Goal: Check status: Check status

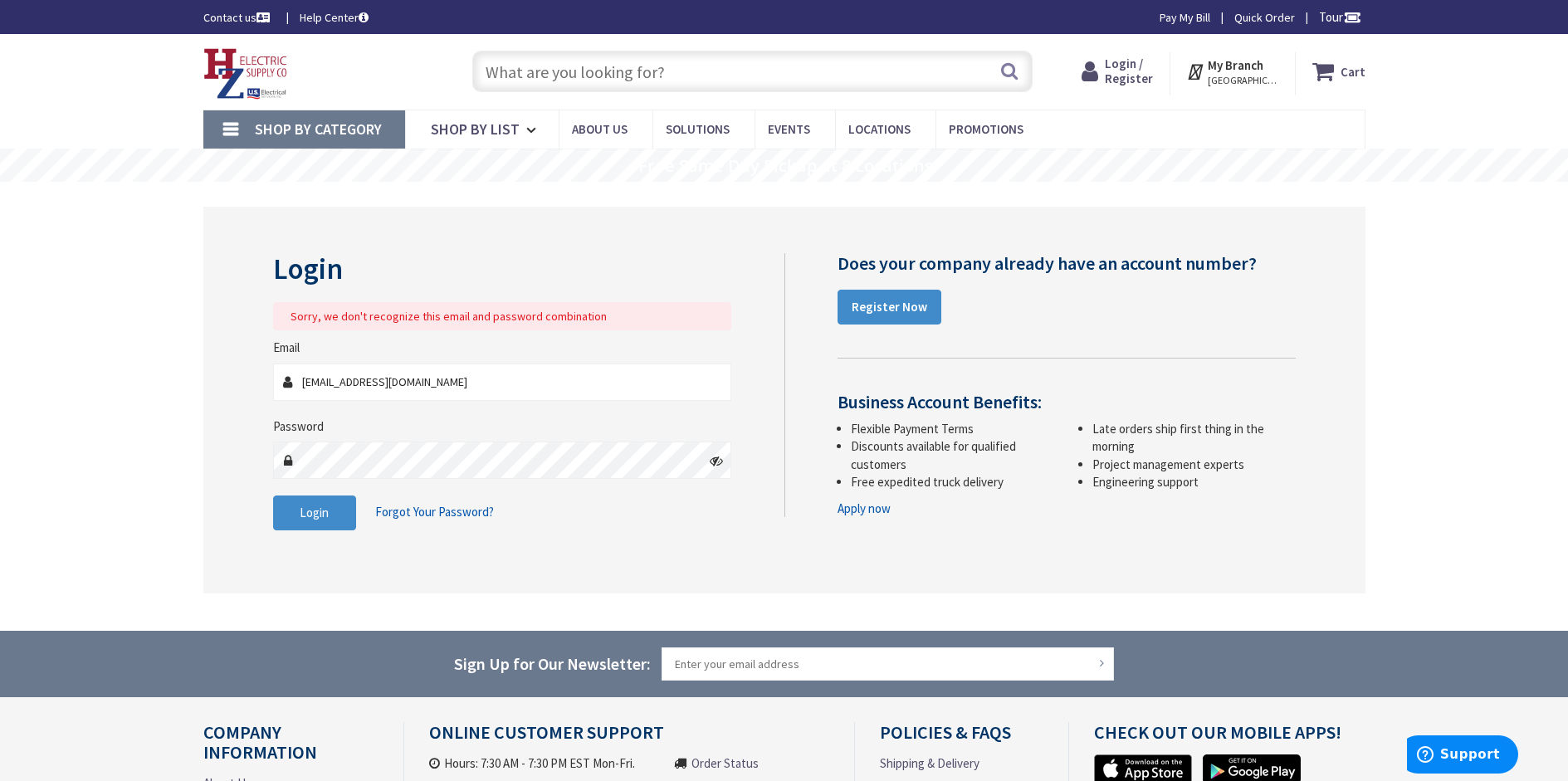
click at [498, 390] on input "[EMAIL_ADDRESS][DOMAIN_NAME]" at bounding box center [503, 382] width 459 height 37
click at [285, 410] on fieldset "Email office@currentelectricma.com Password Login Forgot Your Password?" at bounding box center [503, 442] width 459 height 207
click at [310, 502] on button "Login" at bounding box center [315, 514] width 83 height 35
click at [511, 383] on input "office@currentelectricma.com" at bounding box center [503, 382] width 459 height 37
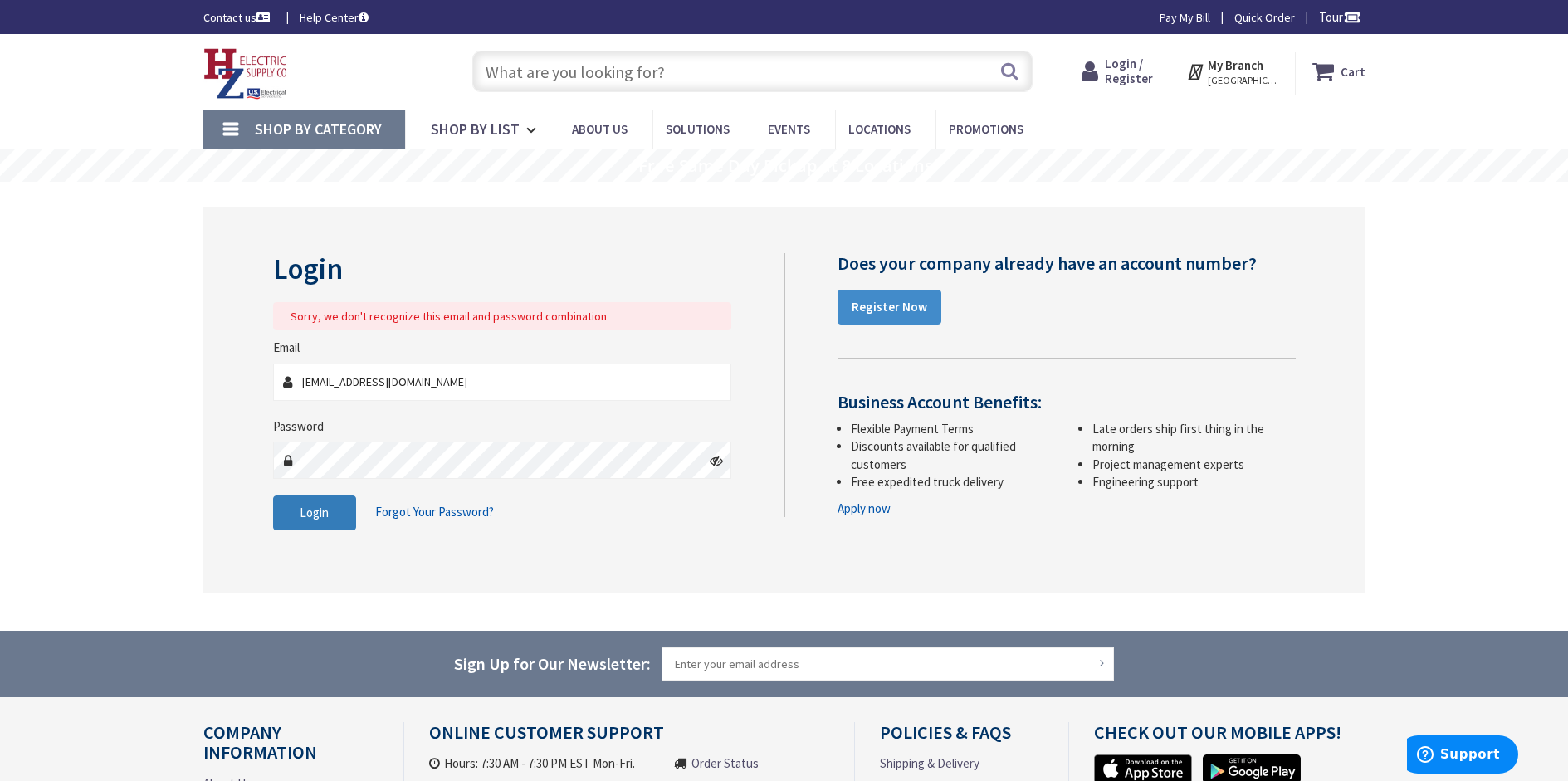
click at [334, 513] on button "Login" at bounding box center [315, 514] width 83 height 35
click at [491, 377] on input "[EMAIL_ADDRESS][DOMAIN_NAME]" at bounding box center [503, 382] width 459 height 37
click at [326, 525] on button "Login" at bounding box center [315, 514] width 83 height 35
click at [193, 455] on main "Login Sorry, we don't recognize this email and password combination Email offic…" at bounding box center [785, 405] width 1246 height 449
drag, startPoint x: 525, startPoint y: 383, endPoint x: 268, endPoint y: 380, distance: 257.0
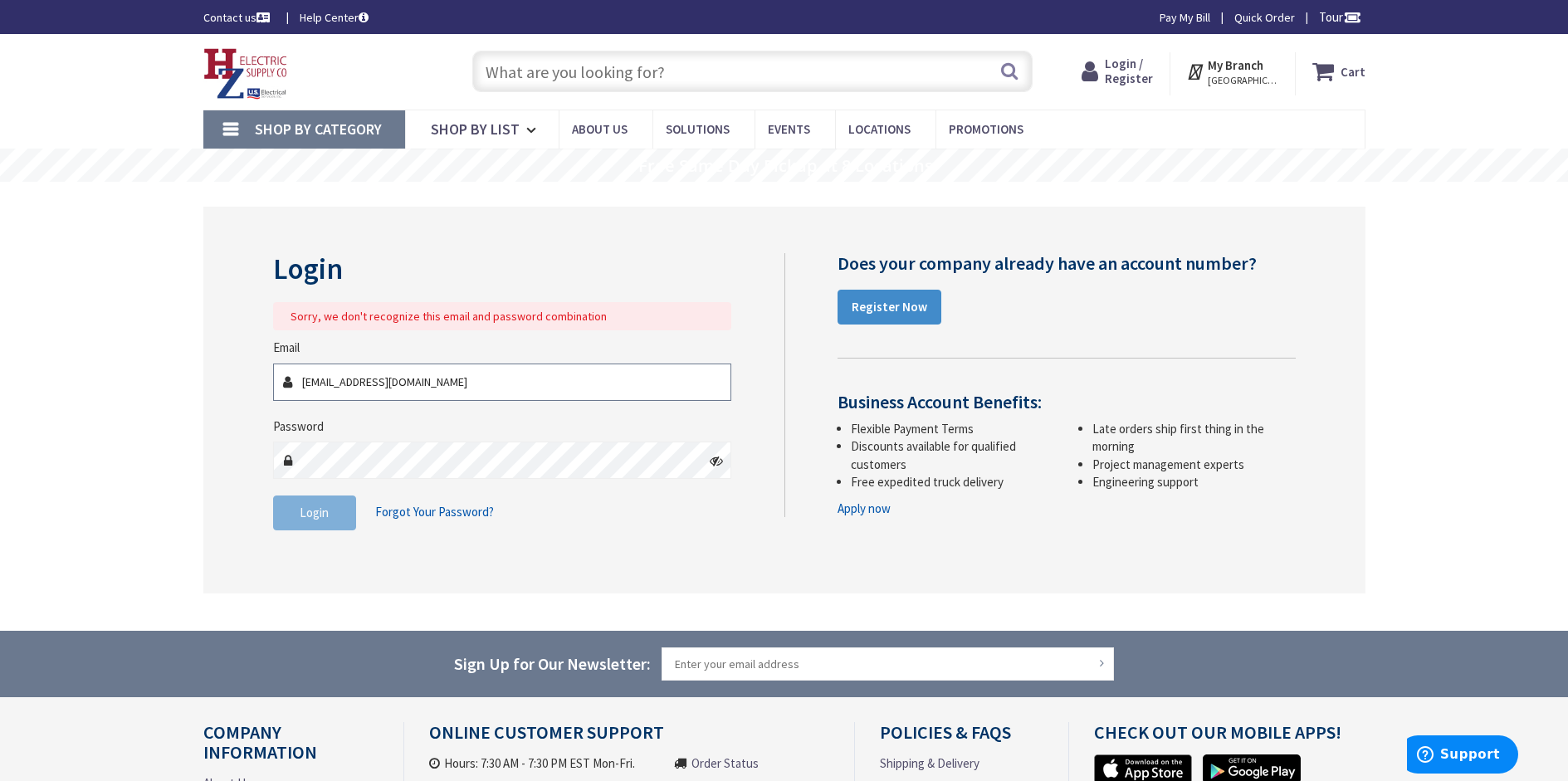
click at [268, 380] on div "Login Sorry, we don't recognize this email and password combination Email offic…" at bounding box center [523, 401] width 524 height 294
click at [226, 317] on div "Login Sorry, we don't recognize this email and password combination Email Passw…" at bounding box center [785, 400] width 1163 height 387
click at [411, 375] on input "Email" at bounding box center [503, 382] width 459 height 37
click at [332, 405] on fieldset "Email Password Login Forgot Your Password?" at bounding box center [503, 442] width 459 height 207
click at [332, 378] on input "Email" at bounding box center [503, 382] width 459 height 37
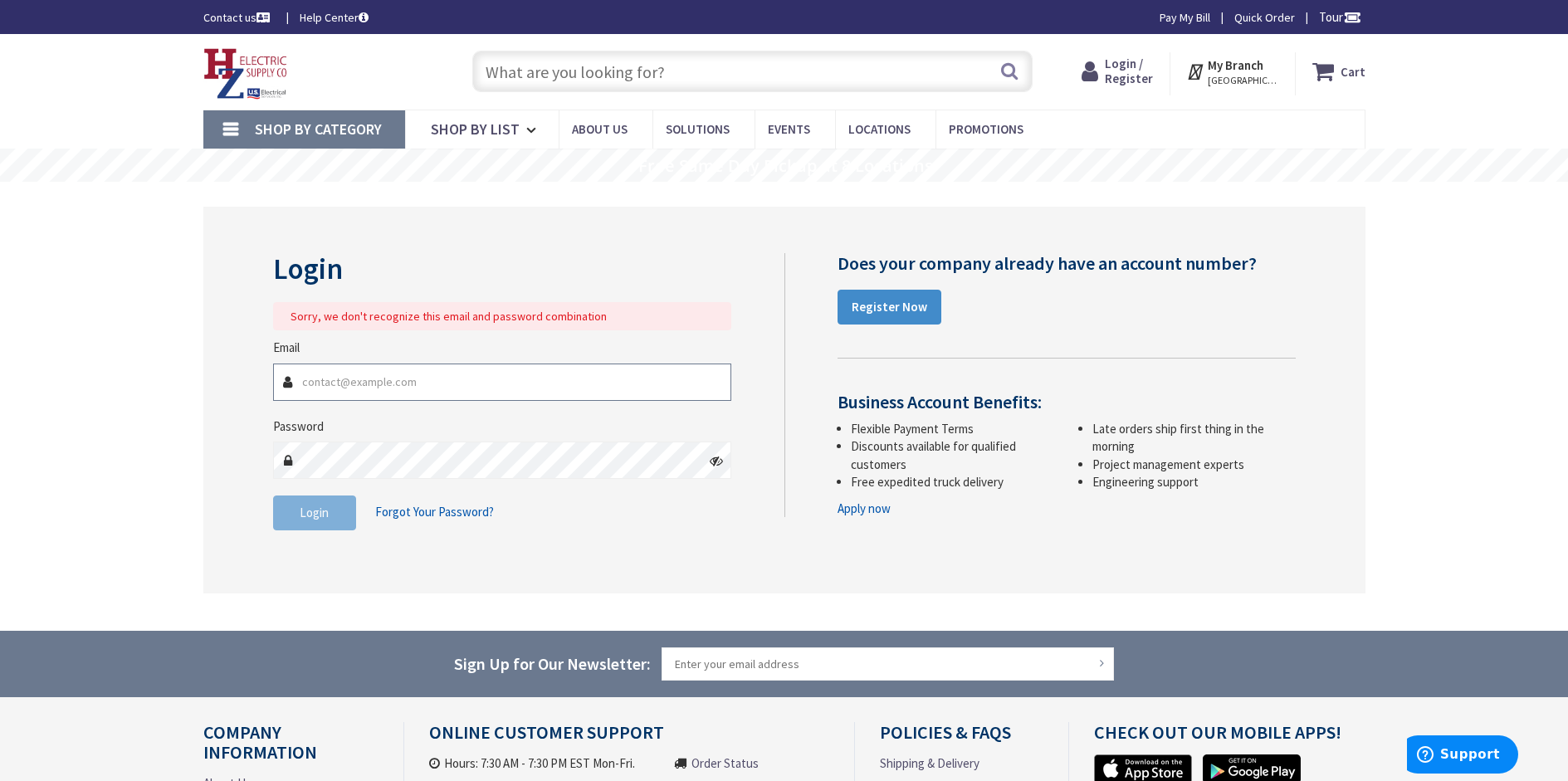
click at [705, 379] on body "Please wait... Login to Your Account My Branch : NORTHAMPTON, MA Change Shop By…" at bounding box center [784, 506] width 1568 height 1012
type input "[EMAIL_ADDRESS][DOMAIN_NAME]"
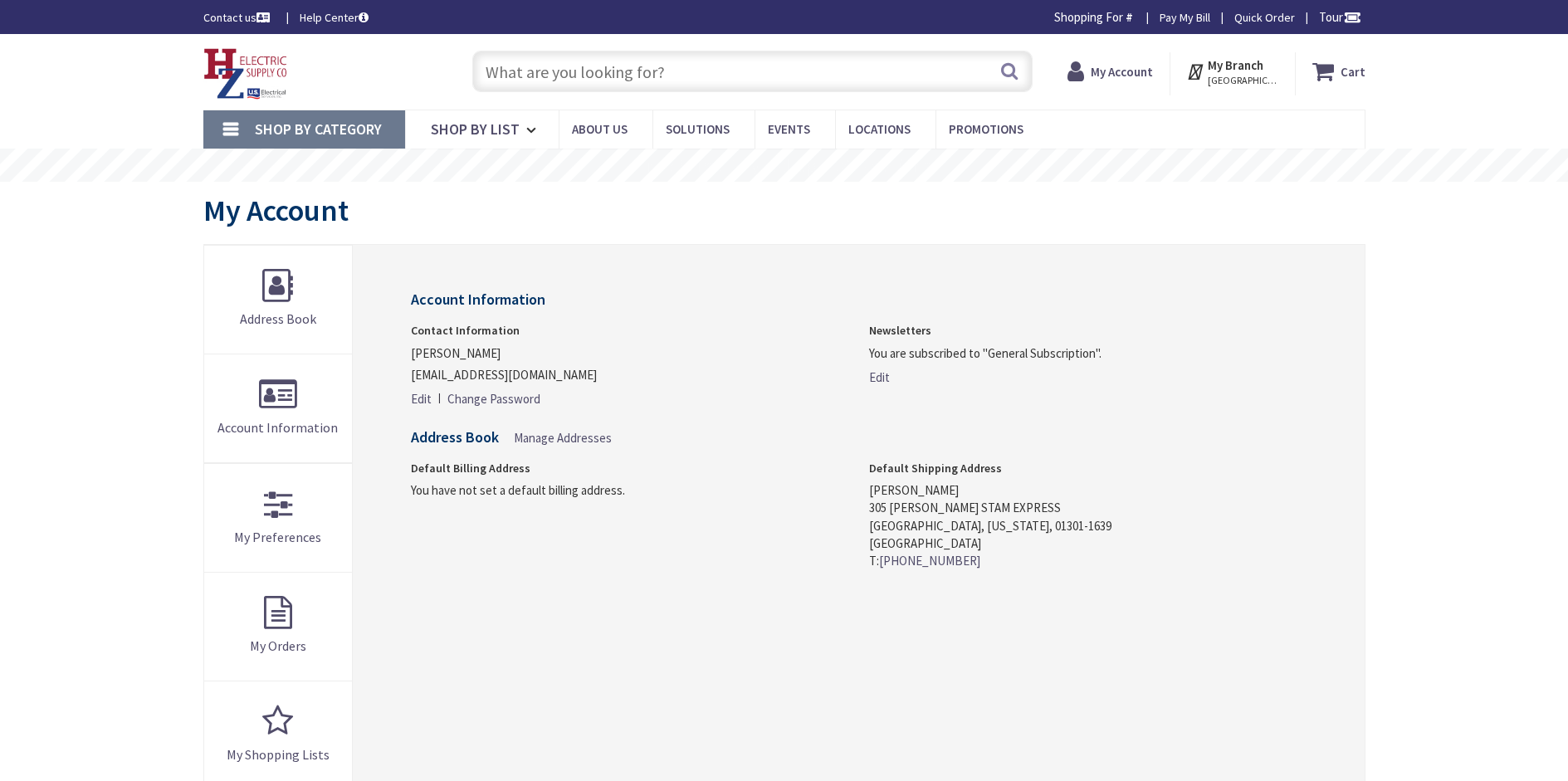
type input "[STREET_ADDRESS]"
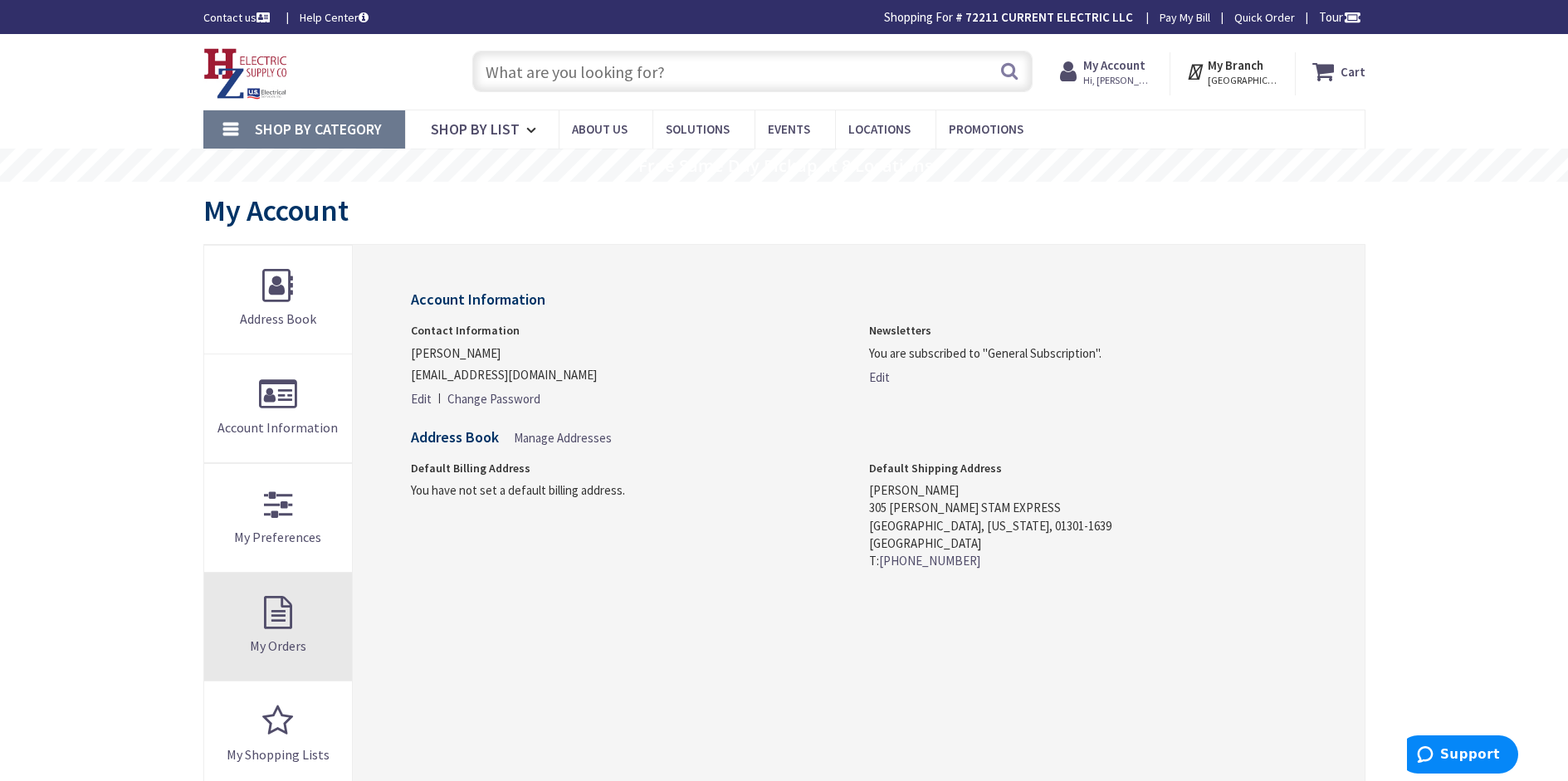
click at [305, 632] on link "My Orders" at bounding box center [279, 626] width 149 height 108
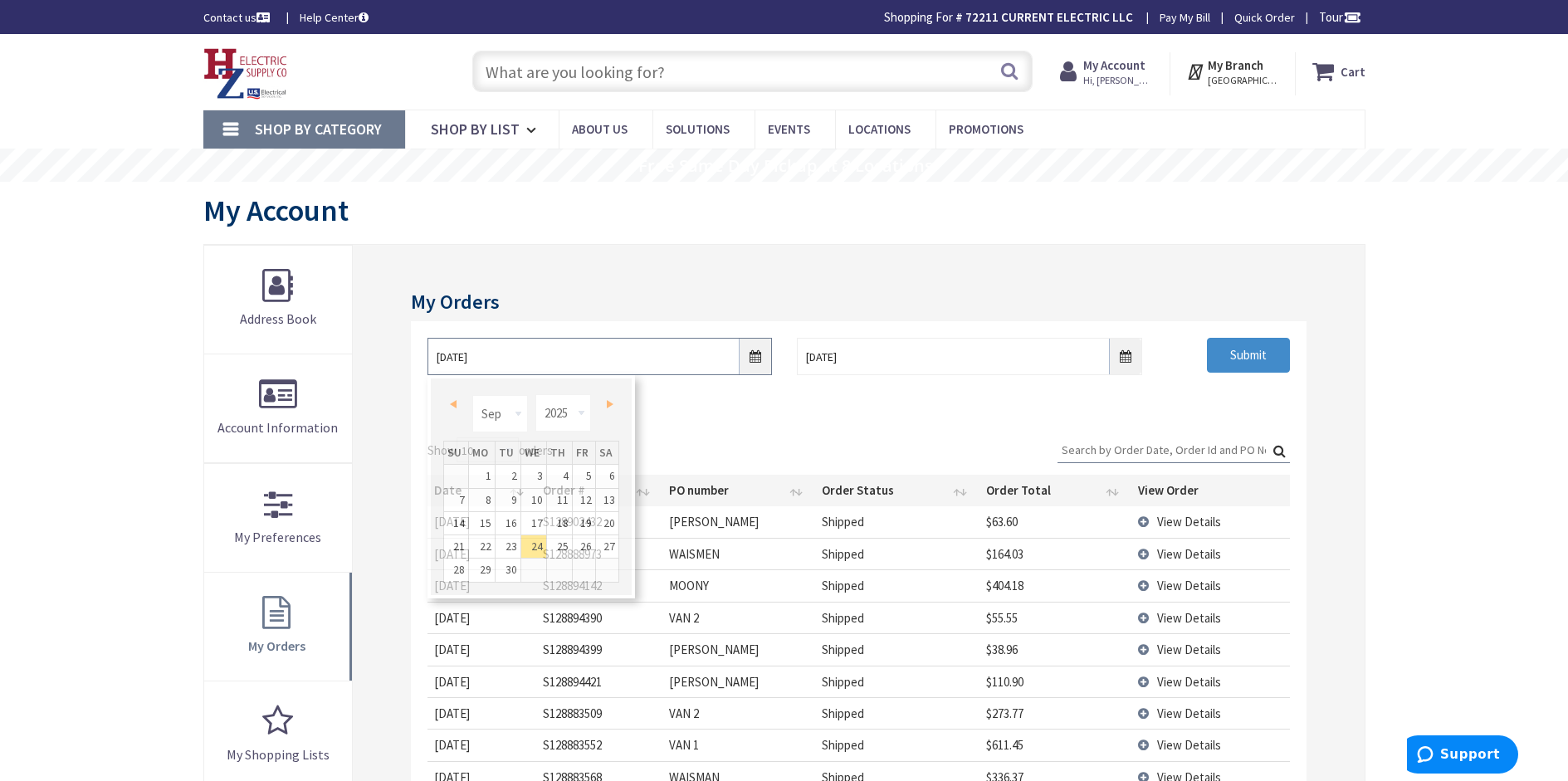
click at [754, 362] on input "9/24/2025" at bounding box center [600, 356] width 344 height 37
click at [452, 401] on span "Prev" at bounding box center [453, 403] width 6 height 8
click at [455, 403] on span "Prev" at bounding box center [453, 403] width 6 height 8
click at [505, 472] on link "1" at bounding box center [508, 476] width 25 height 22
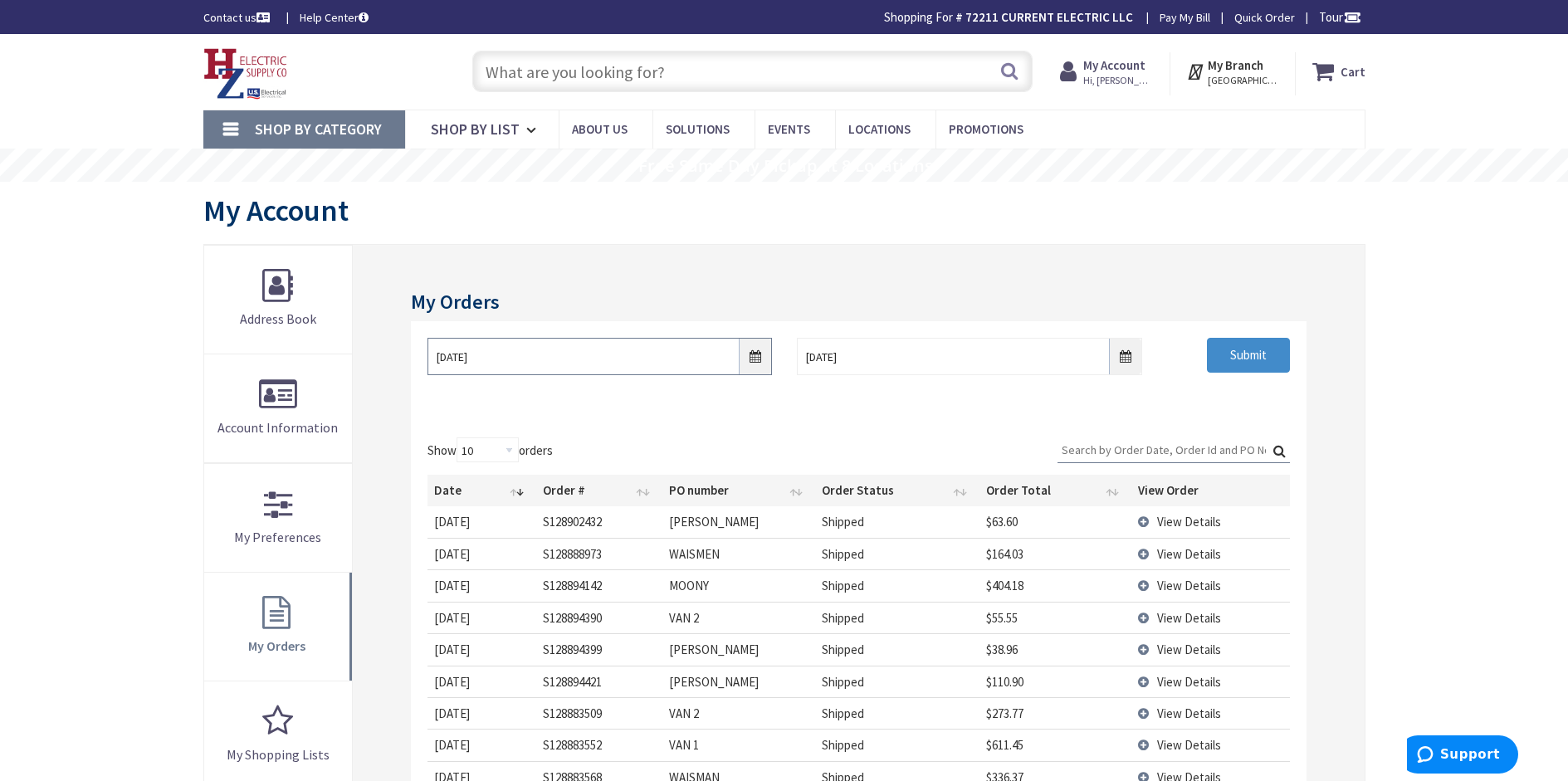
click at [754, 359] on input "07/01/2025" at bounding box center [600, 356] width 344 height 37
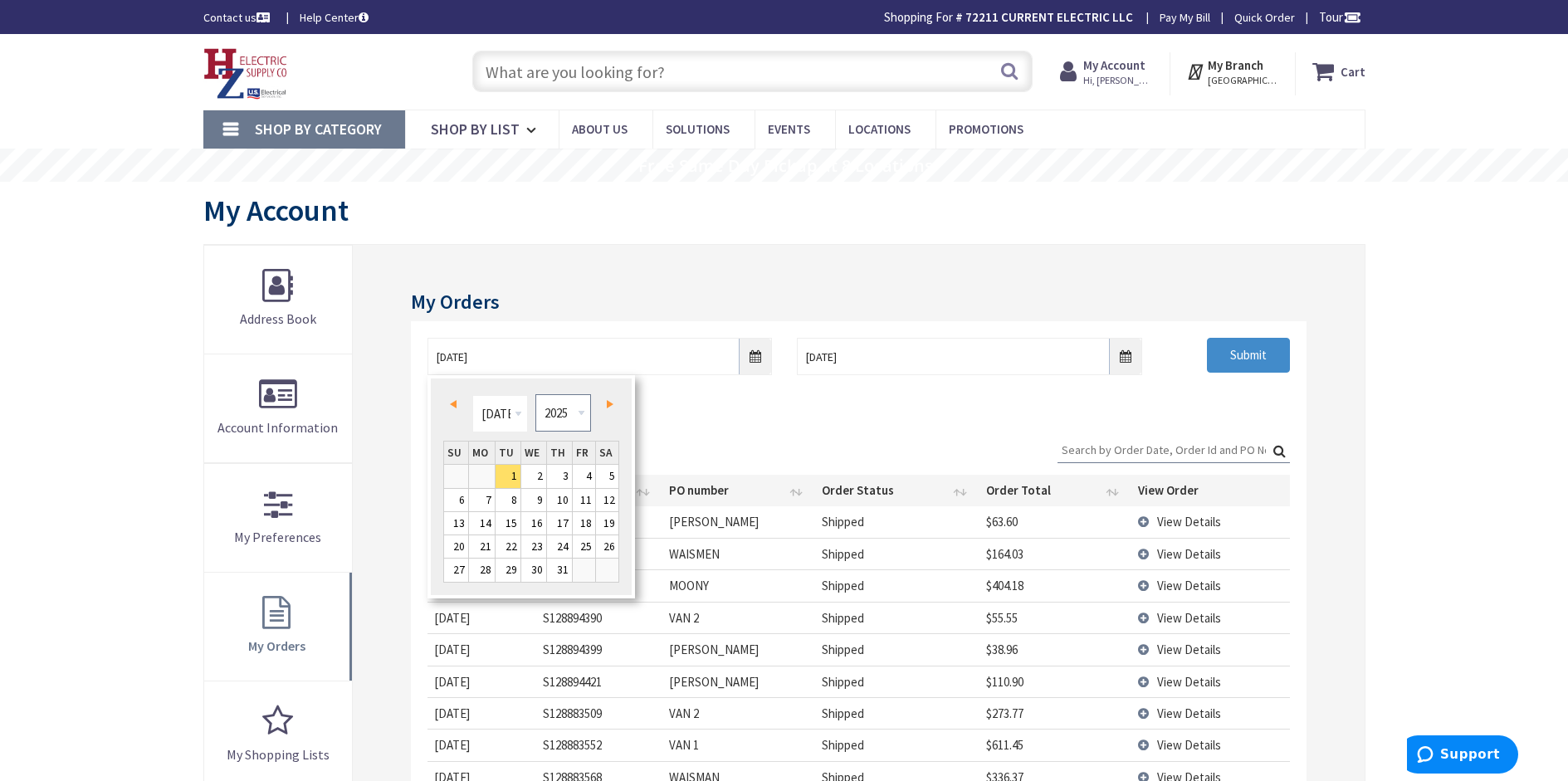
click at [583, 414] on select "1980 1981 1982 1983 1984 1985 1986 1987 1988 1989 1990 1991 1992 1993 1994 1995…" at bounding box center [564, 413] width 56 height 37
type input "06/29/2024"
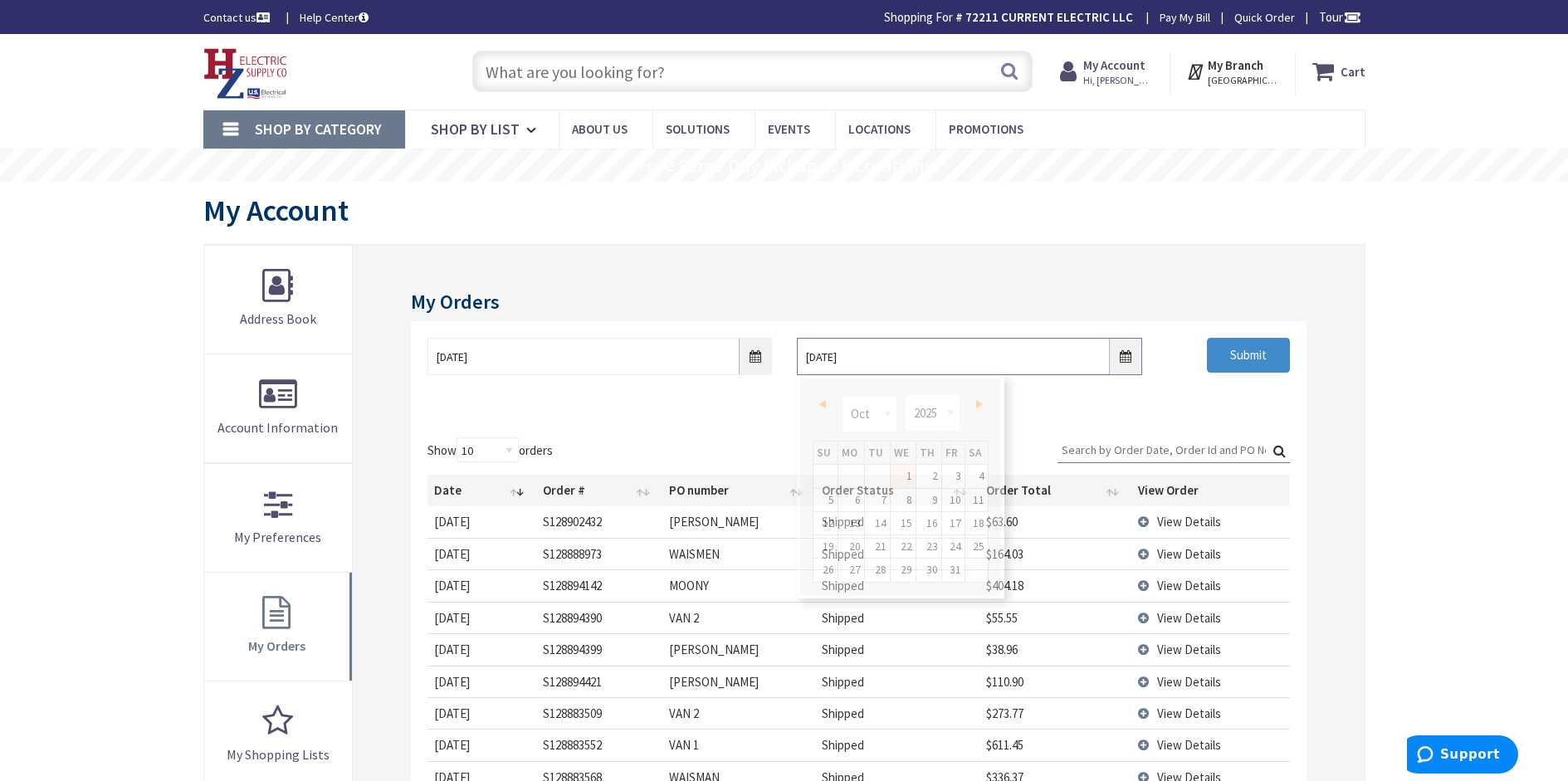
click at [1128, 356] on input "10/1/2025" at bounding box center [969, 356] width 344 height 37
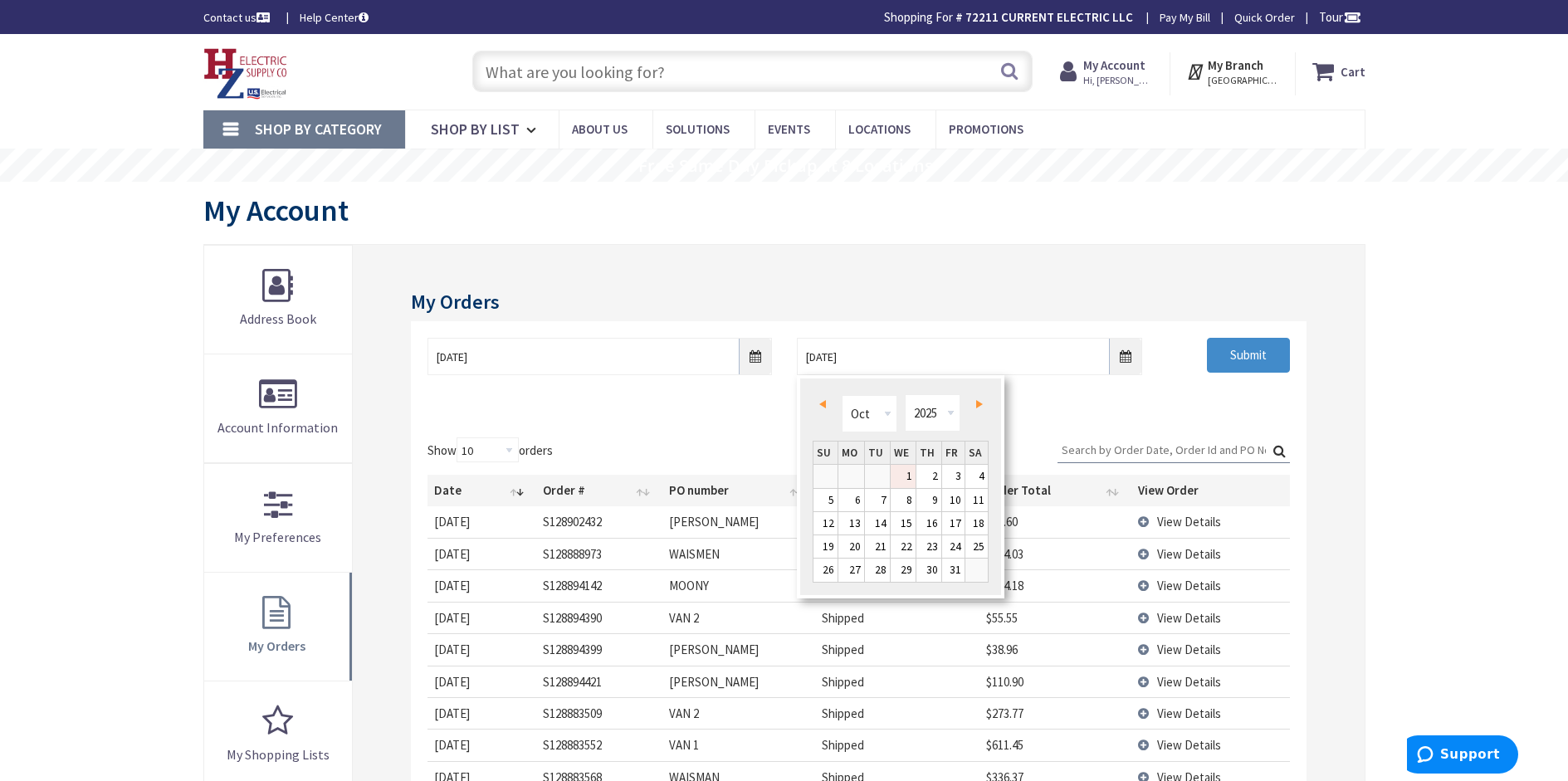
click at [820, 404] on span "Prev" at bounding box center [822, 403] width 6 height 8
click at [948, 475] on link "1" at bounding box center [953, 476] width 22 height 22
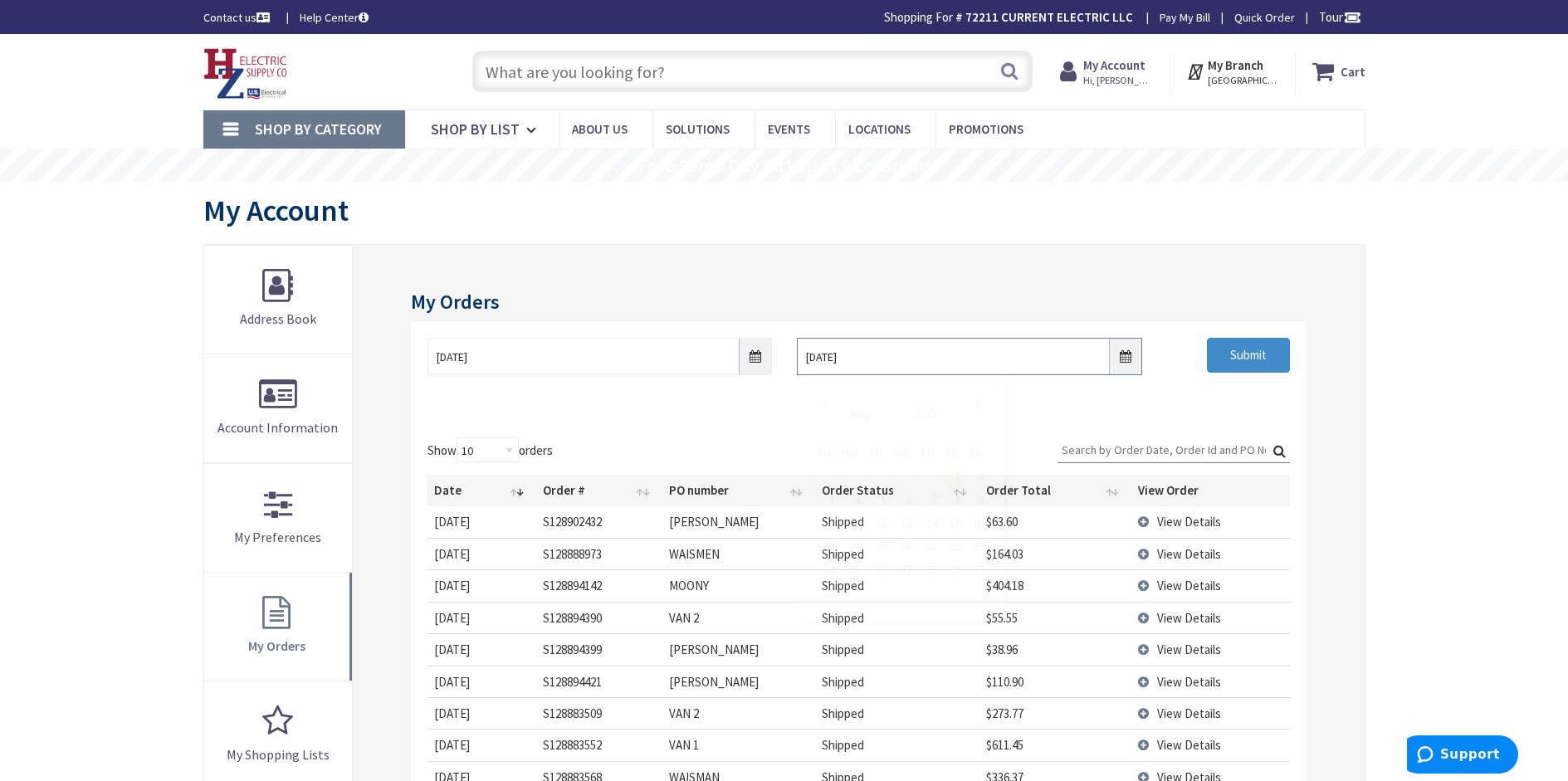
click at [917, 364] on input "08/01/2025" at bounding box center [969, 356] width 344 height 37
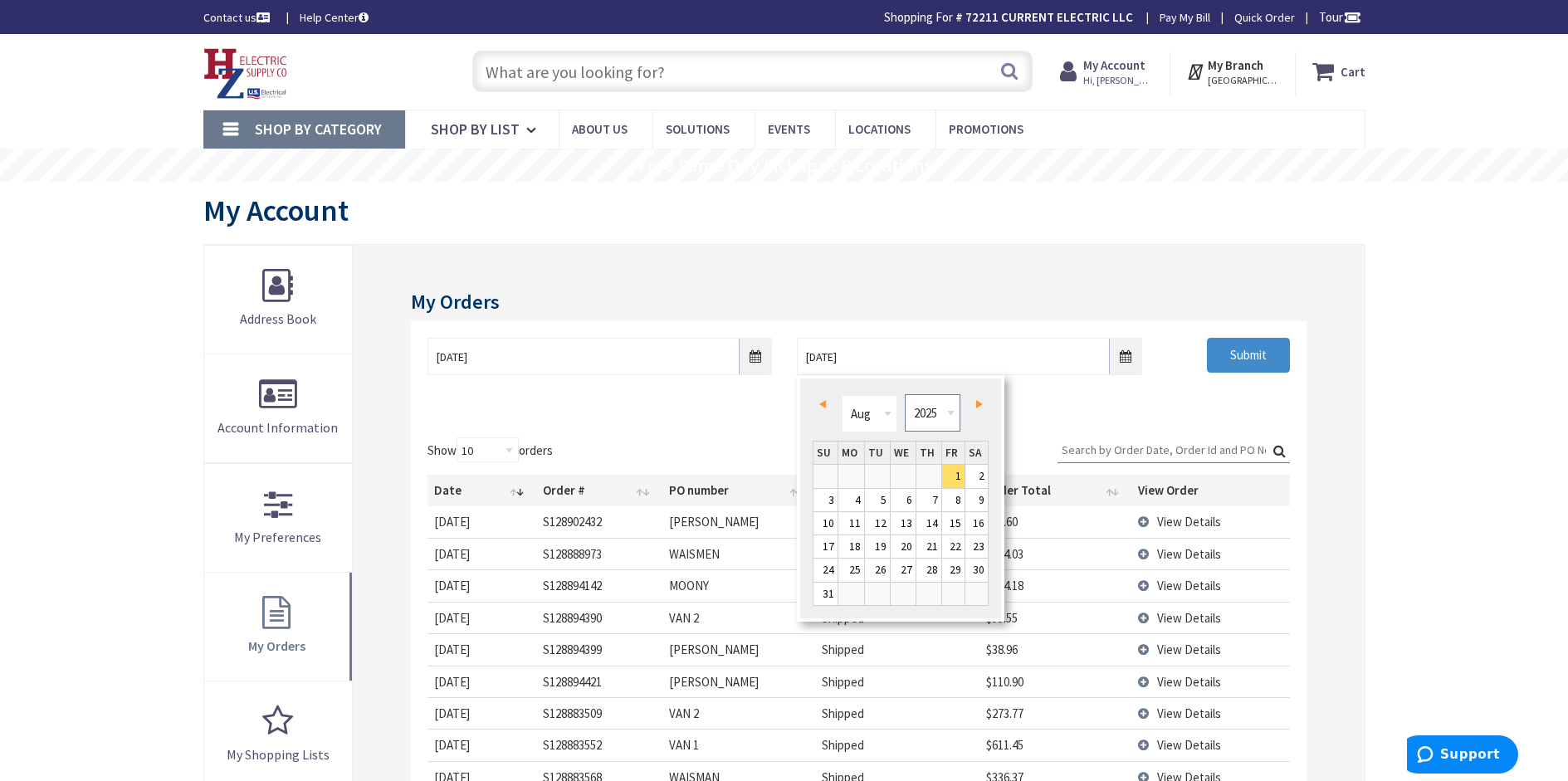
click at [952, 415] on select "1980 1981 1982 1983 1984 1985 1986 1987 1988 1989 1990 1991 1992 1993 1994 1995…" at bounding box center [933, 413] width 56 height 37
type input "07/30/2024"
click at [1267, 357] on input "Submit" at bounding box center [1249, 355] width 83 height 35
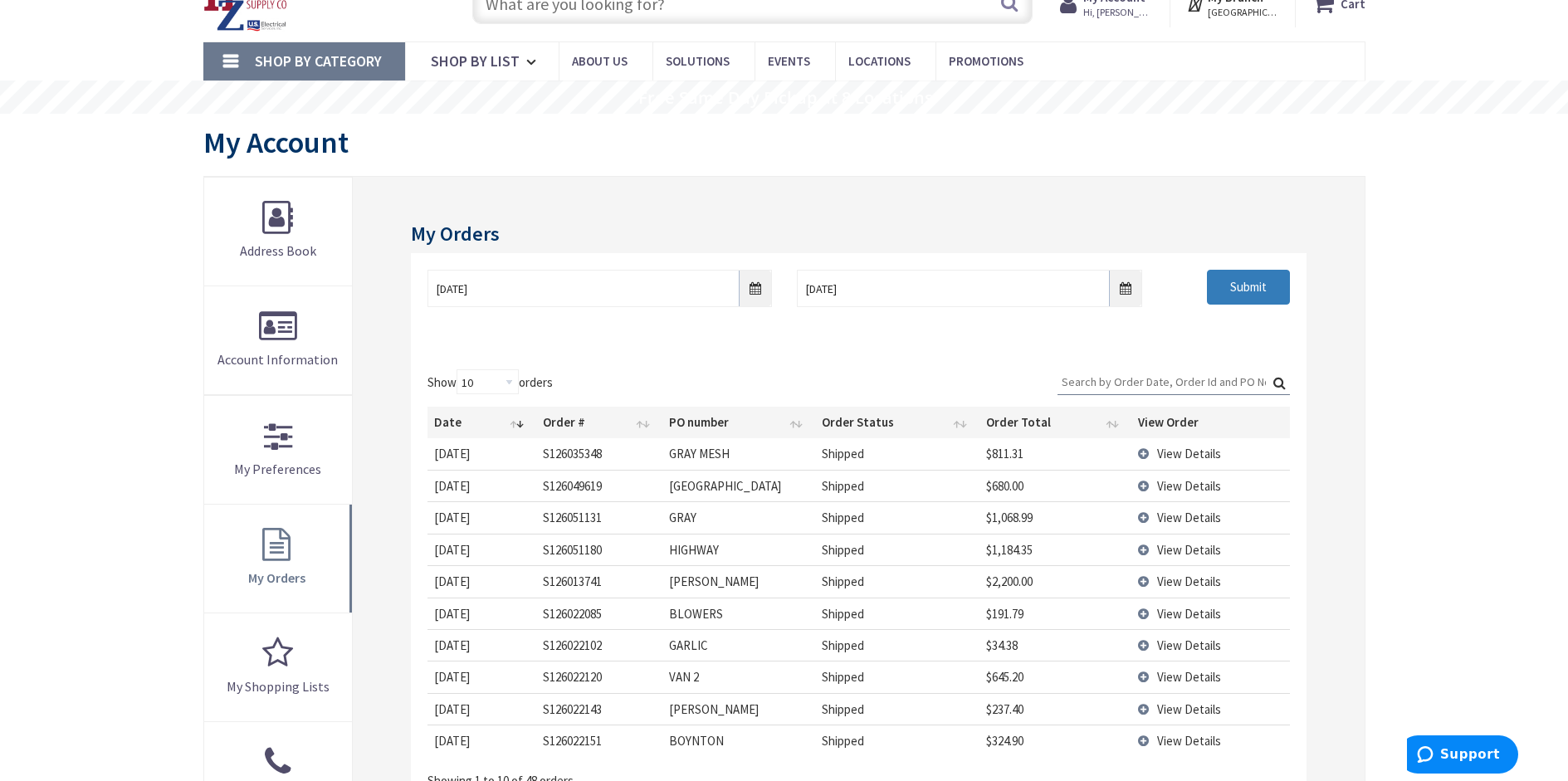
scroll to position [166, 0]
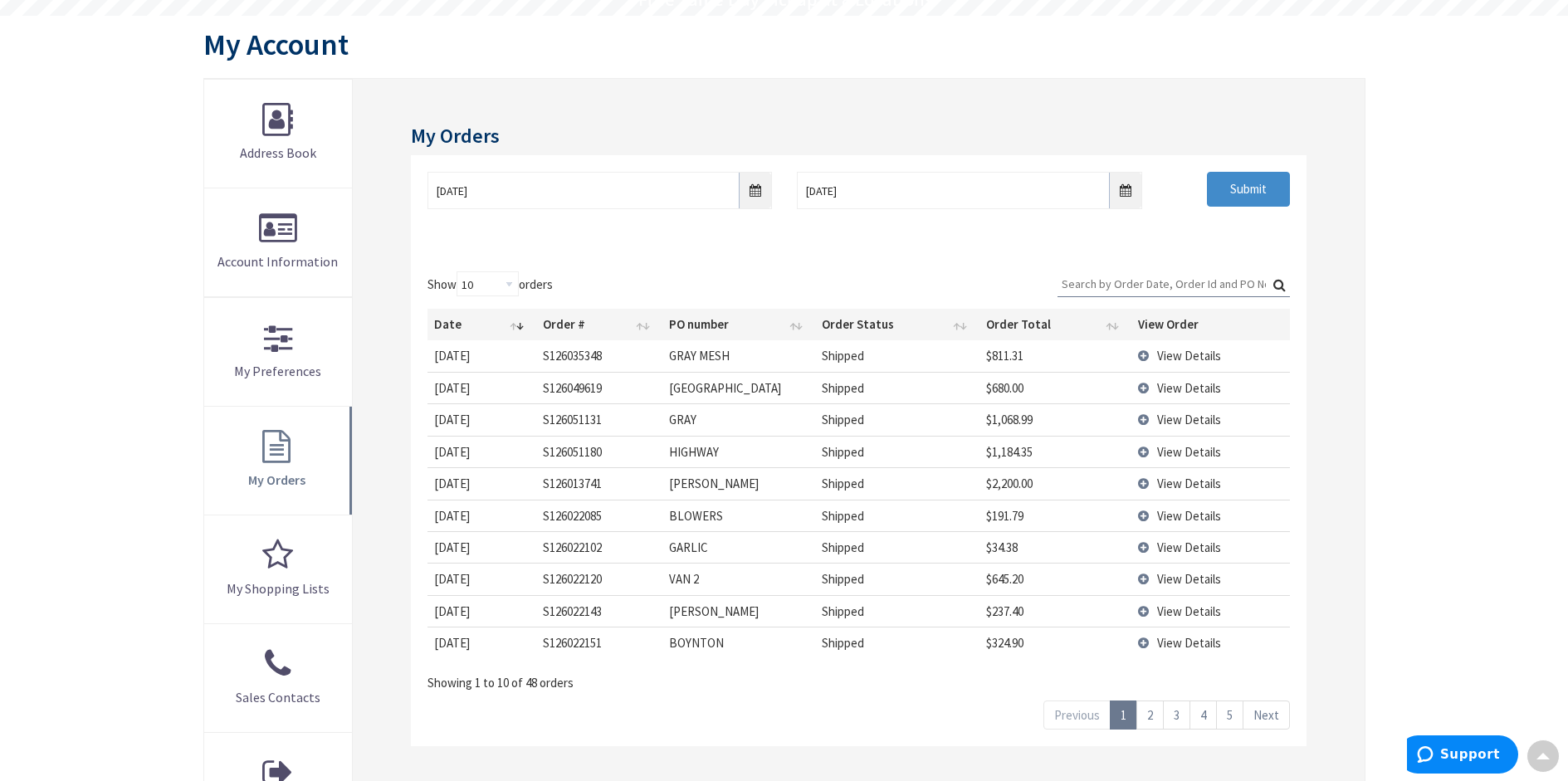
click at [1165, 651] on span "View Details" at bounding box center [1188, 642] width 64 height 16
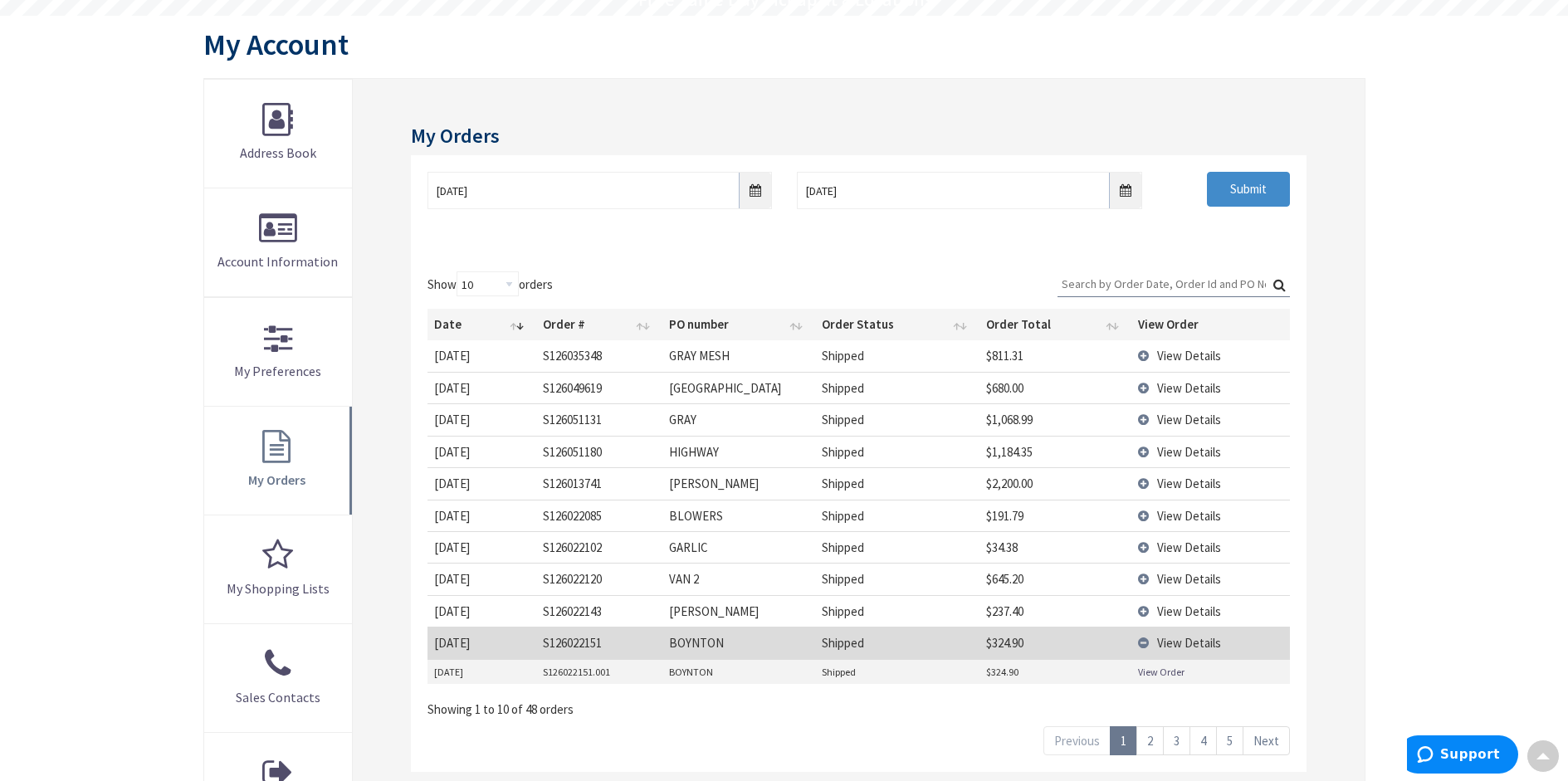
click at [1177, 679] on link "View Order" at bounding box center [1162, 672] width 46 height 14
click at [1144, 755] on link "2" at bounding box center [1151, 740] width 28 height 29
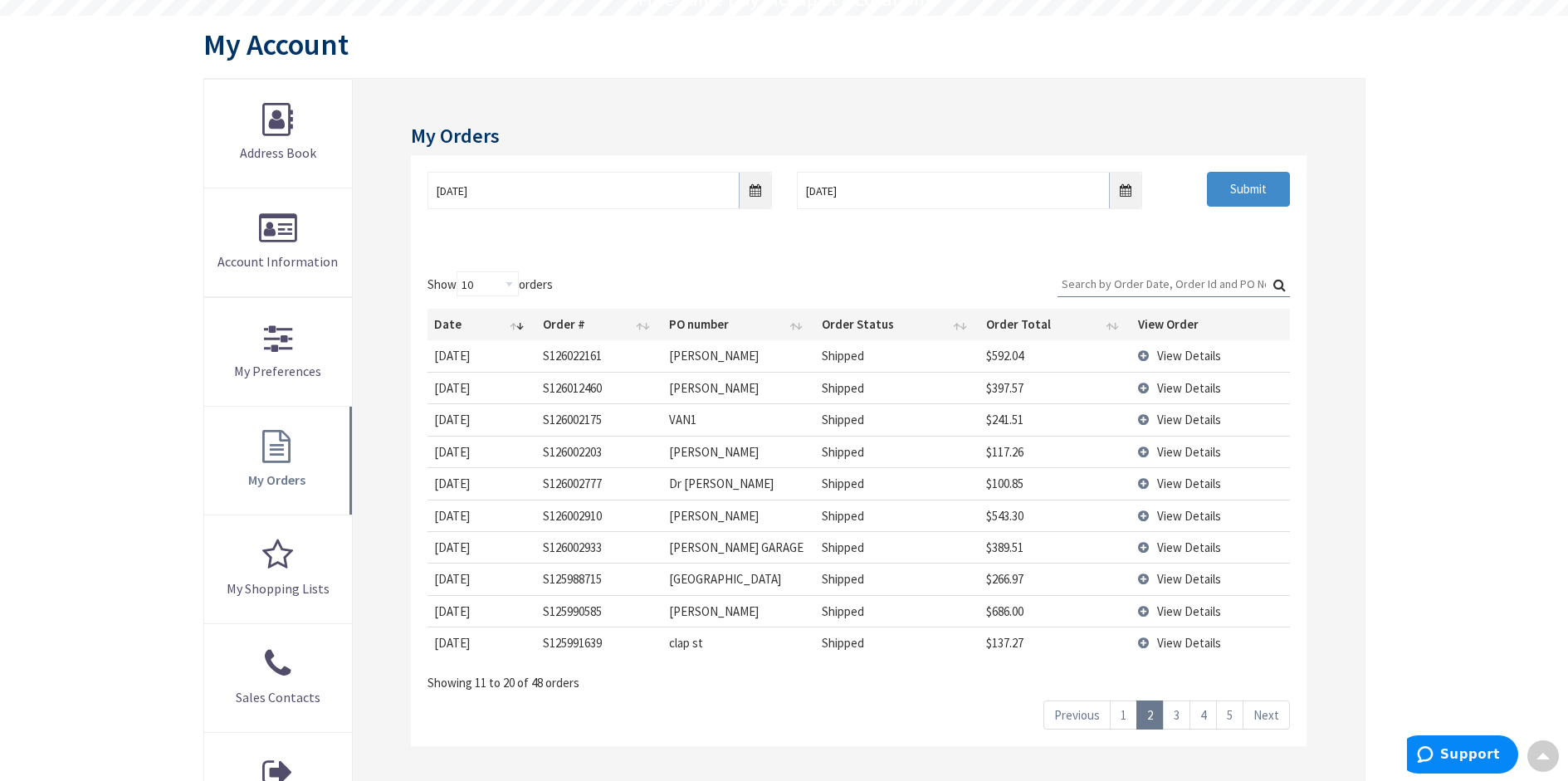
click at [1175, 718] on link "3" at bounding box center [1177, 714] width 28 height 29
click at [1205, 721] on link "4" at bounding box center [1203, 714] width 28 height 29
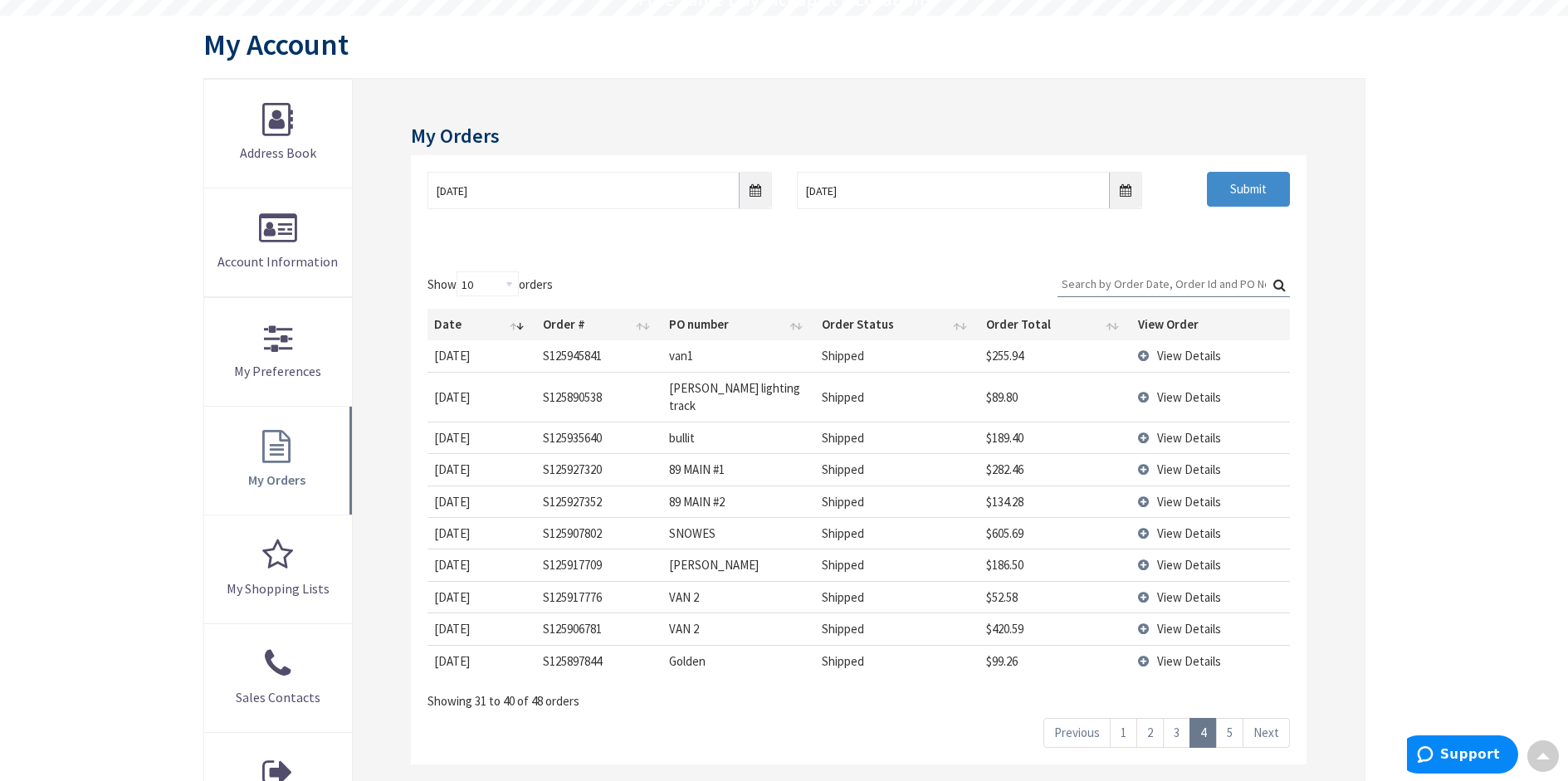
click at [1231, 718] on link "5" at bounding box center [1230, 732] width 28 height 29
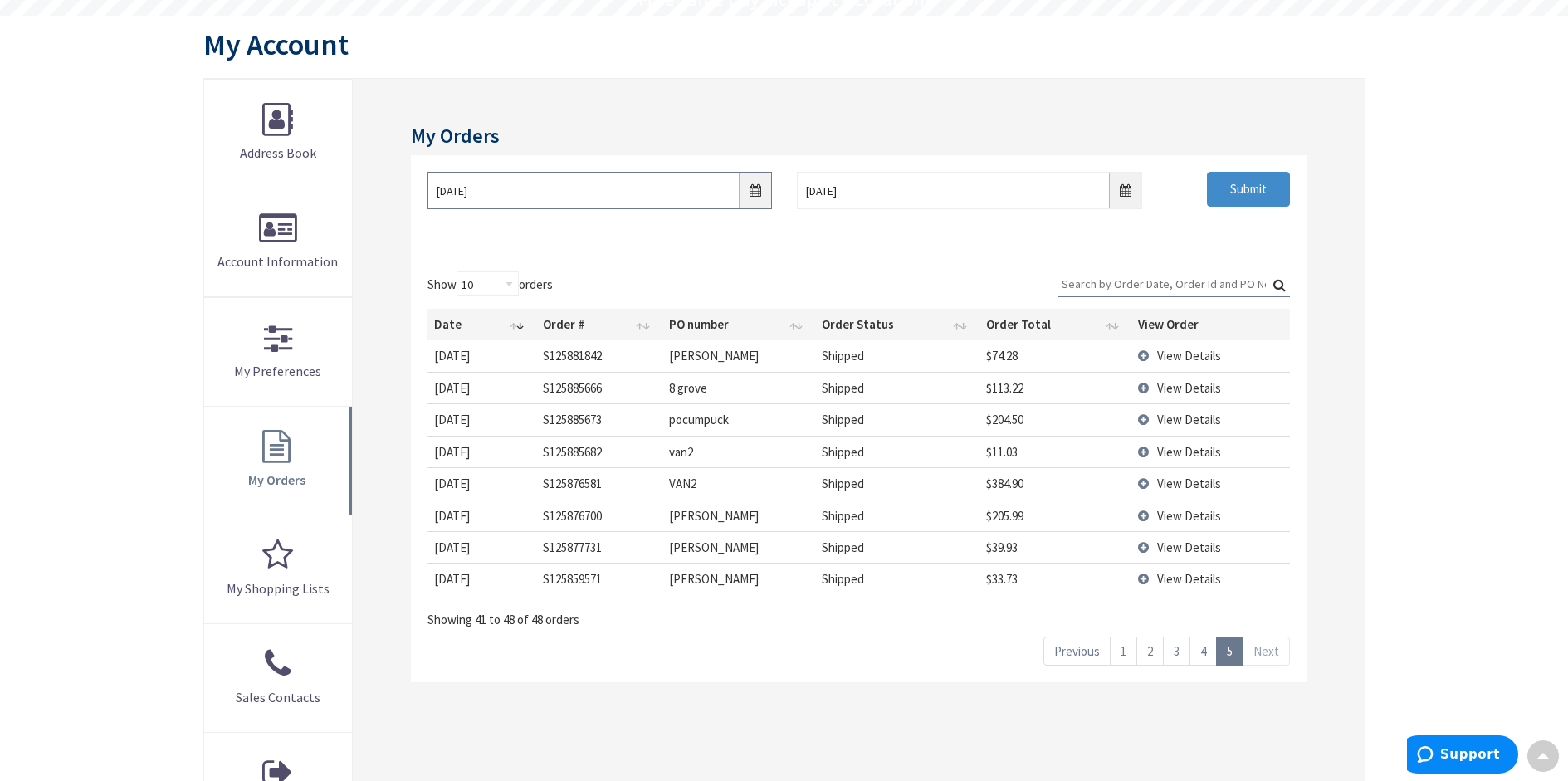
click at [760, 190] on input "06/29/2024" at bounding box center [600, 191] width 344 height 37
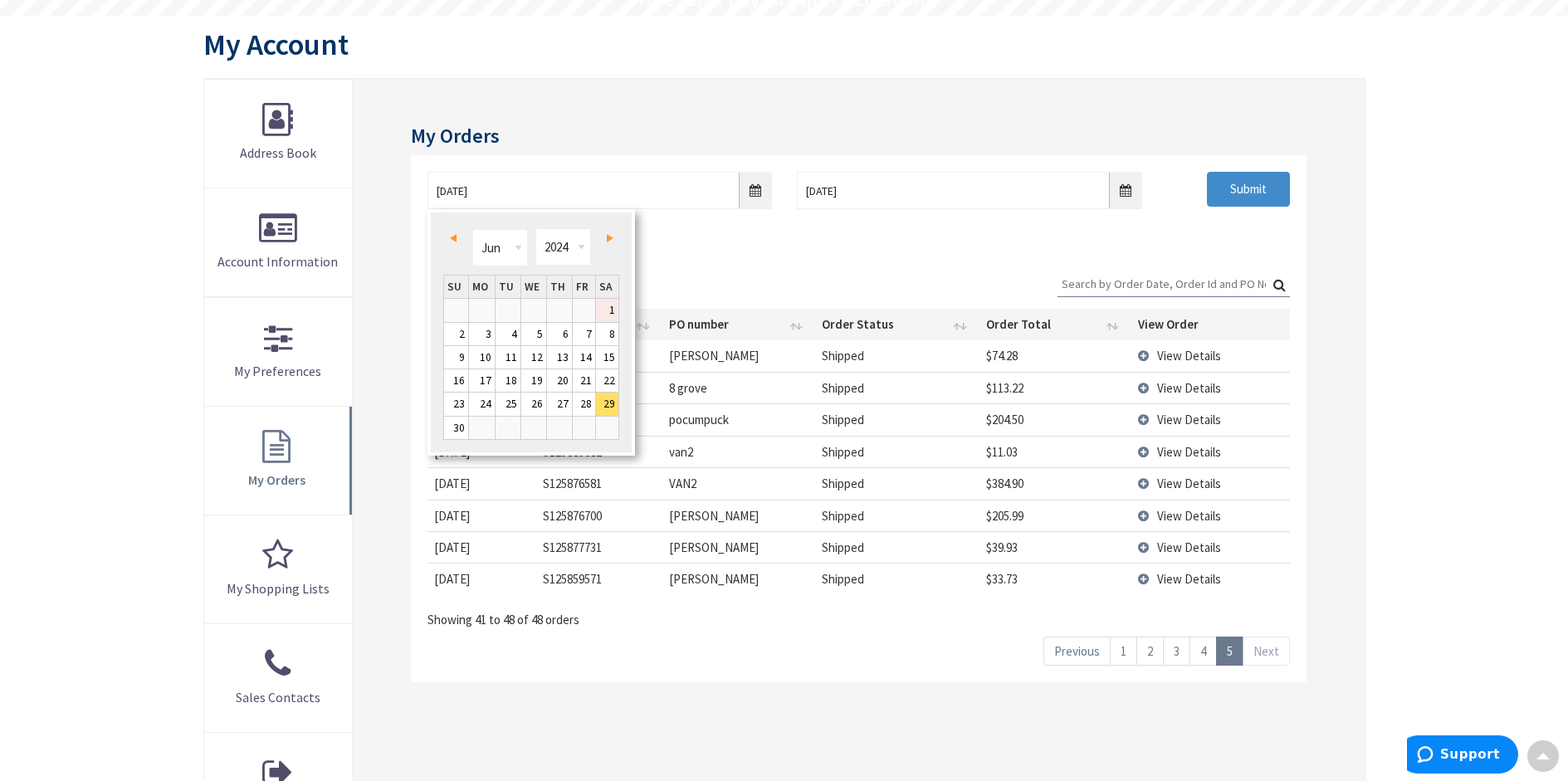
click at [611, 316] on link "1" at bounding box center [607, 310] width 23 height 22
type input "06/01/2024"
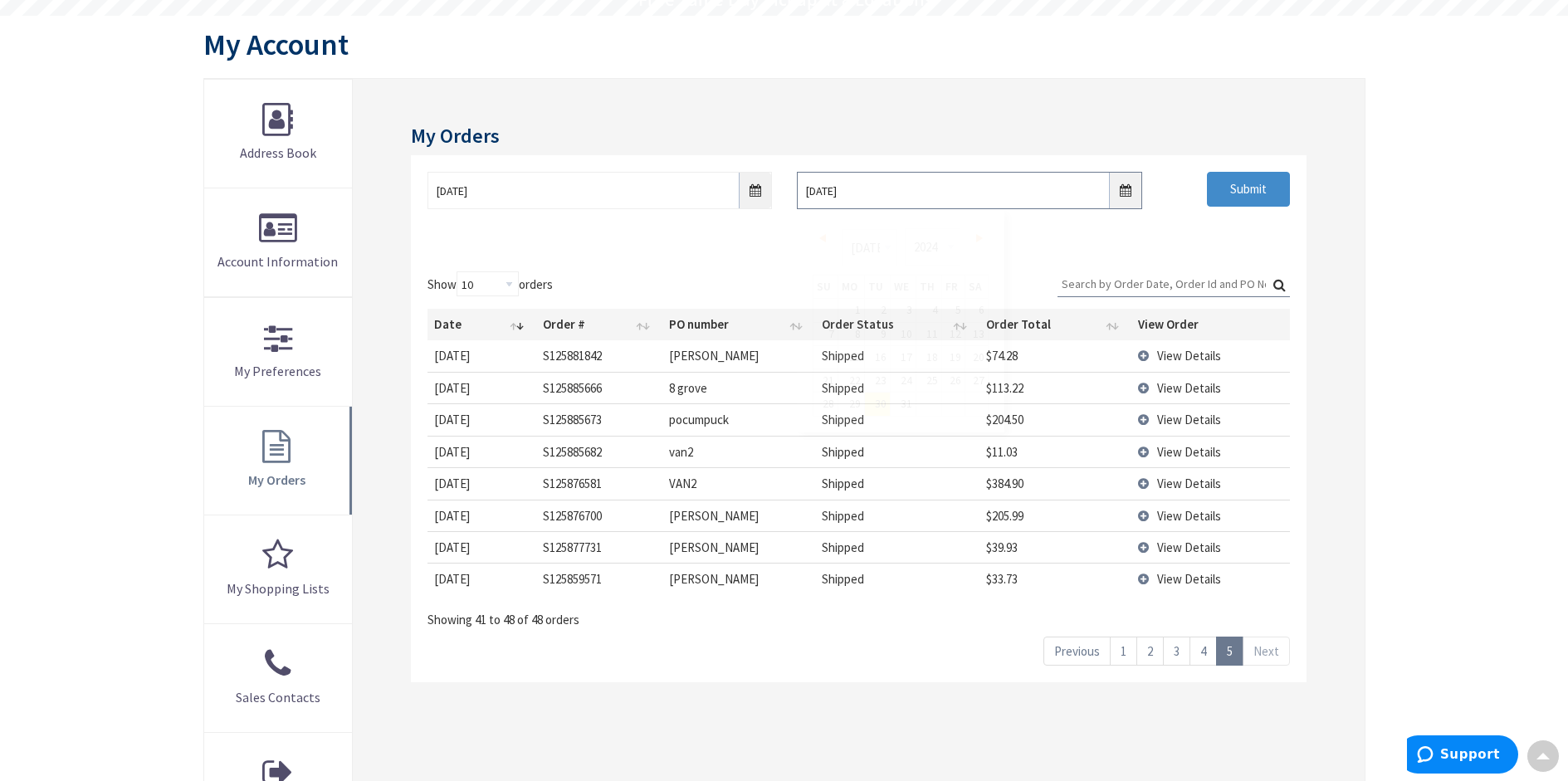
click at [1124, 195] on input "07/30/2024" at bounding box center [969, 191] width 344 height 37
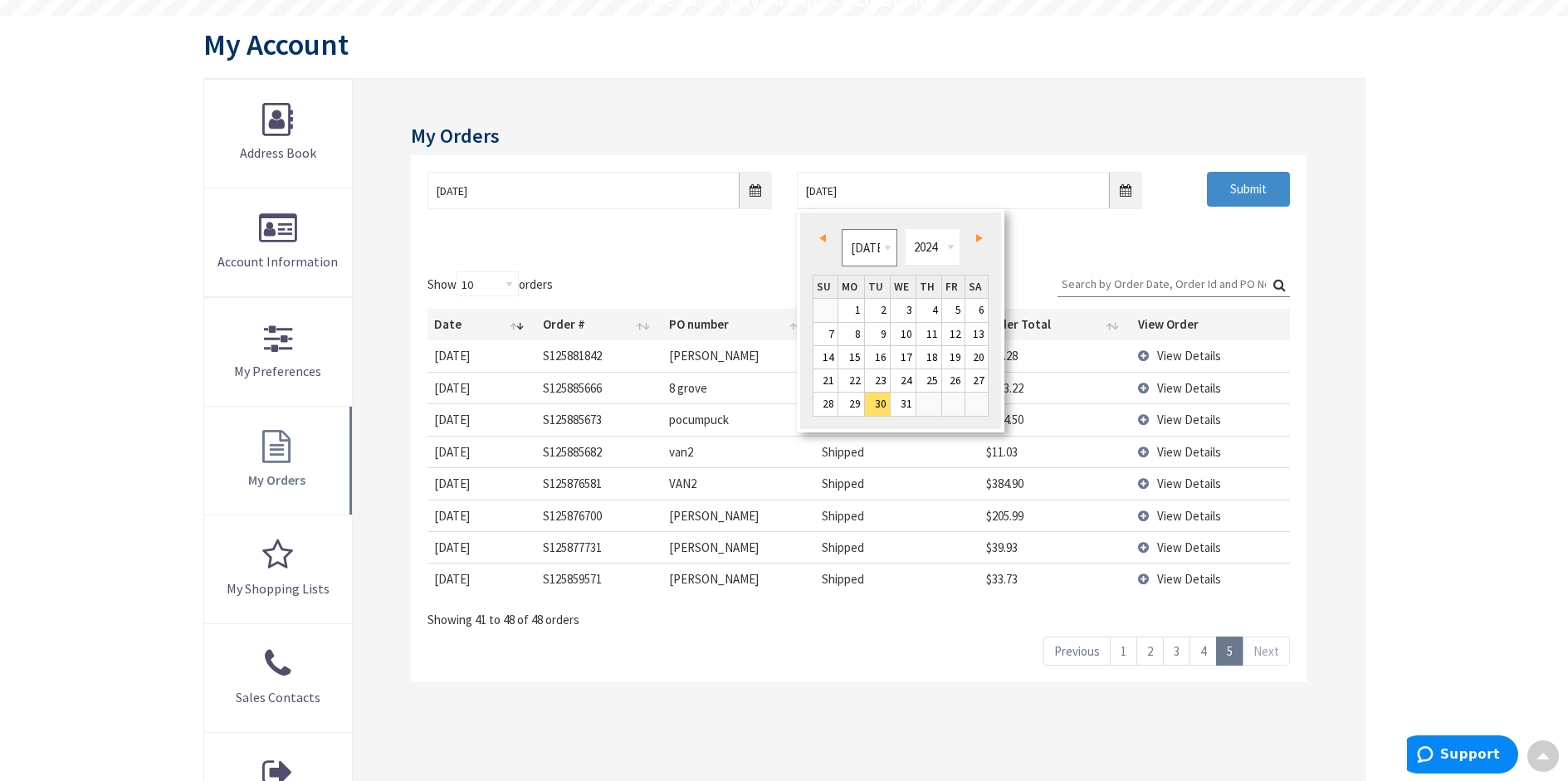
click at [889, 249] on select "Jan Feb Mar Apr May Jun Jul Aug Sep Oct Nov Dec" at bounding box center [870, 248] width 56 height 37
click at [909, 353] on link "14" at bounding box center [902, 357] width 25 height 22
type input "08/14/2024"
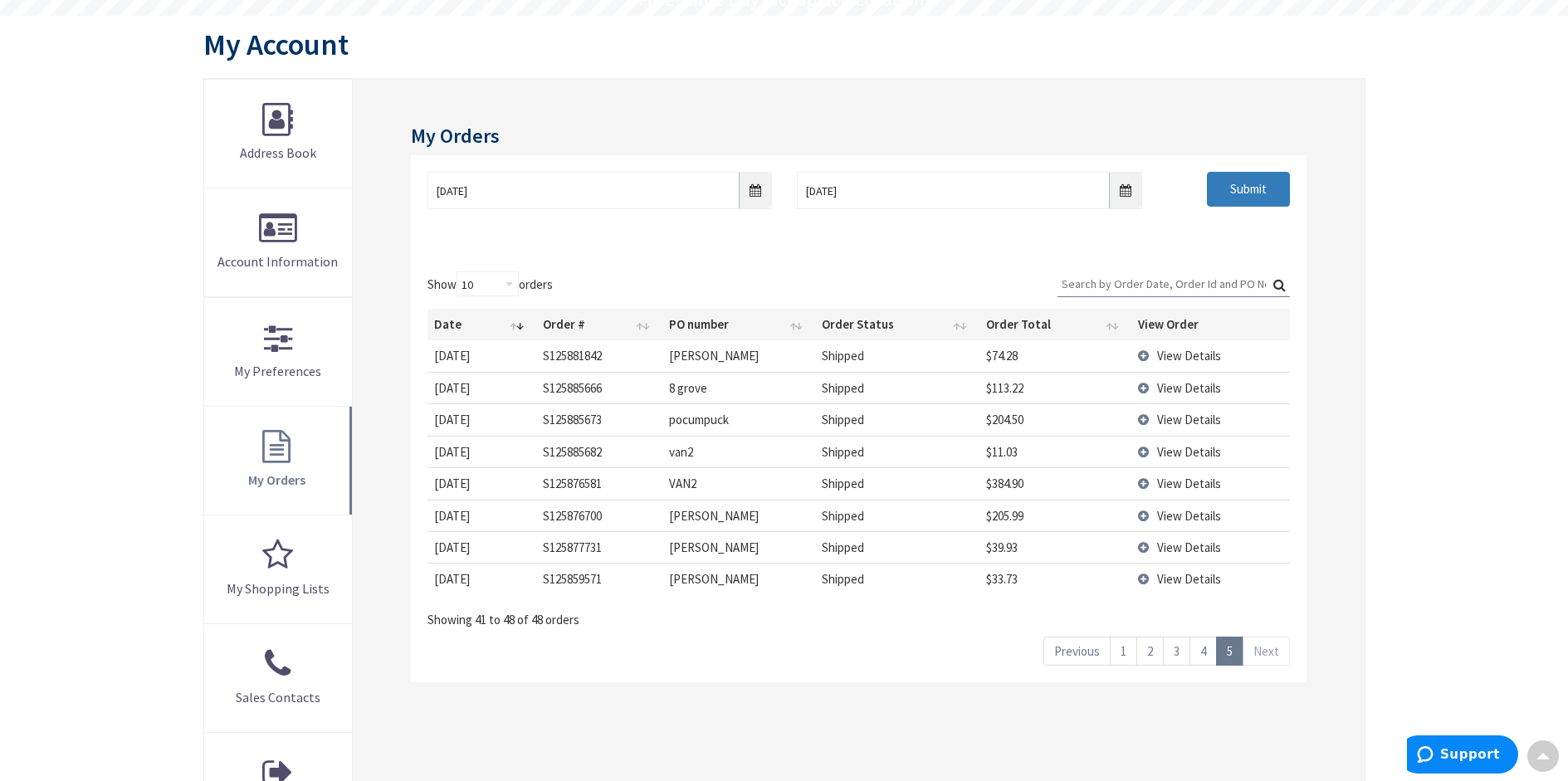
click at [1269, 184] on input "Submit" at bounding box center [1249, 190] width 83 height 35
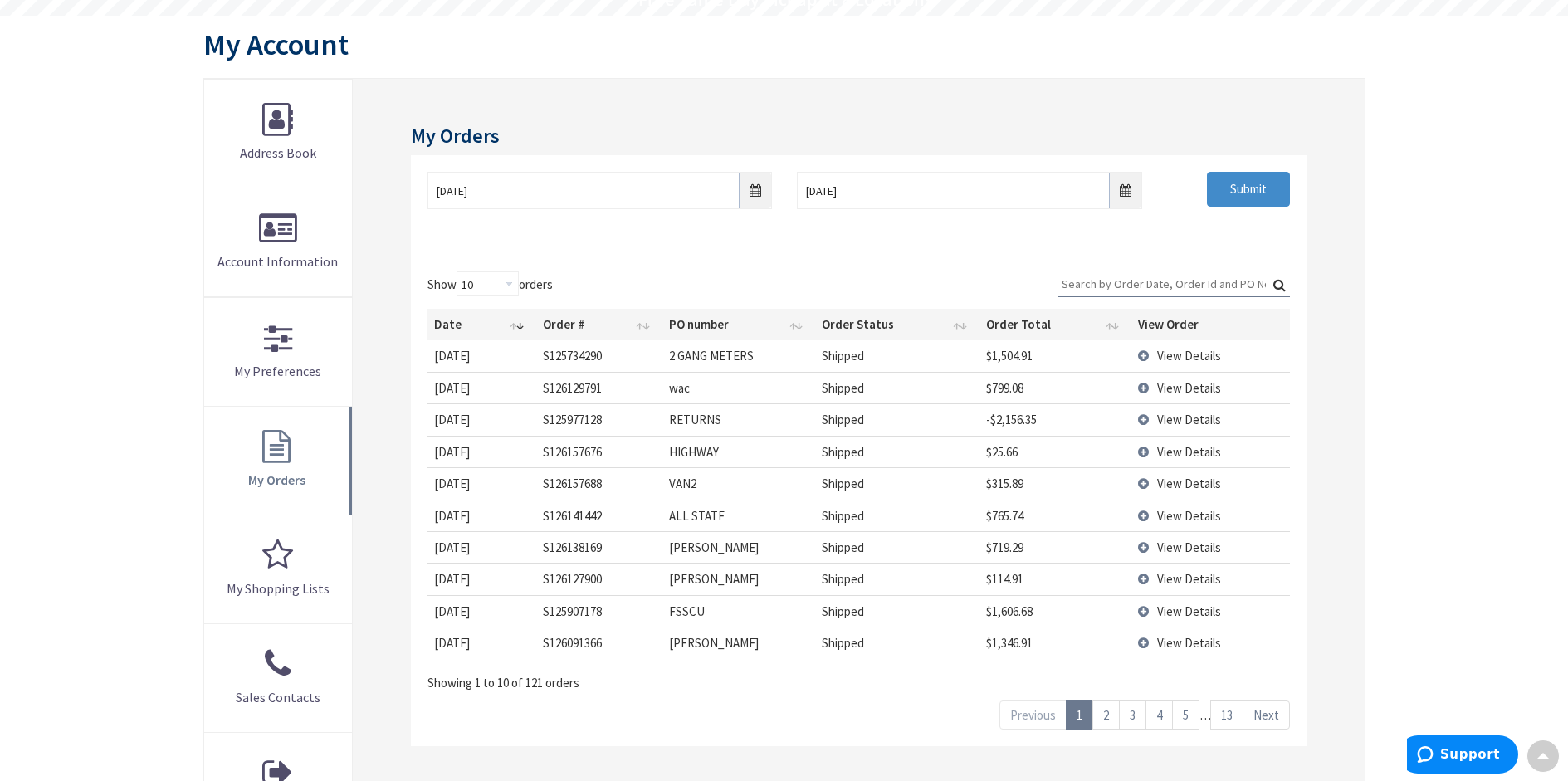
click at [1226, 717] on link "13" at bounding box center [1227, 714] width 33 height 29
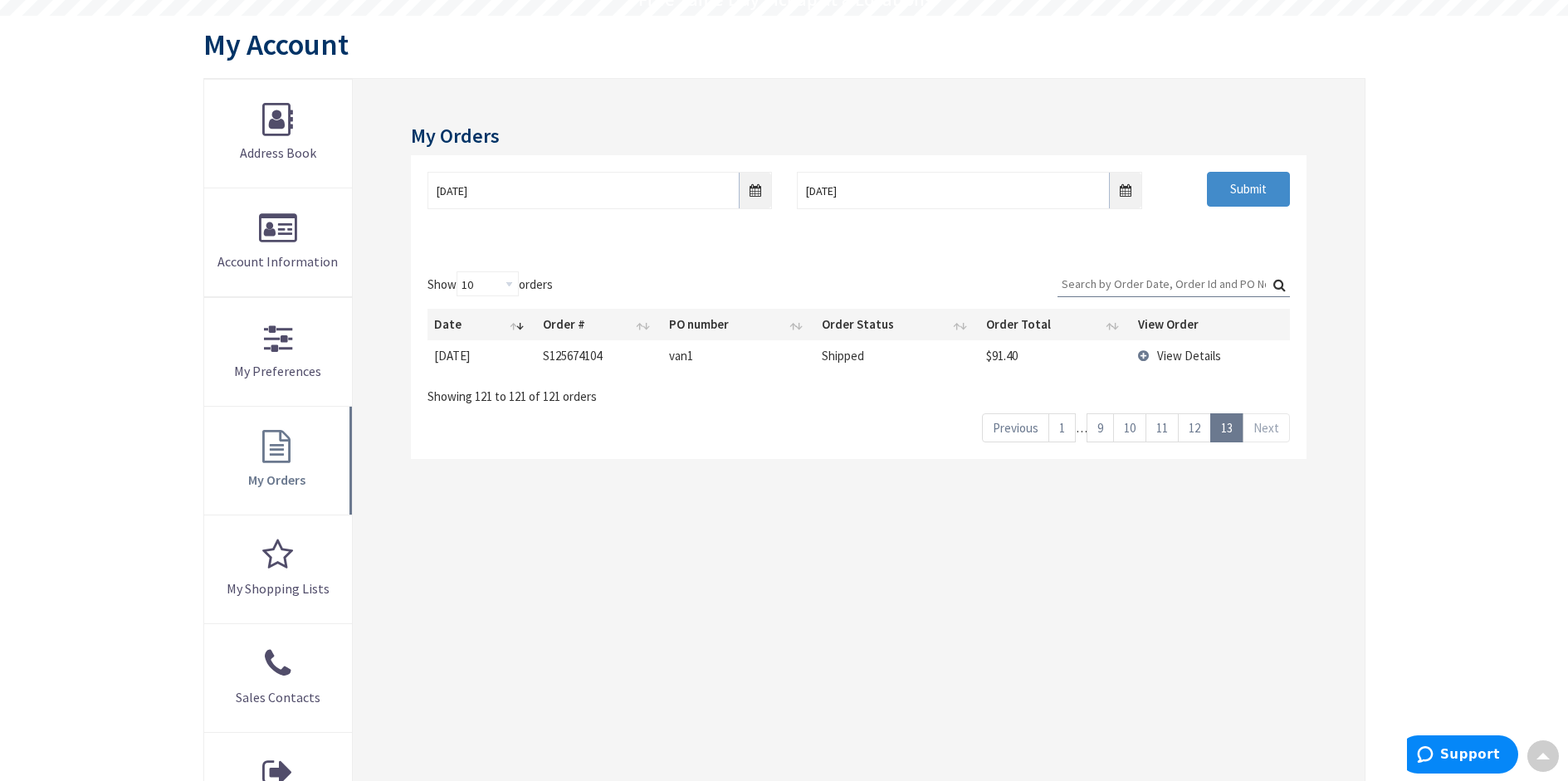
click at [1204, 419] on link "12" at bounding box center [1195, 428] width 33 height 29
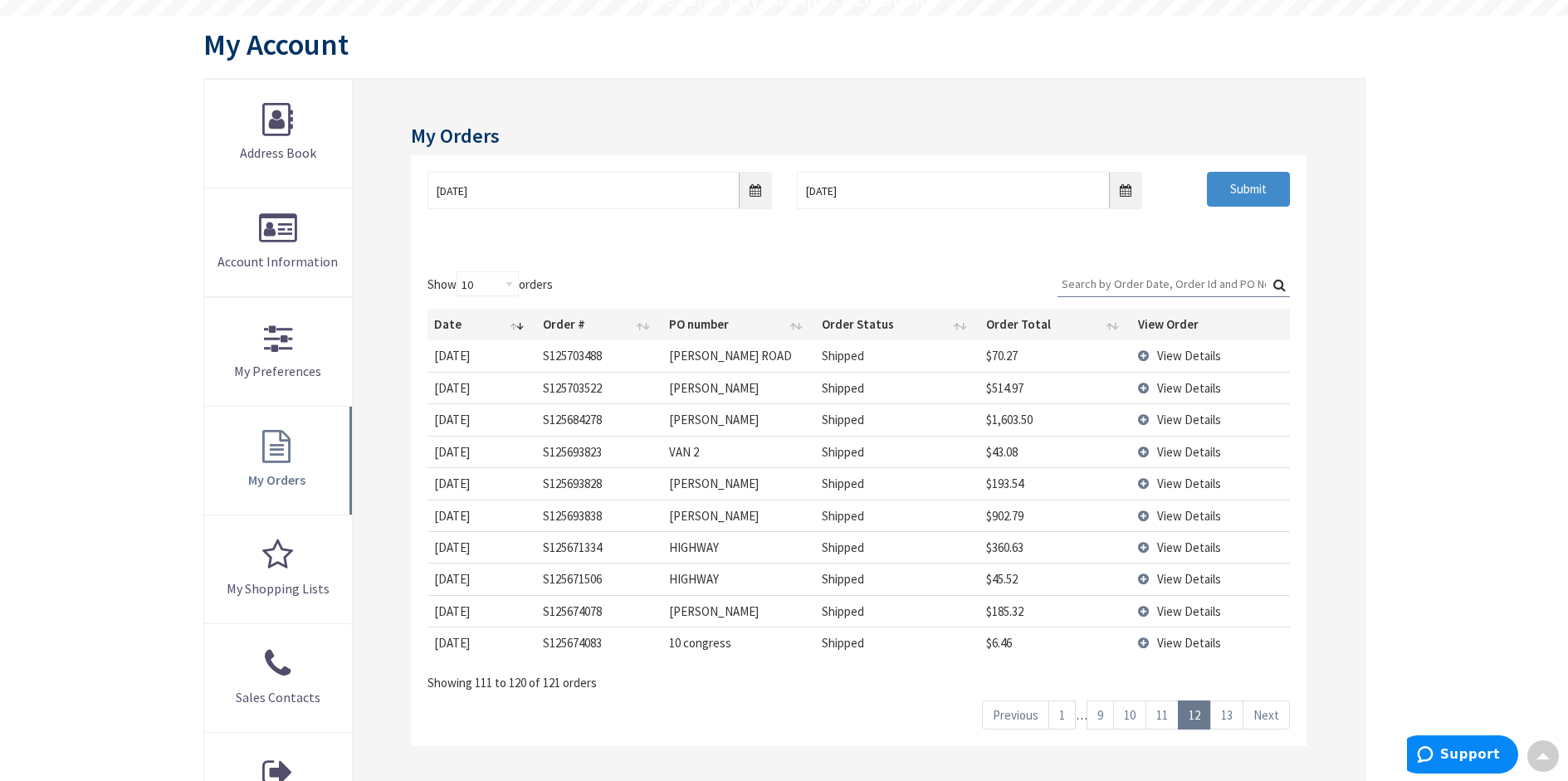
click at [1166, 722] on link "11" at bounding box center [1163, 714] width 33 height 29
click at [1127, 709] on link "10" at bounding box center [1130, 714] width 33 height 29
click at [1091, 718] on link "9" at bounding box center [1101, 714] width 28 height 29
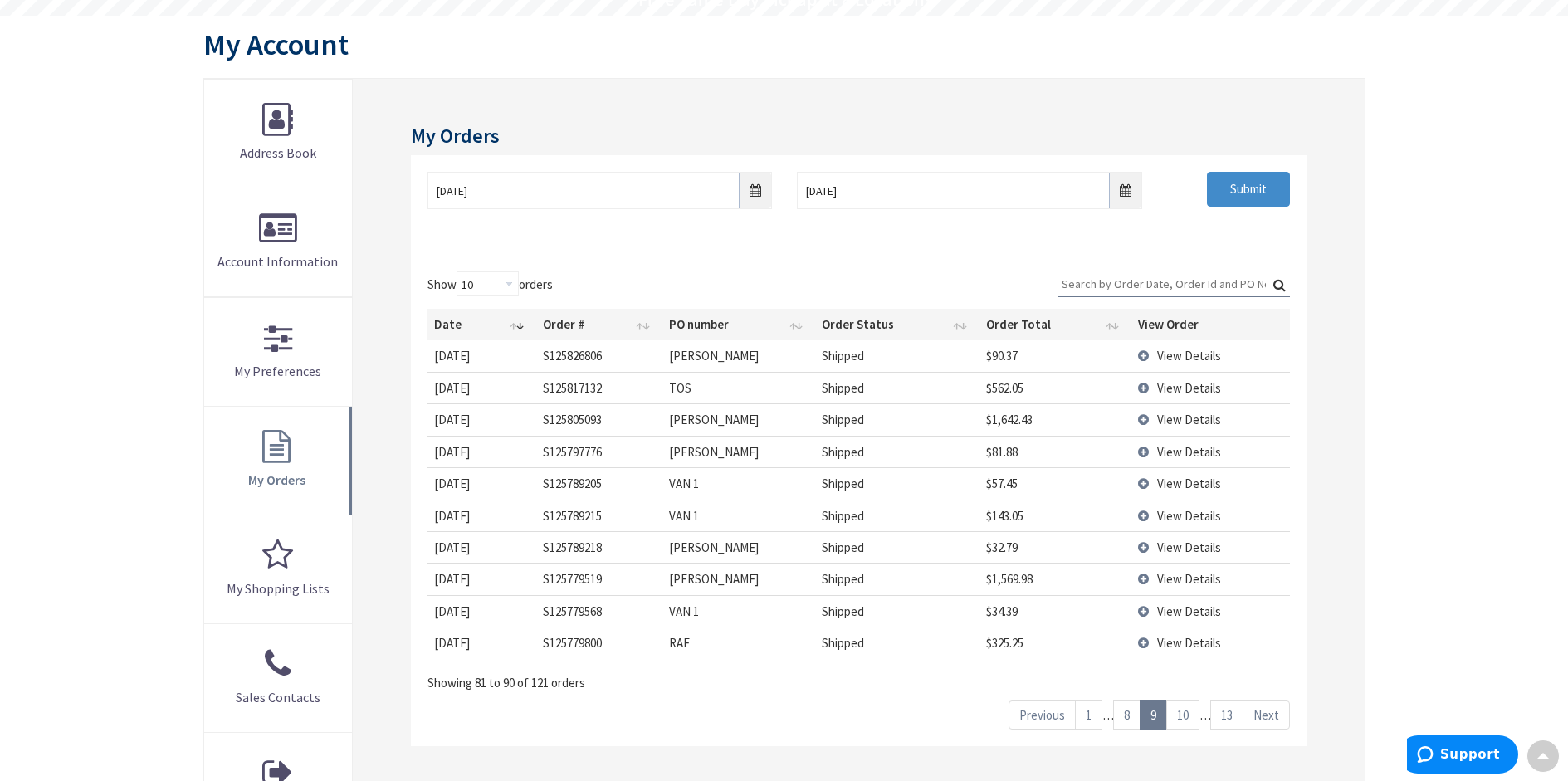
click at [1121, 719] on link "8" at bounding box center [1127, 714] width 28 height 29
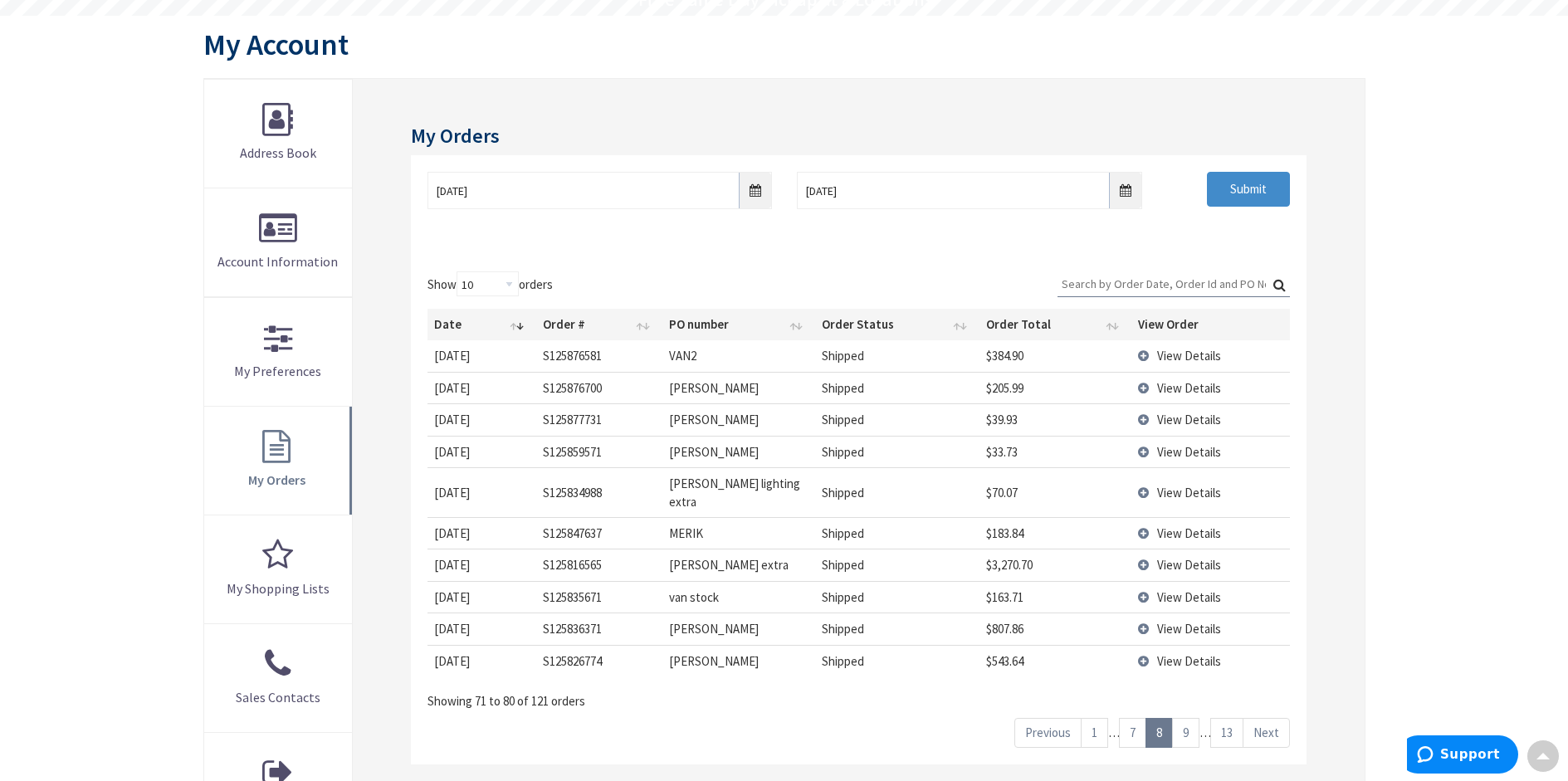
click at [1134, 719] on link "7" at bounding box center [1133, 732] width 28 height 29
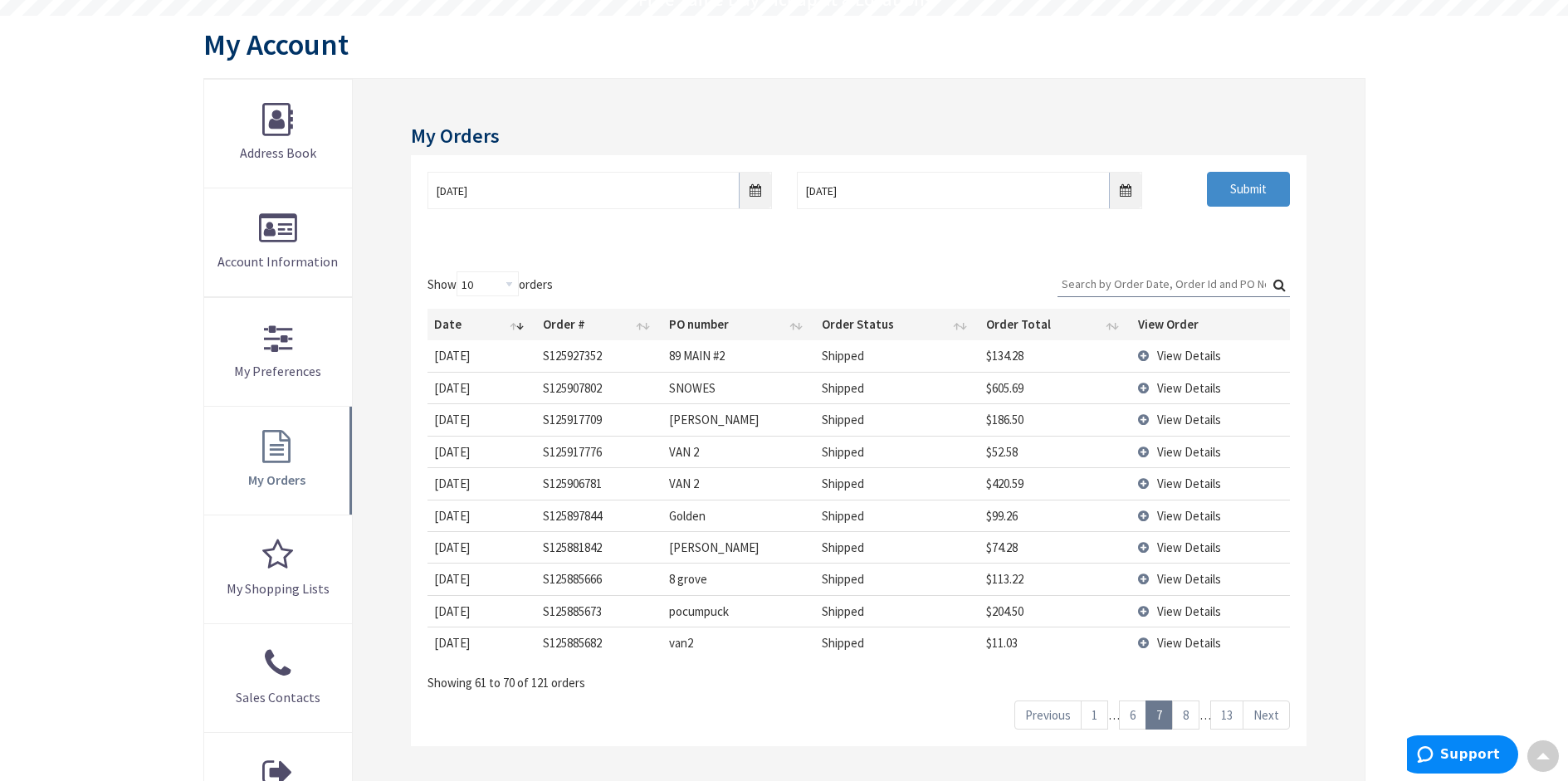
click at [1134, 719] on link "6" at bounding box center [1133, 714] width 28 height 29
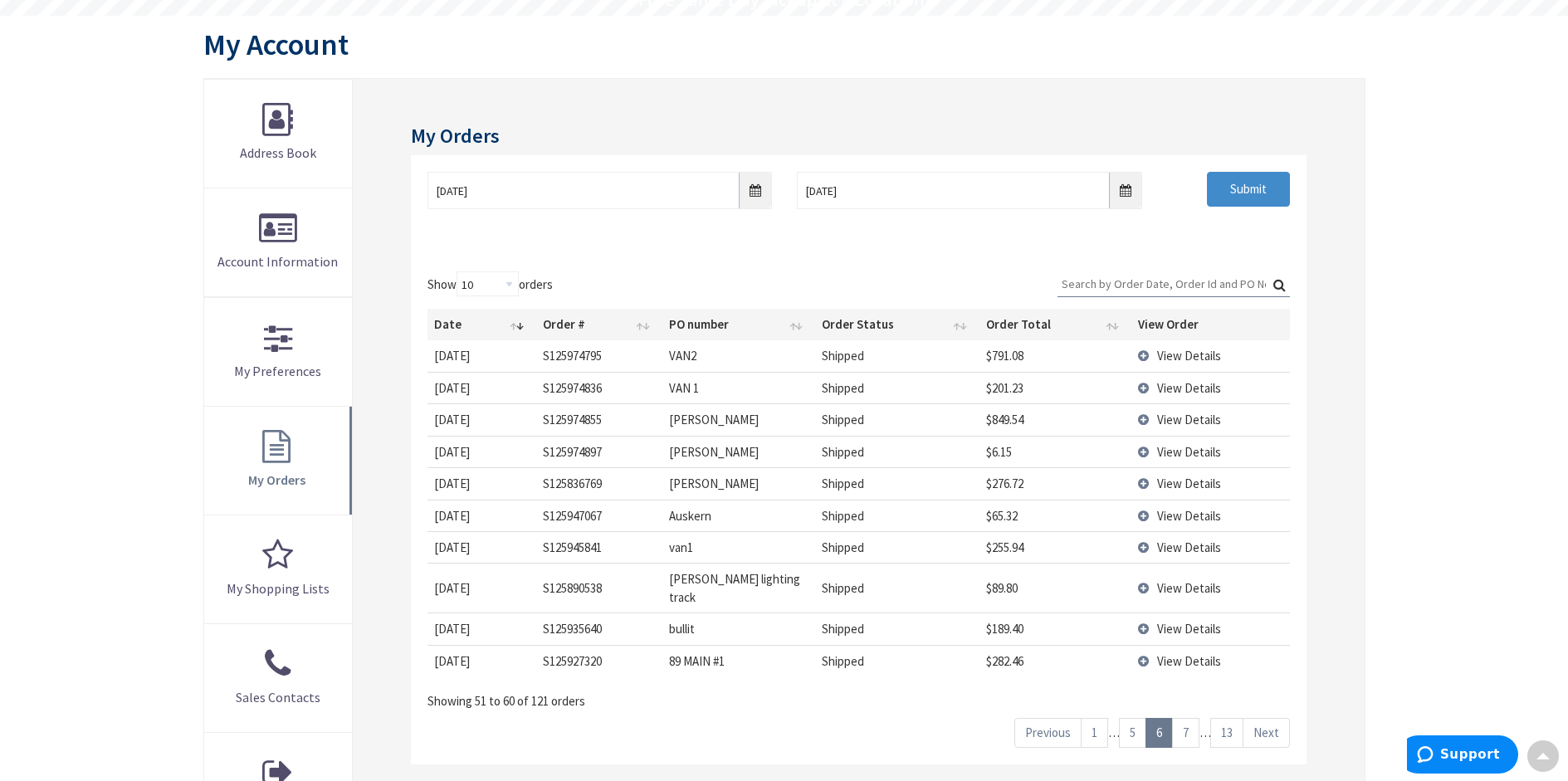
click at [1134, 719] on link "5" at bounding box center [1133, 732] width 28 height 29
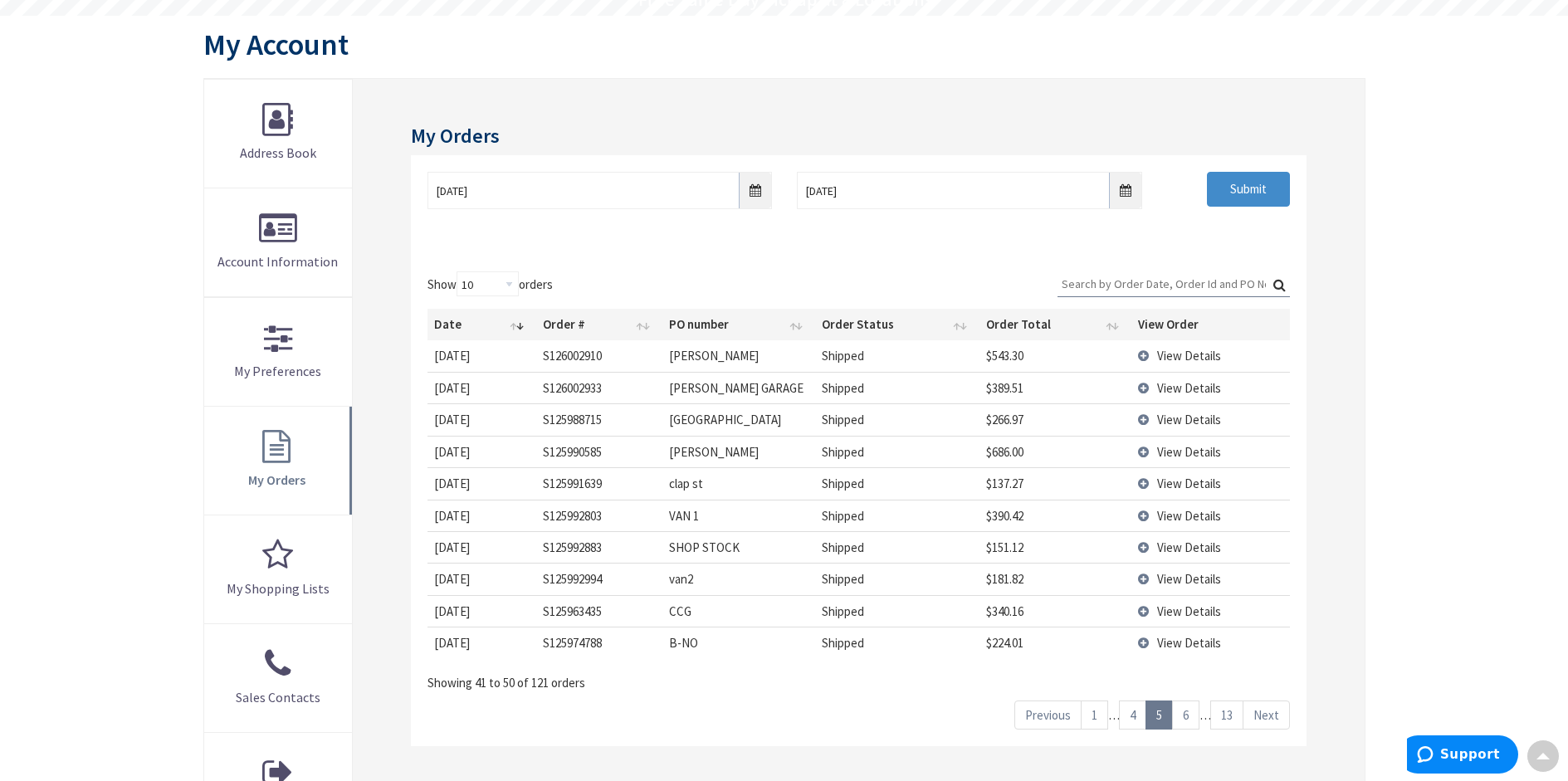
click at [1134, 719] on link "4" at bounding box center [1133, 714] width 28 height 29
click at [1134, 719] on link "3" at bounding box center [1133, 714] width 28 height 29
click at [1101, 729] on link "2" at bounding box center [1106, 714] width 28 height 29
click at [1175, 642] on span "View Details" at bounding box center [1188, 642] width 64 height 16
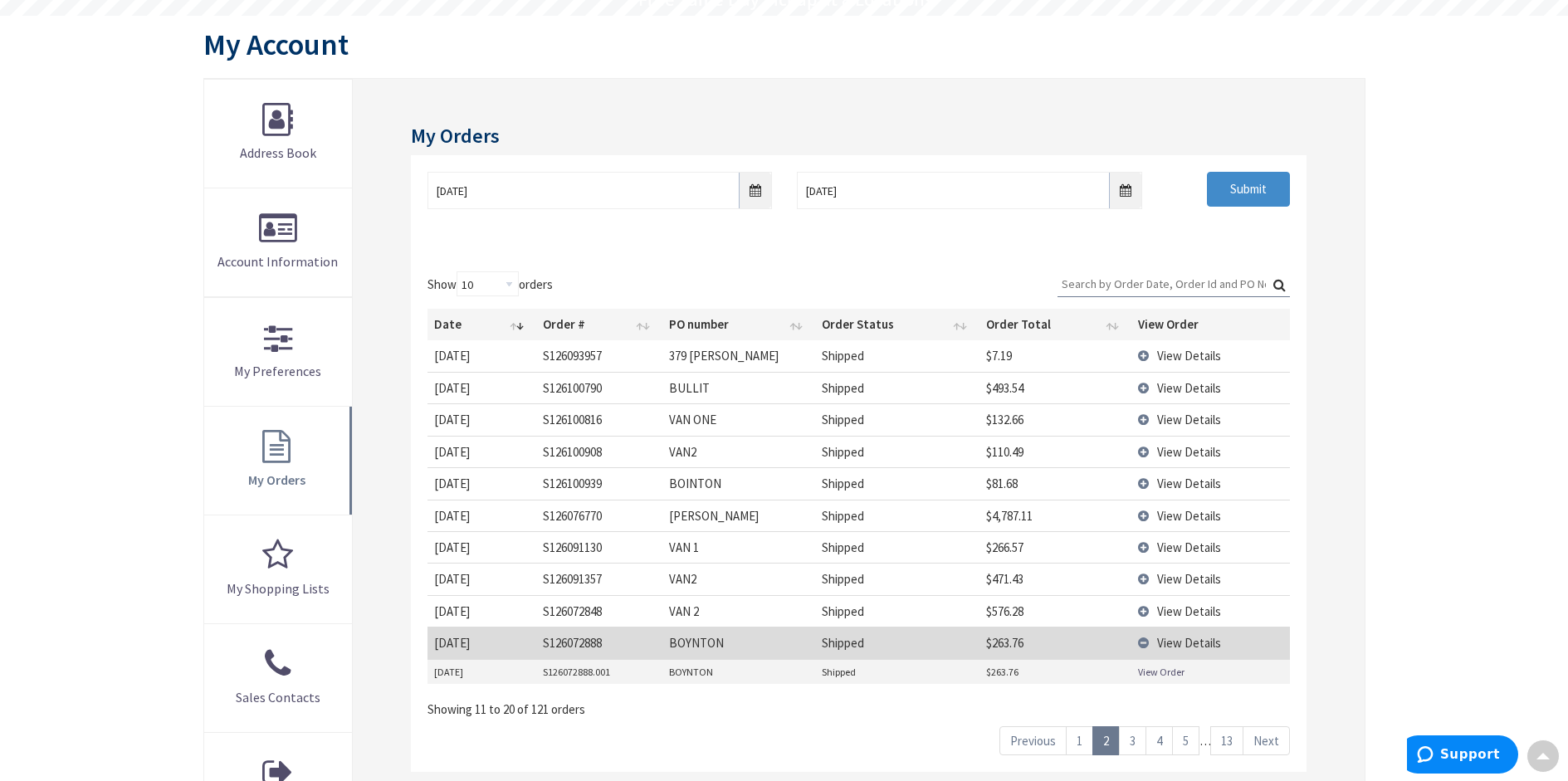
click at [1147, 668] on link "View Order" at bounding box center [1162, 672] width 46 height 14
click at [1180, 475] on td "View Details" at bounding box center [1211, 483] width 157 height 31
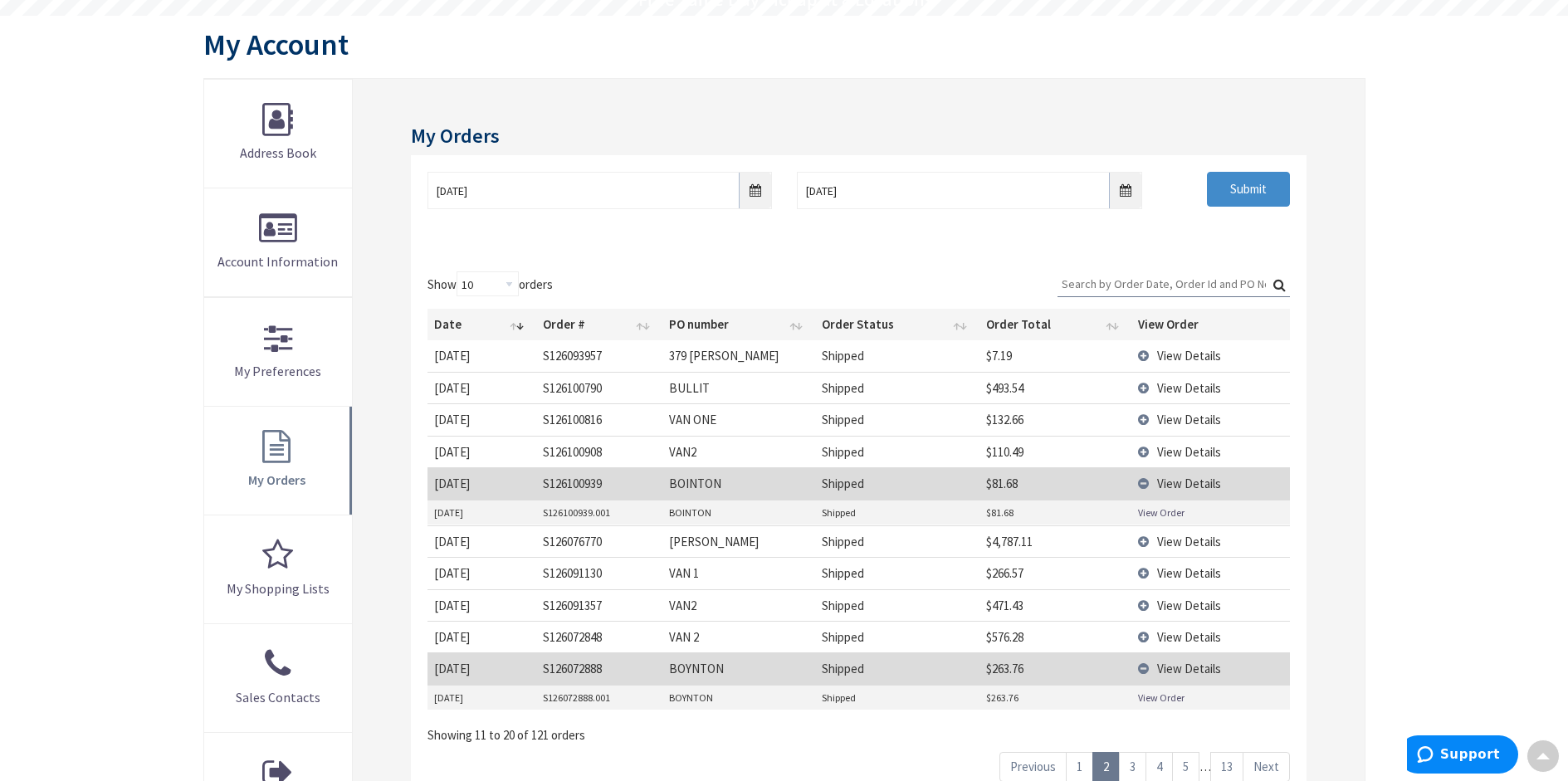
click at [1159, 515] on link "View Order" at bounding box center [1162, 512] width 46 height 14
click at [1075, 762] on link "1" at bounding box center [1080, 766] width 28 height 29
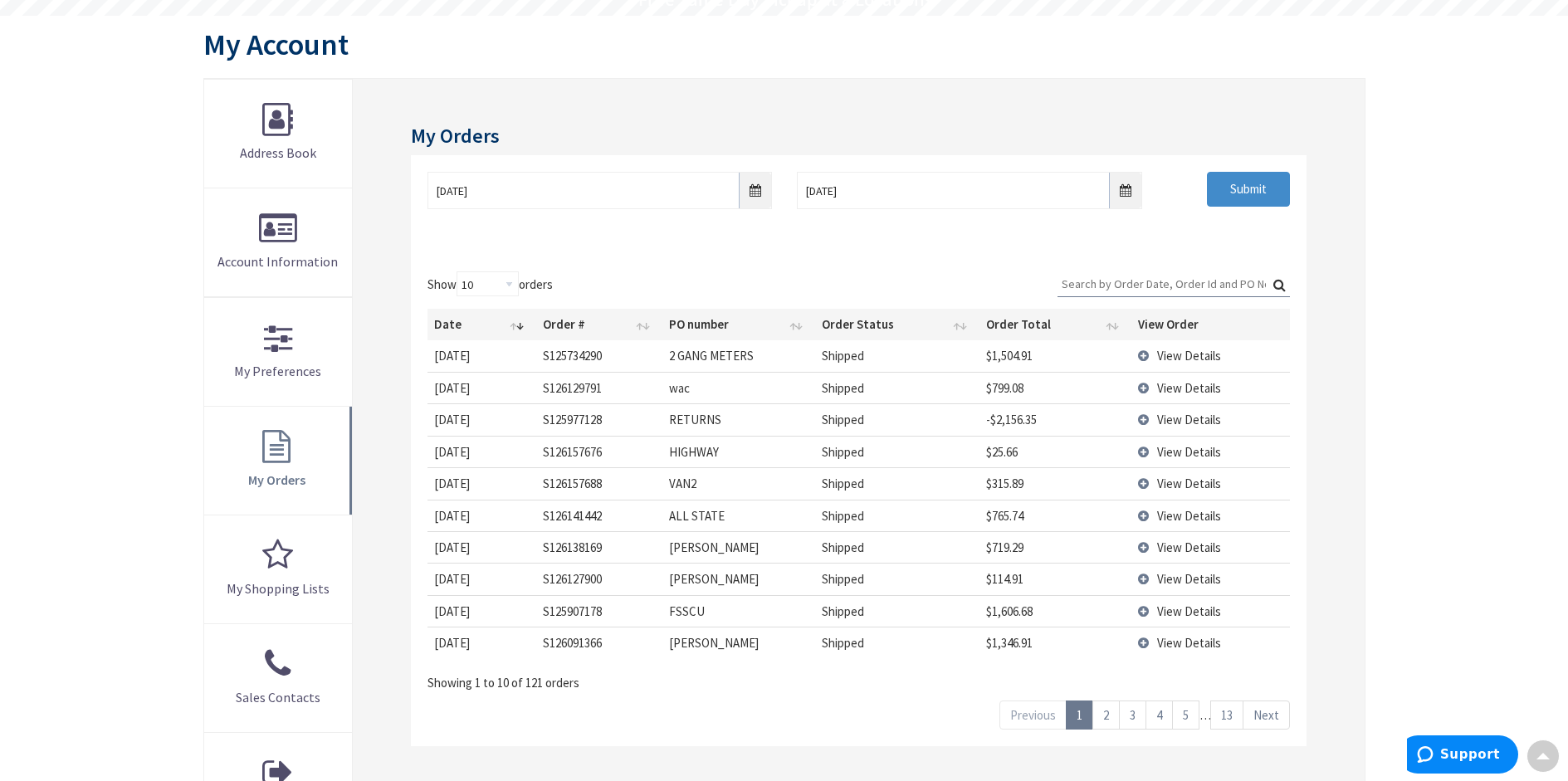
click at [1101, 717] on link "2" at bounding box center [1106, 714] width 28 height 29
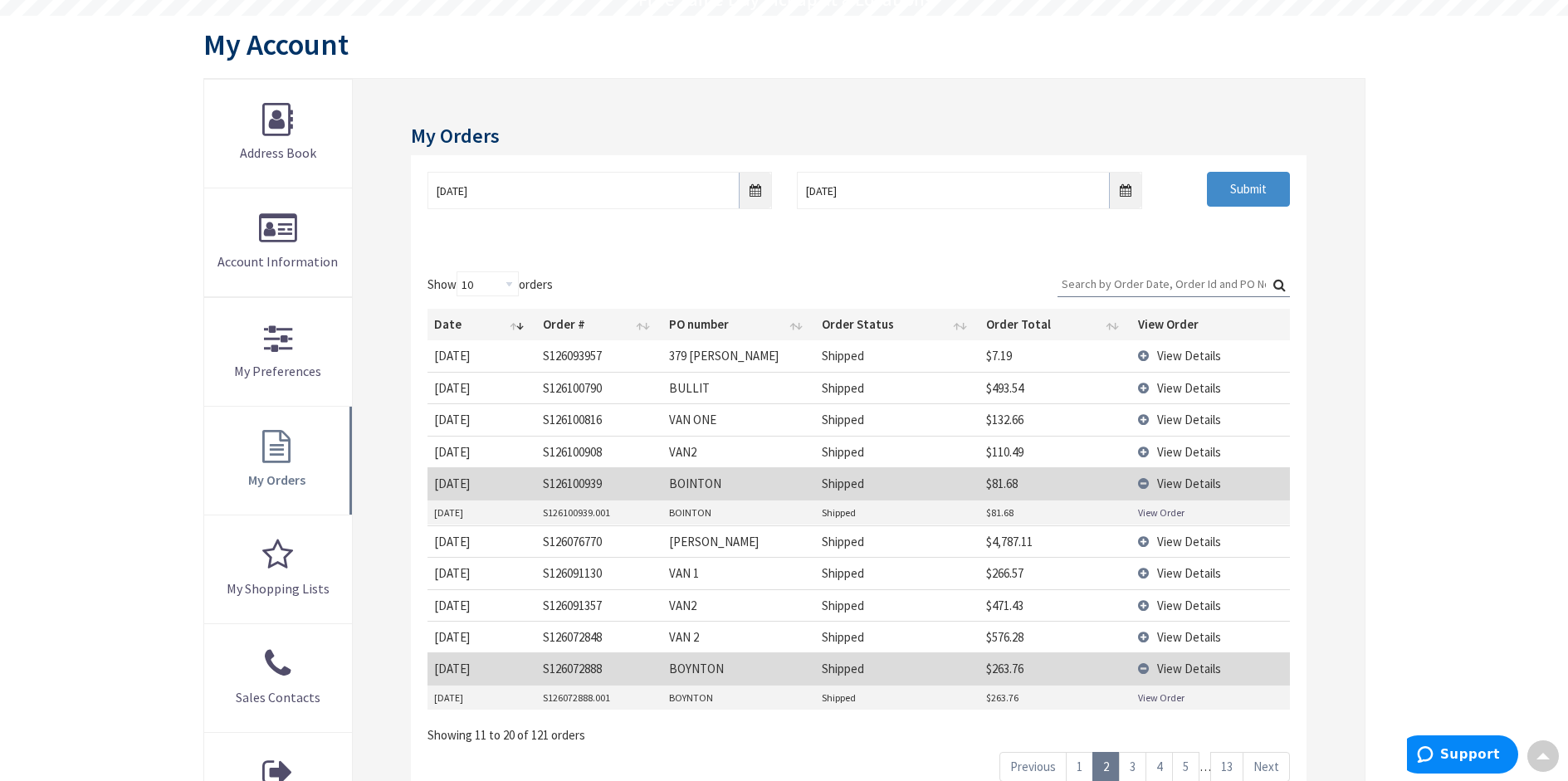
click at [1128, 762] on link "3" at bounding box center [1133, 766] width 28 height 29
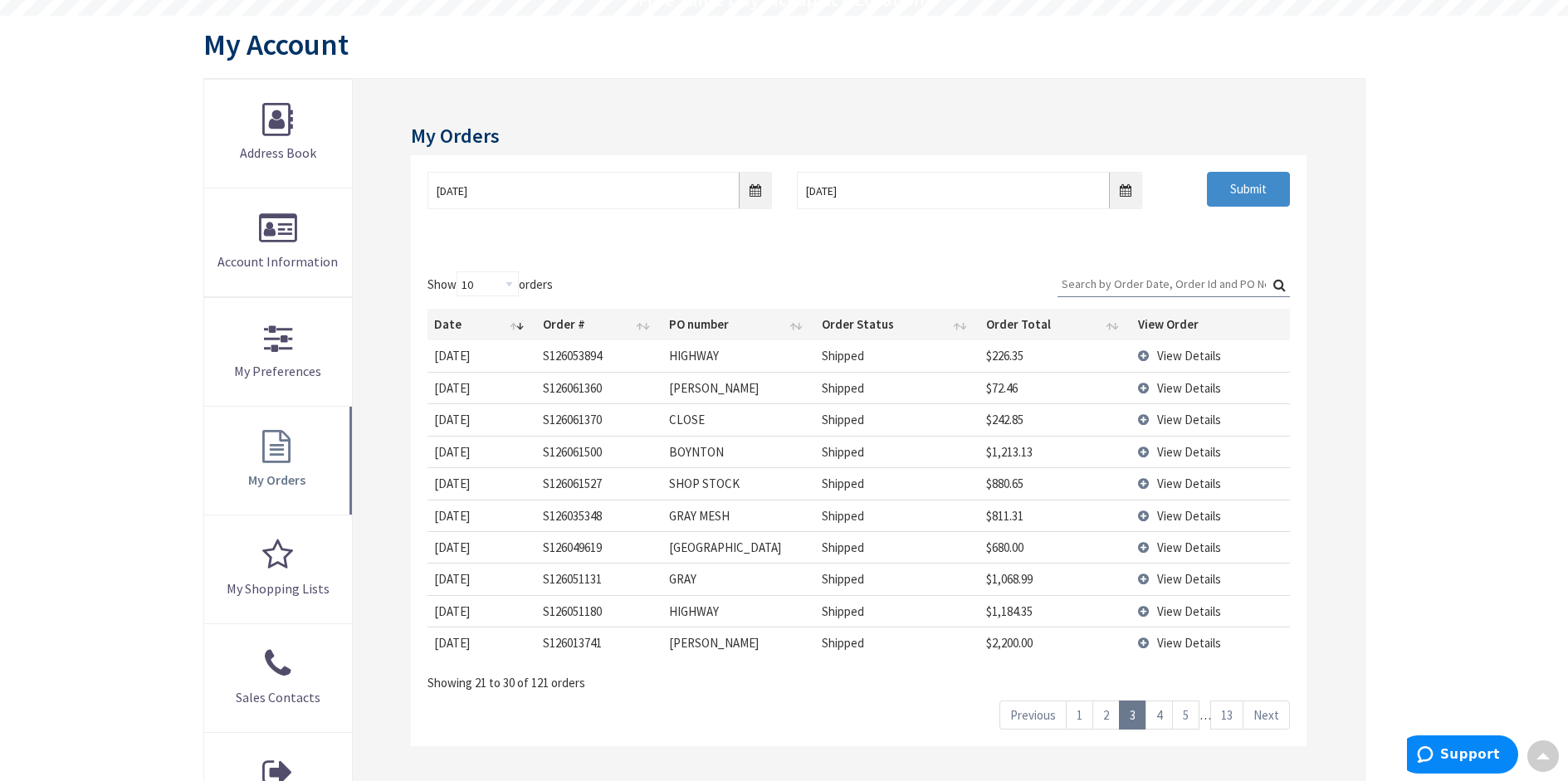
click at [1173, 450] on span "View Details" at bounding box center [1188, 452] width 64 height 16
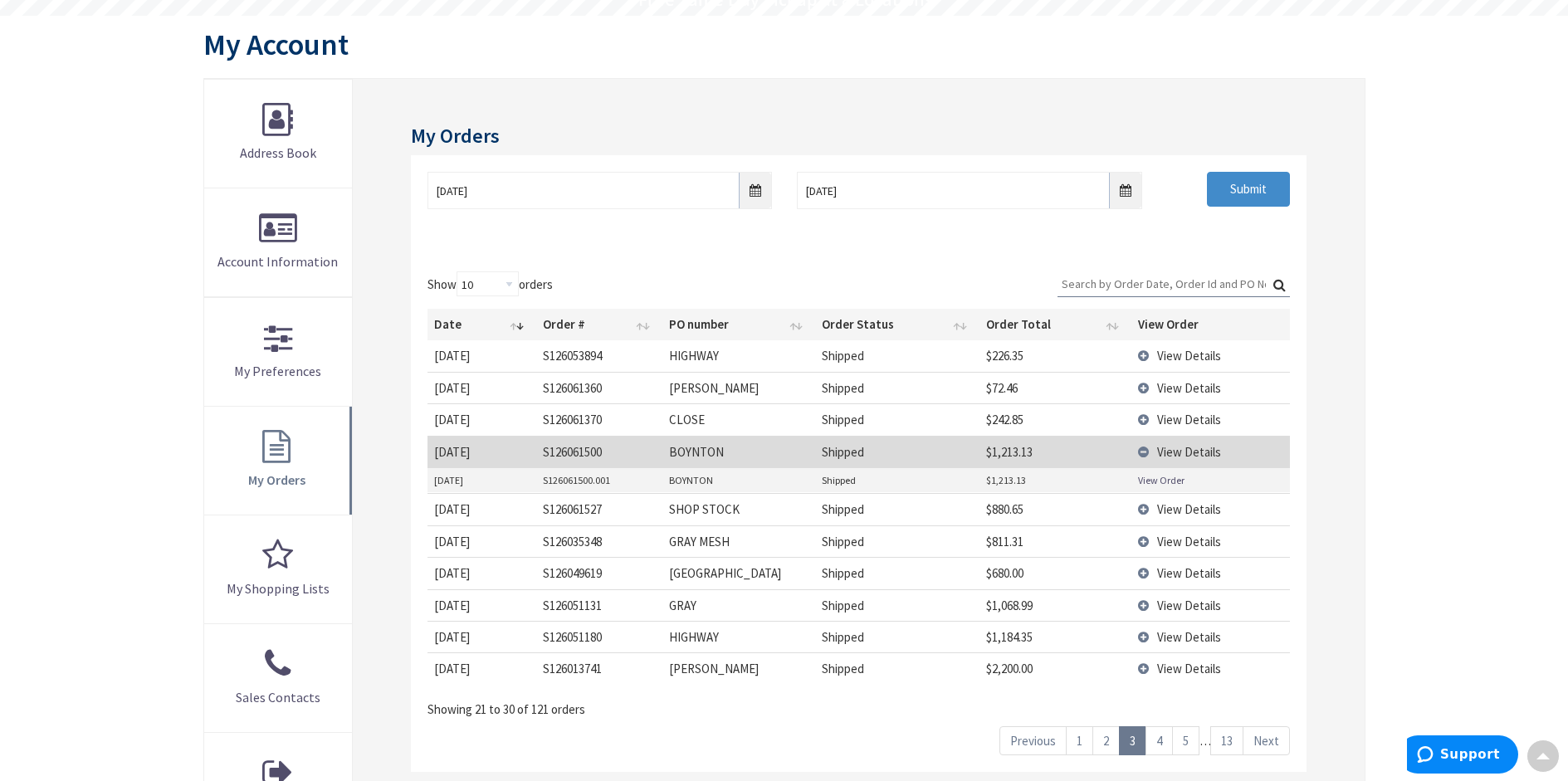
click at [1159, 479] on link "View Order" at bounding box center [1162, 479] width 46 height 14
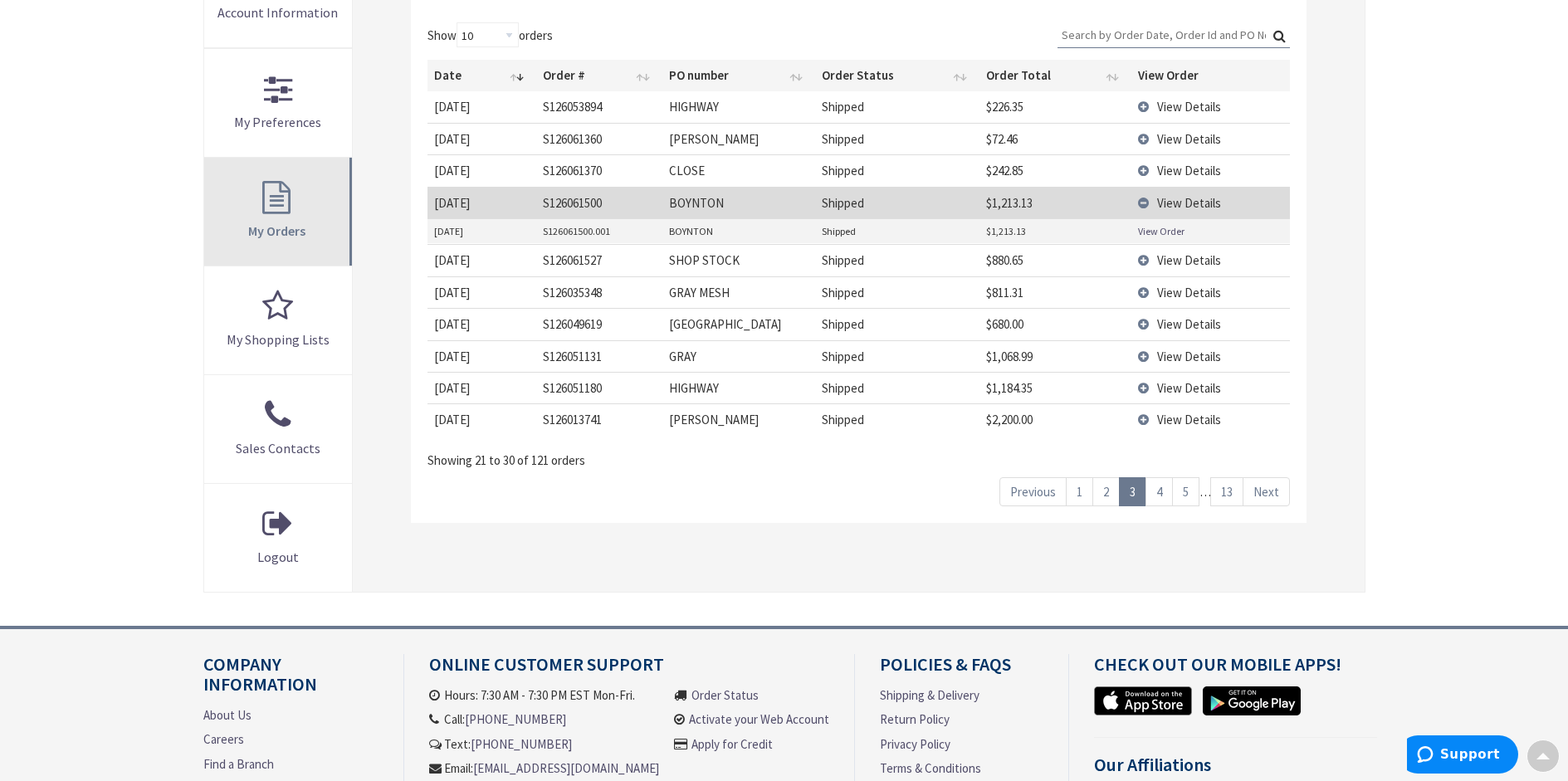
scroll to position [249, 0]
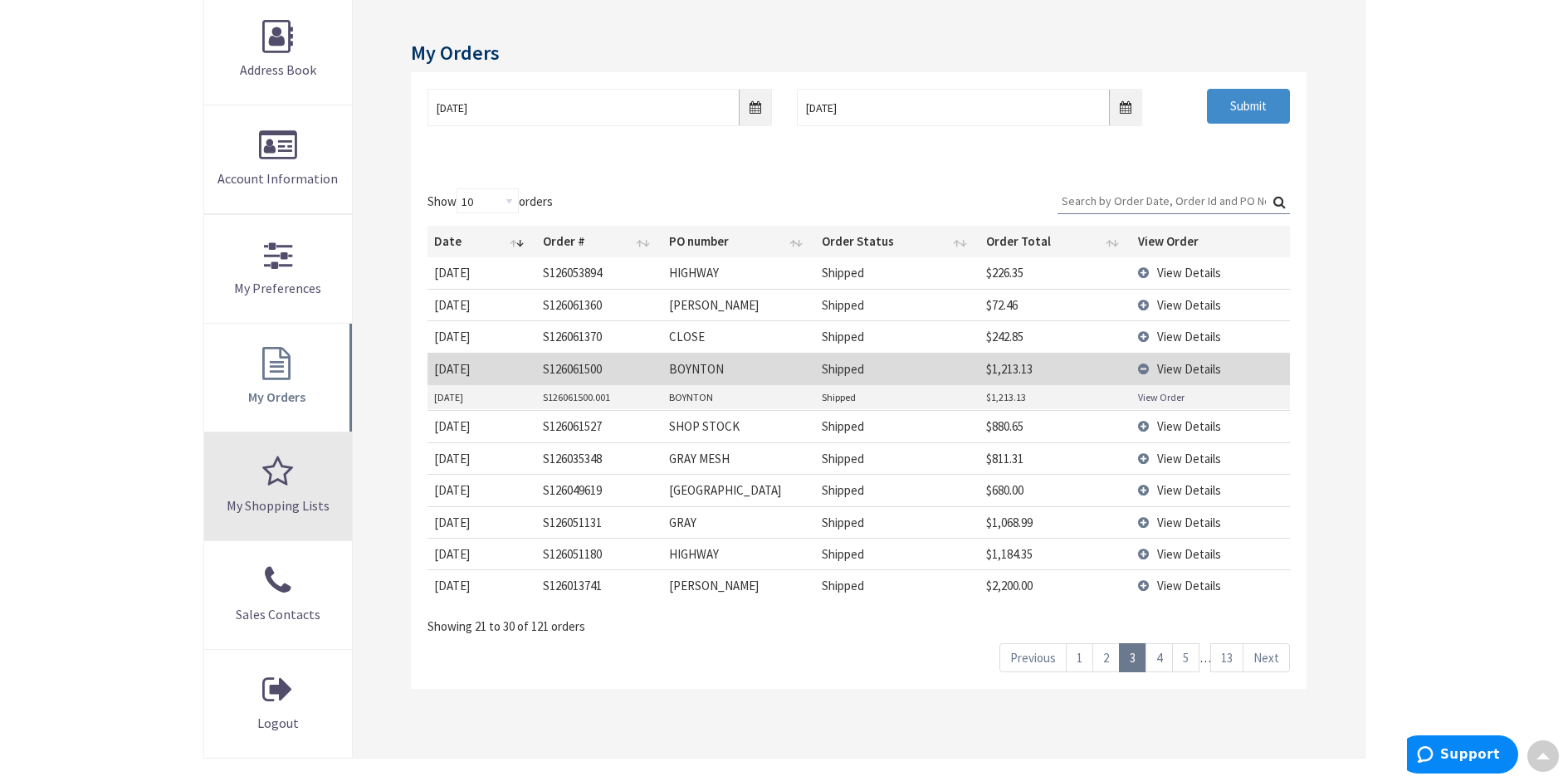
click at [285, 472] on link "My Shopping Lists" at bounding box center [279, 486] width 149 height 108
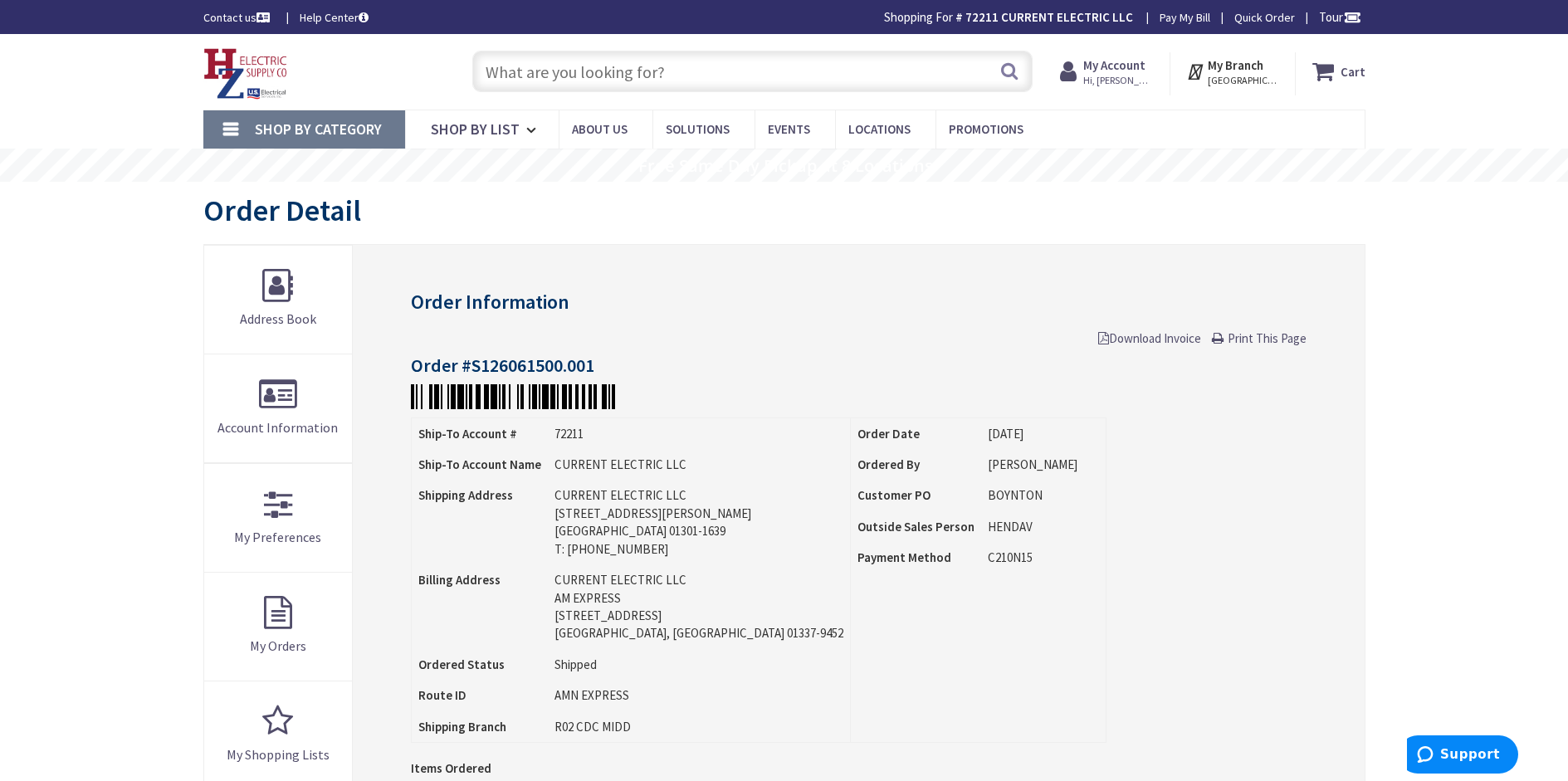
click at [728, 70] on input "text" at bounding box center [752, 71] width 560 height 42
click at [533, 81] on input "text" at bounding box center [752, 71] width 560 height 42
paste input "Rab SMSBULLET2X12NW 180-Degree 2-Head Motion Sensor With Flood Light 500-Watt 1…"
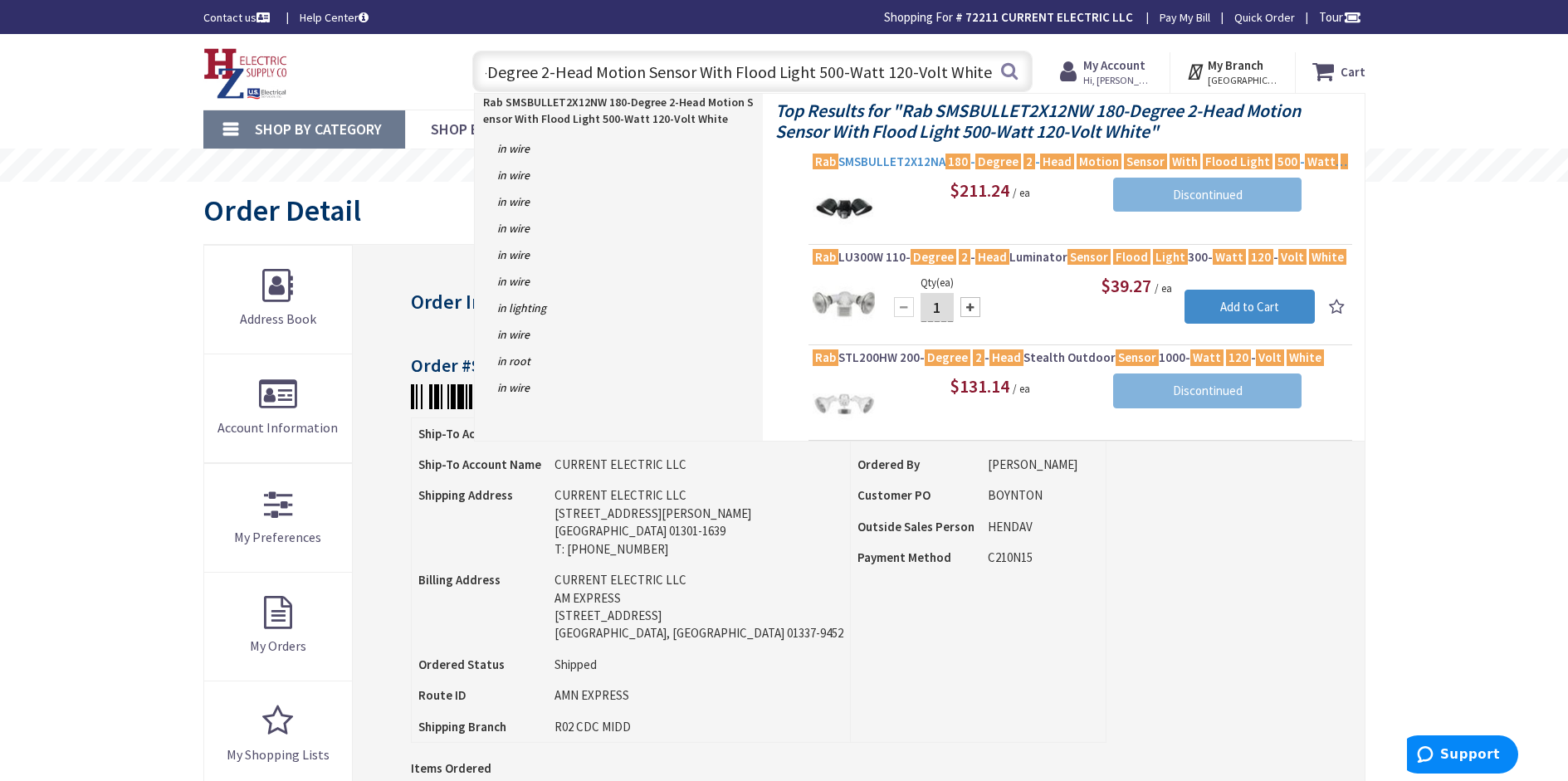
type input "Rab SMSBULLET2X12NW 180-Degree 2-Head Motion Sensor With Flood Light 500-Watt 1…"
click at [919, 162] on span "Rab SMSBULLET2X12NA 180 - Degree 2 - Head Motion Sensor With Flood Light 500 - …" at bounding box center [1080, 162] width 536 height 17
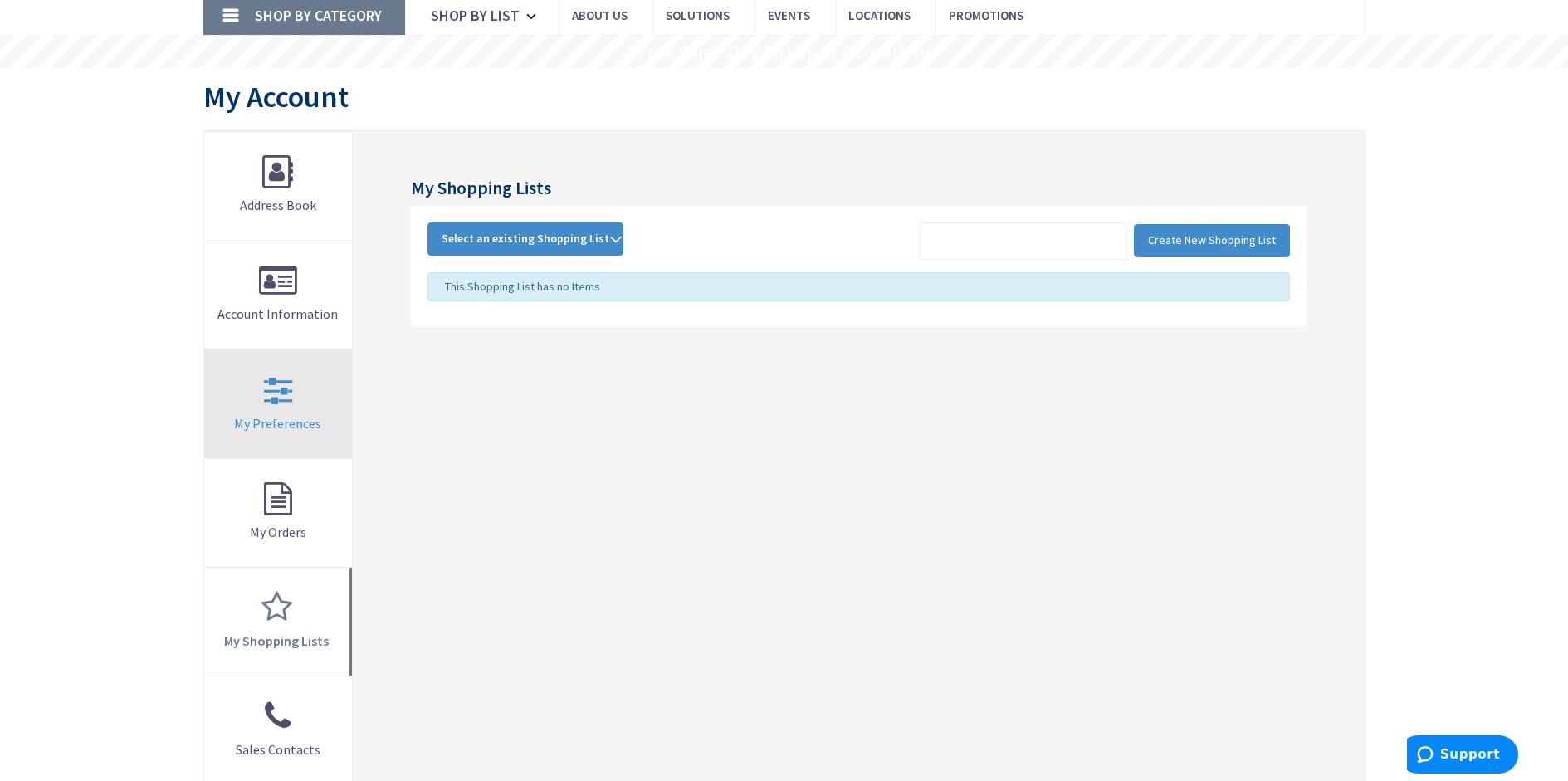
scroll to position [166, 0]
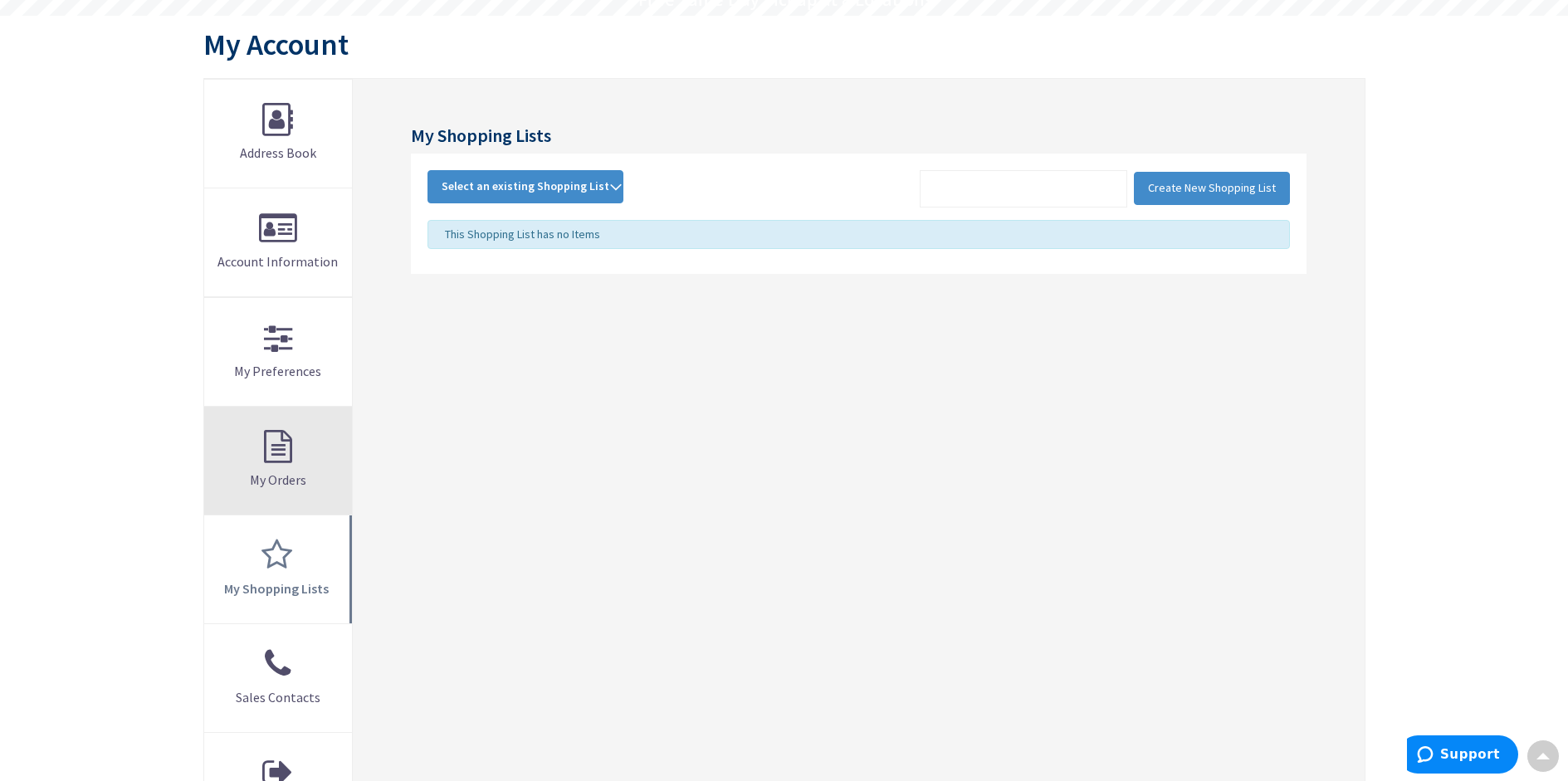
click at [280, 440] on link "My Orders" at bounding box center [279, 461] width 149 height 108
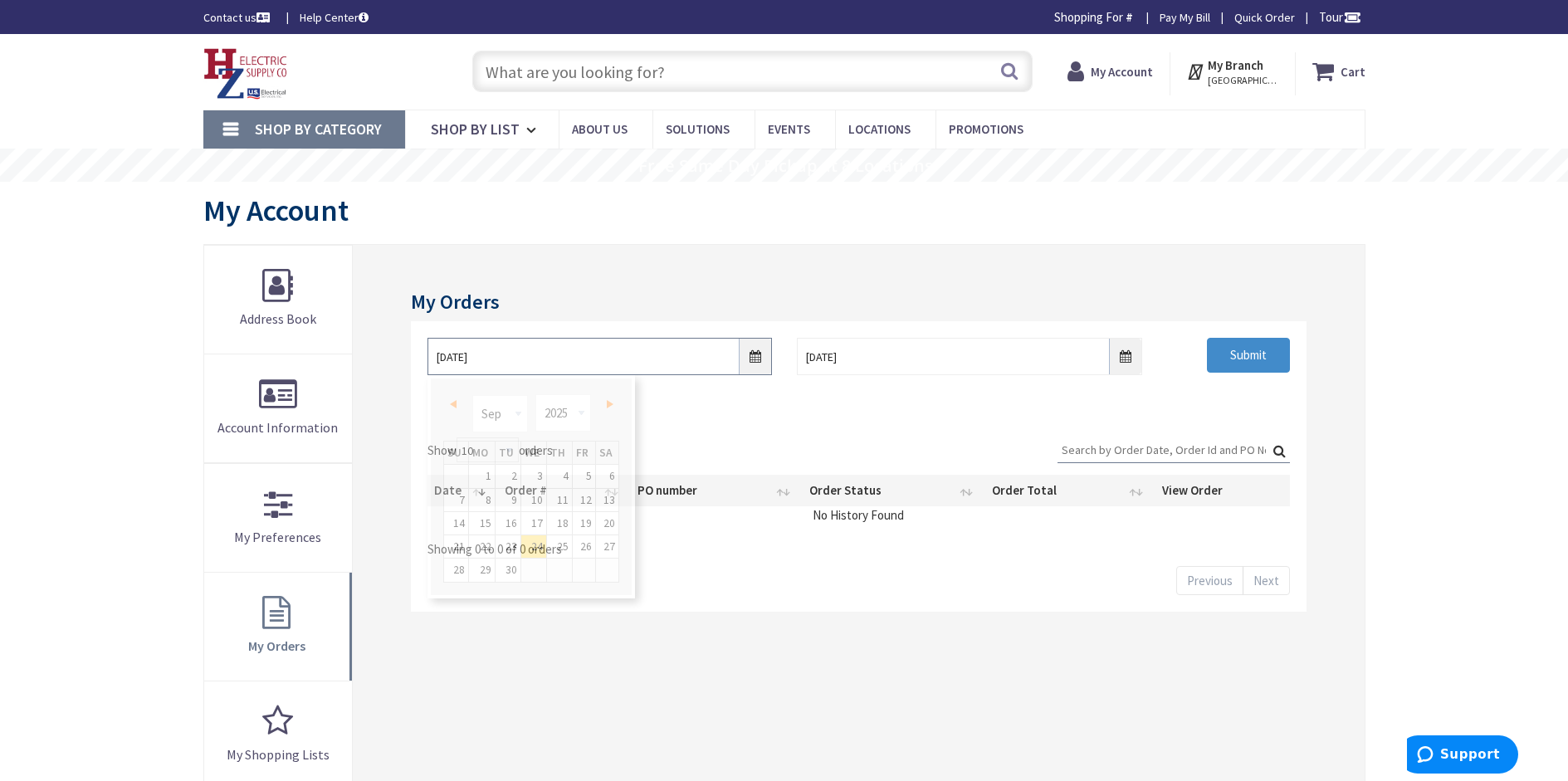
click at [761, 354] on input "9/24/2025" at bounding box center [600, 356] width 344 height 37
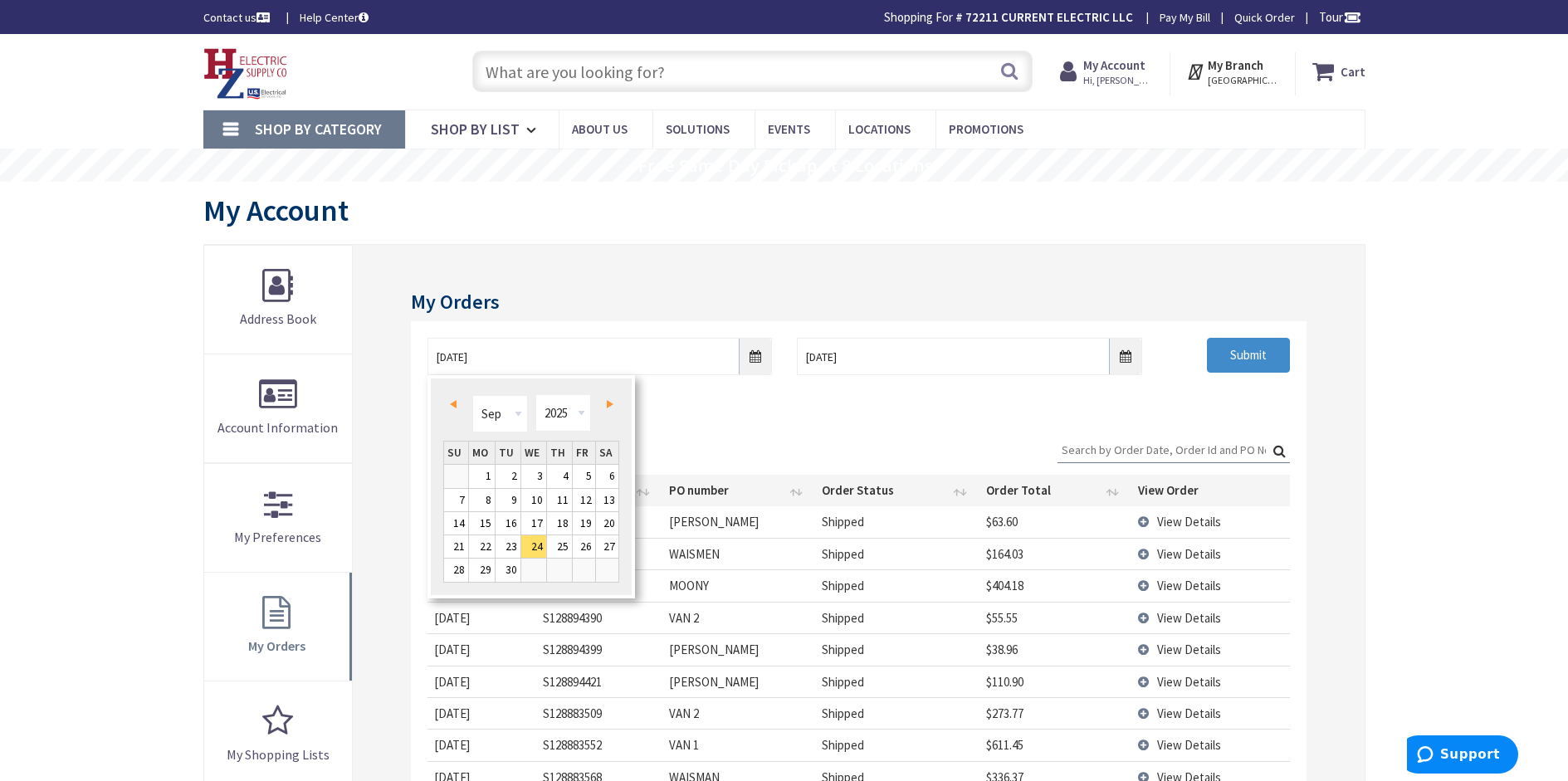
click at [458, 401] on link "Prev" at bounding box center [456, 403] width 22 height 22
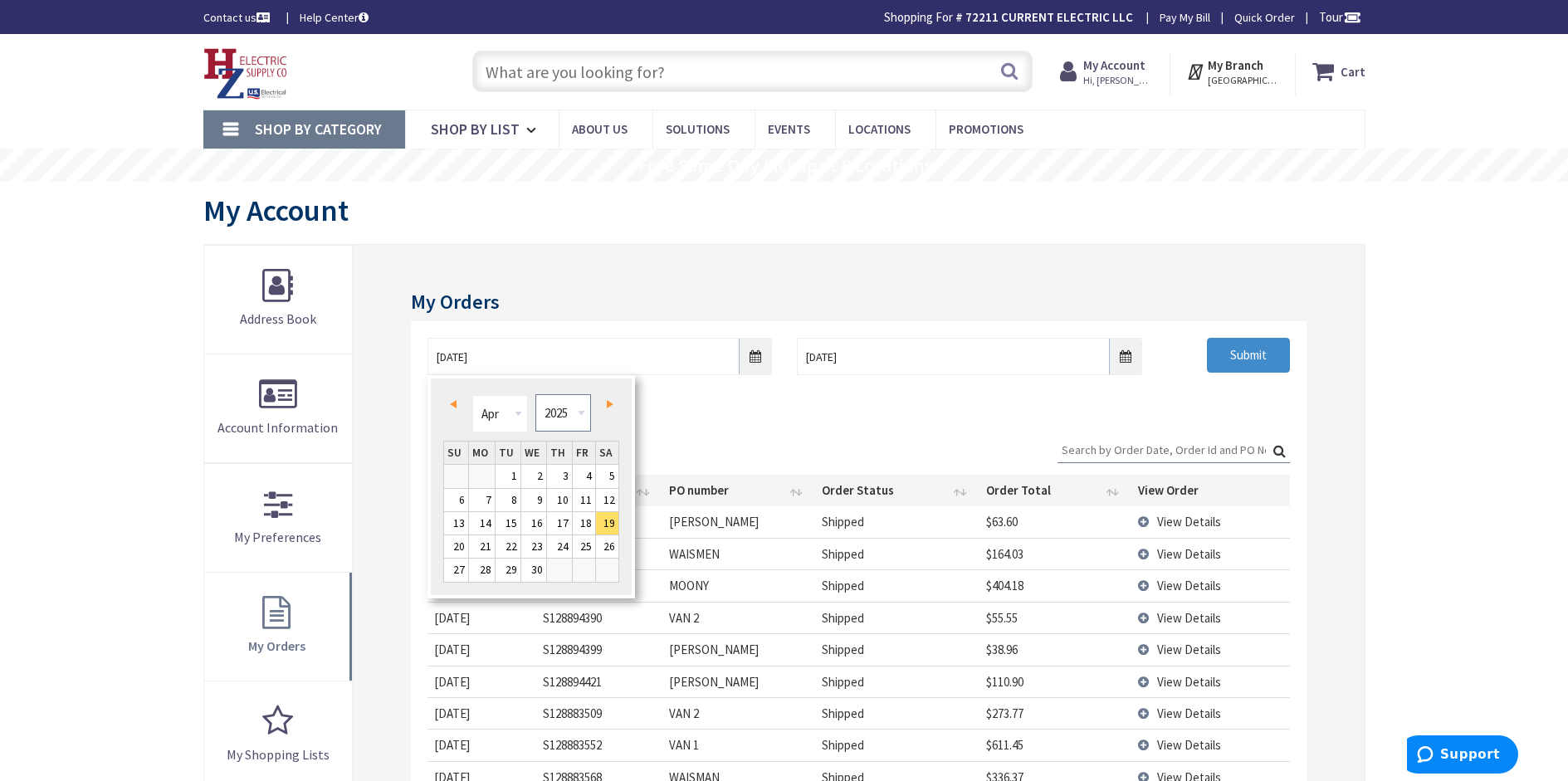
click at [582, 412] on select "1980 1981 1982 1983 1984 1985 1986 1987 1988 1989 1990 1991 1992 1993 1994 1995…" at bounding box center [564, 413] width 56 height 37
click at [492, 479] on link "1" at bounding box center [482, 476] width 26 height 22
type input "04/01/2024"
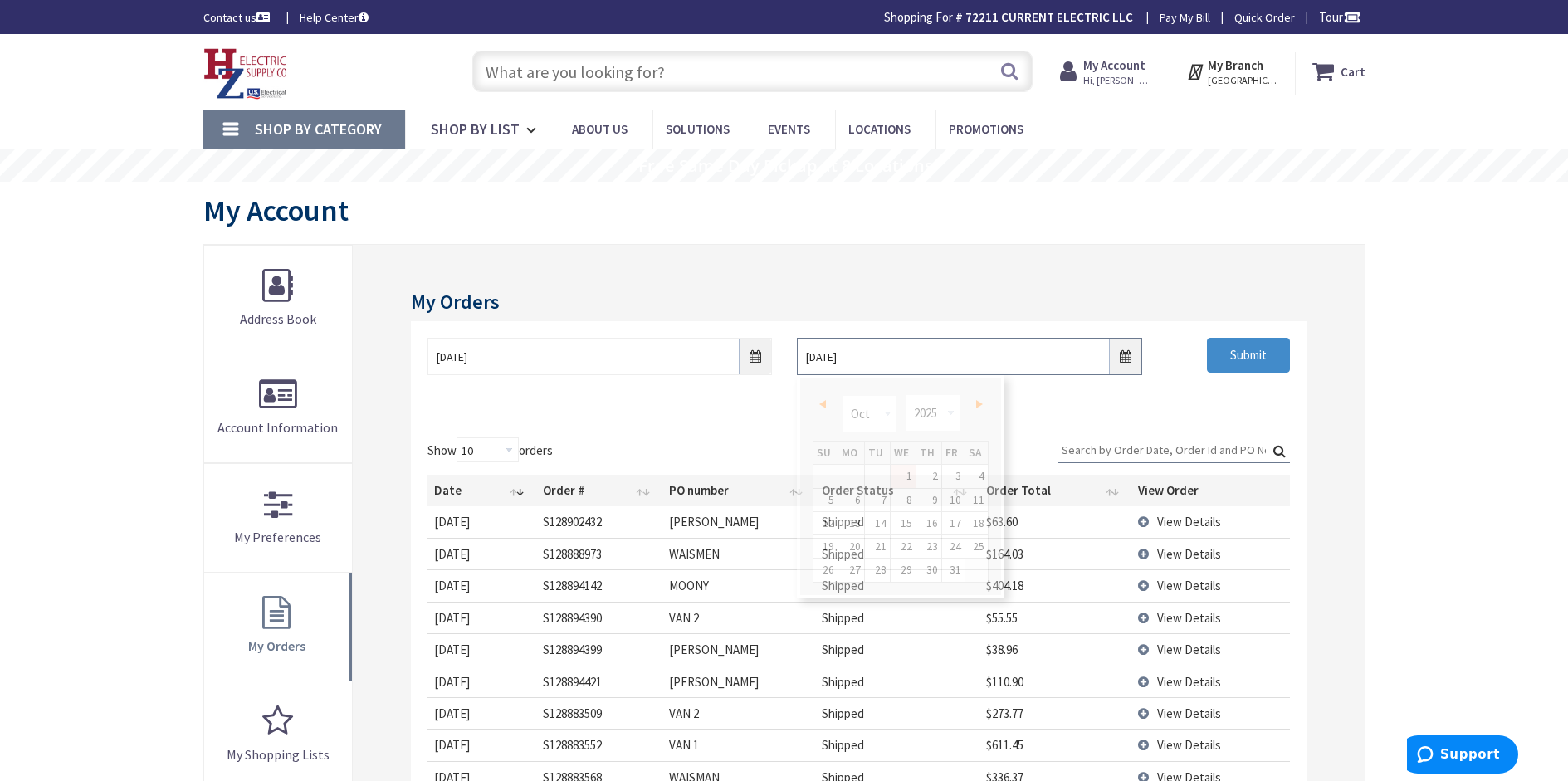
click at [1131, 366] on input "10/1/2025" at bounding box center [969, 356] width 344 height 37
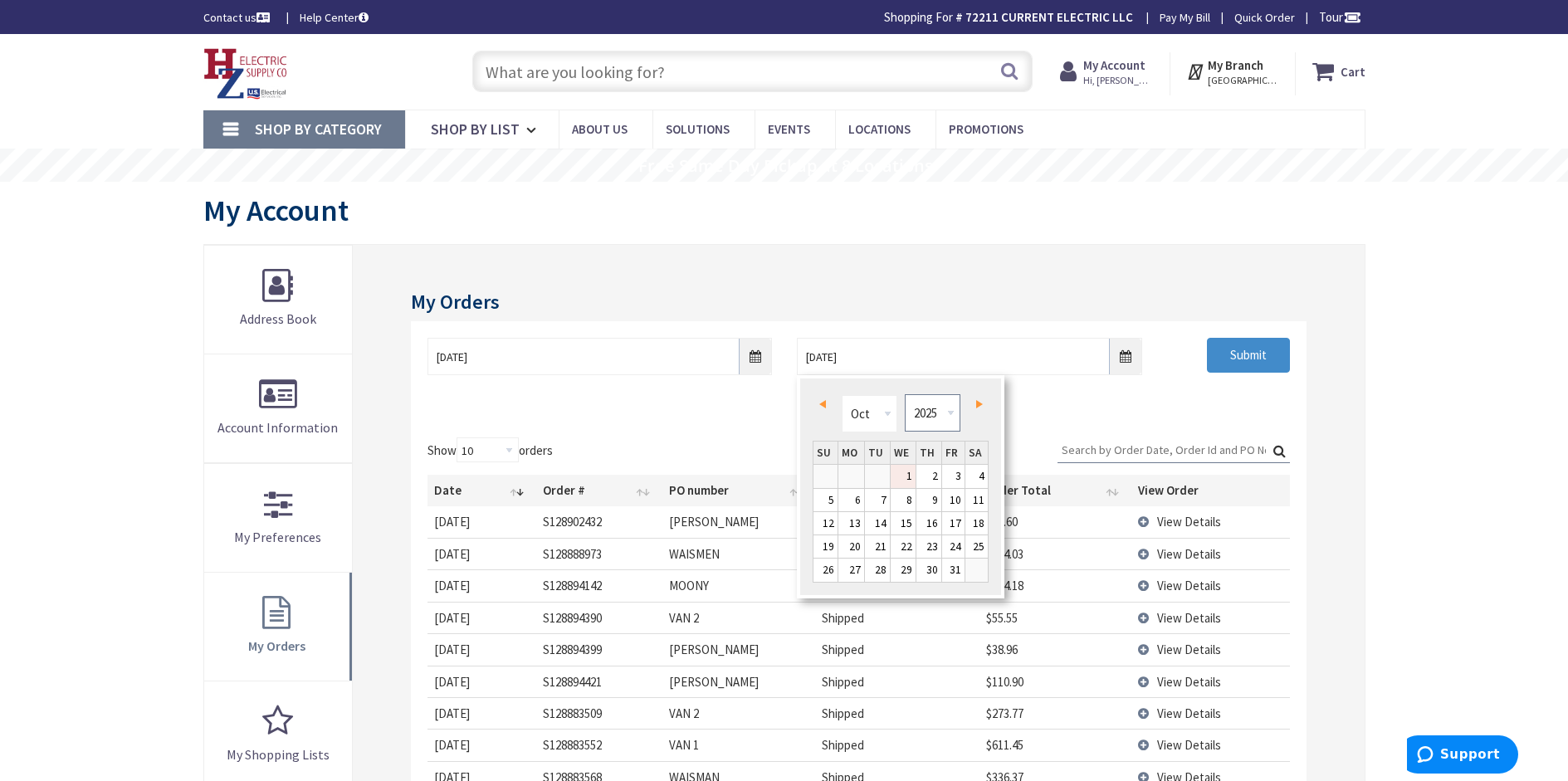
click at [960, 417] on select "1980 1981 1982 1983 1984 1985 1986 1987 1988 1989 1990 1991 1992 1993 1994 1995…" at bounding box center [933, 413] width 56 height 37
type input "09/29/2024"
click at [1261, 364] on input "Submit" at bounding box center [1249, 355] width 83 height 35
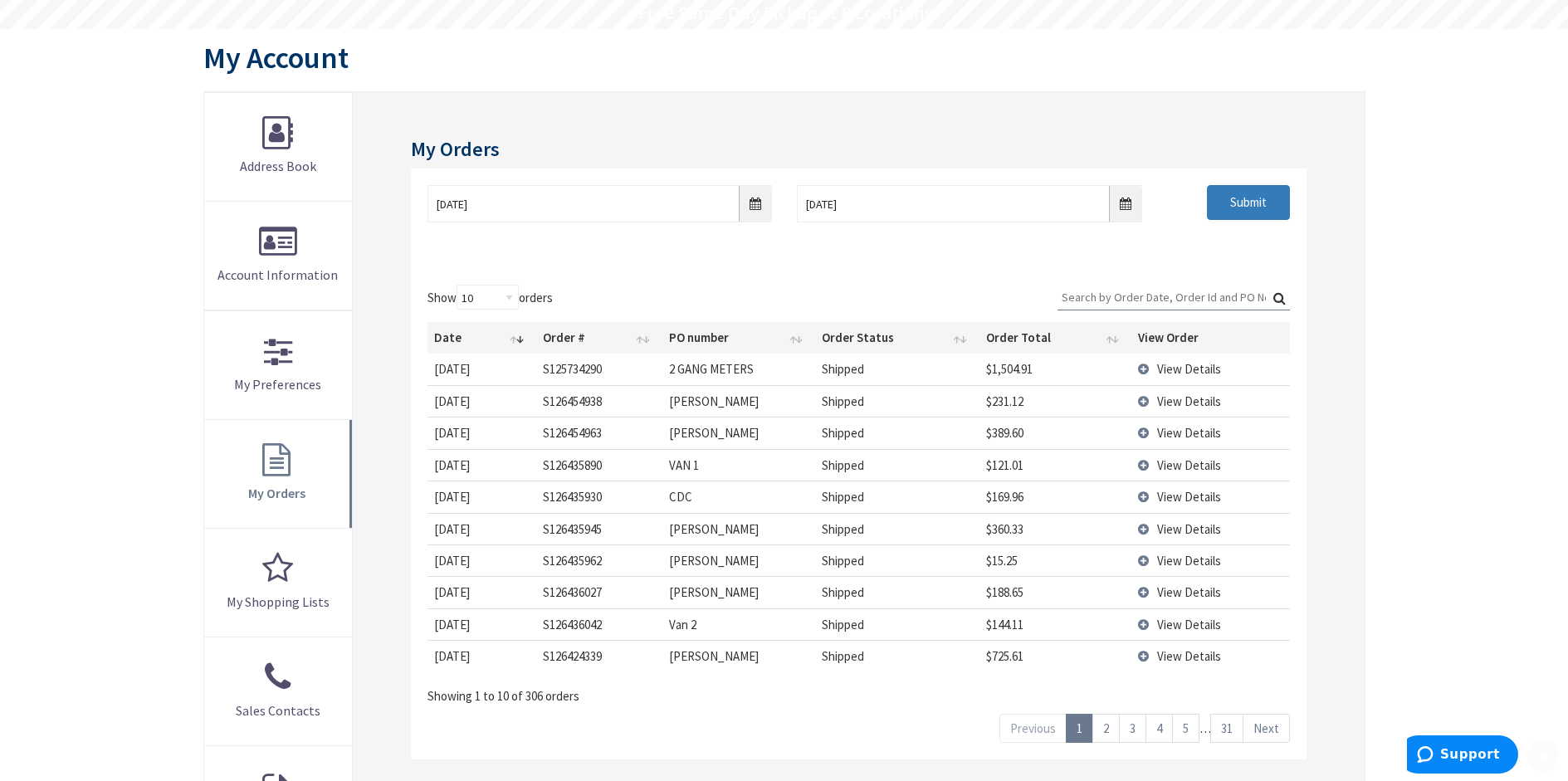
scroll to position [166, 0]
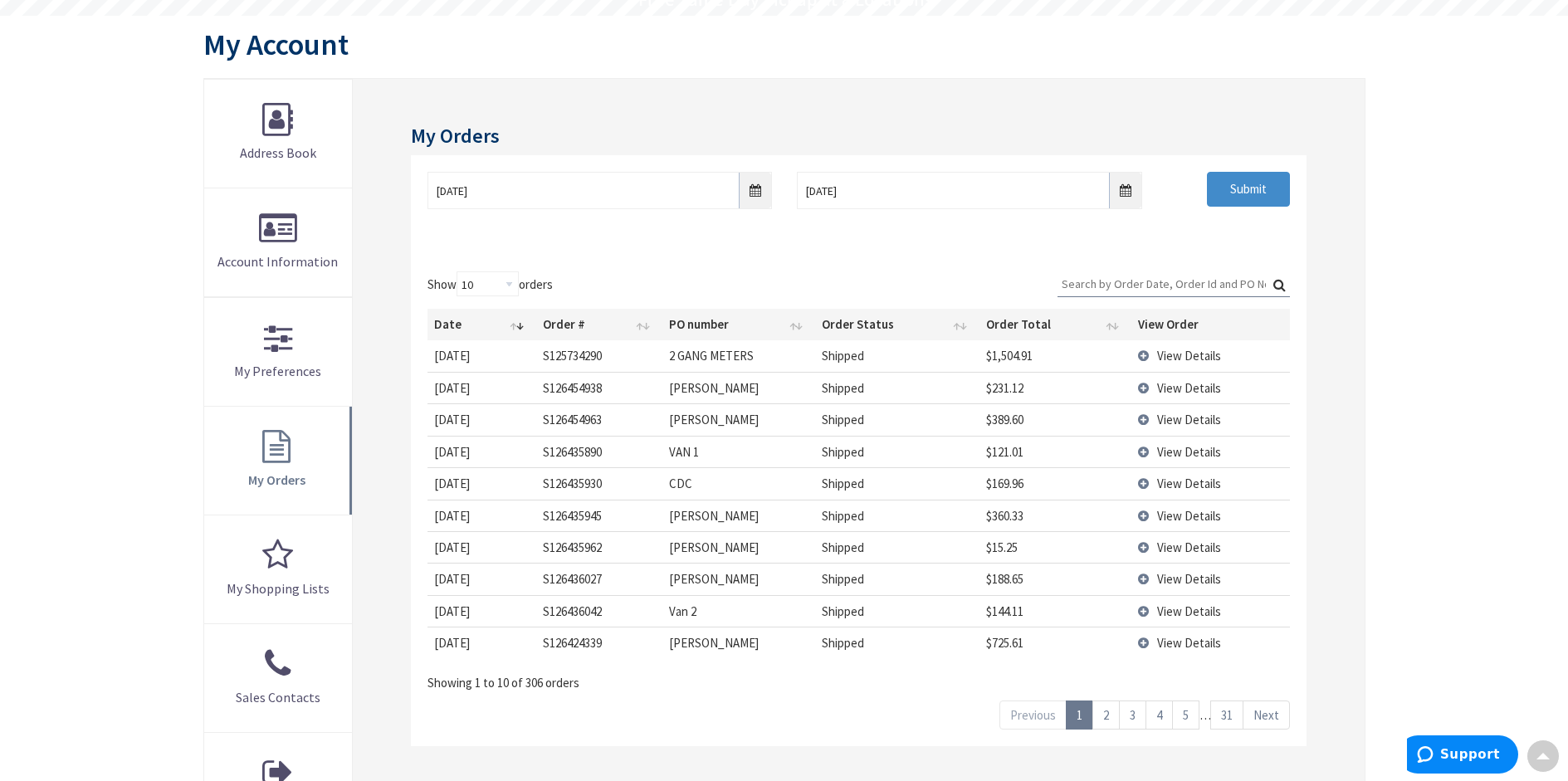
click at [1102, 713] on link "2" at bounding box center [1106, 714] width 28 height 29
click at [1136, 720] on link "3" at bounding box center [1133, 714] width 28 height 29
click at [1160, 720] on link "4" at bounding box center [1160, 714] width 28 height 29
click at [1189, 716] on link "5" at bounding box center [1187, 714] width 28 height 29
click at [1189, 716] on link "6" at bounding box center [1187, 714] width 28 height 29
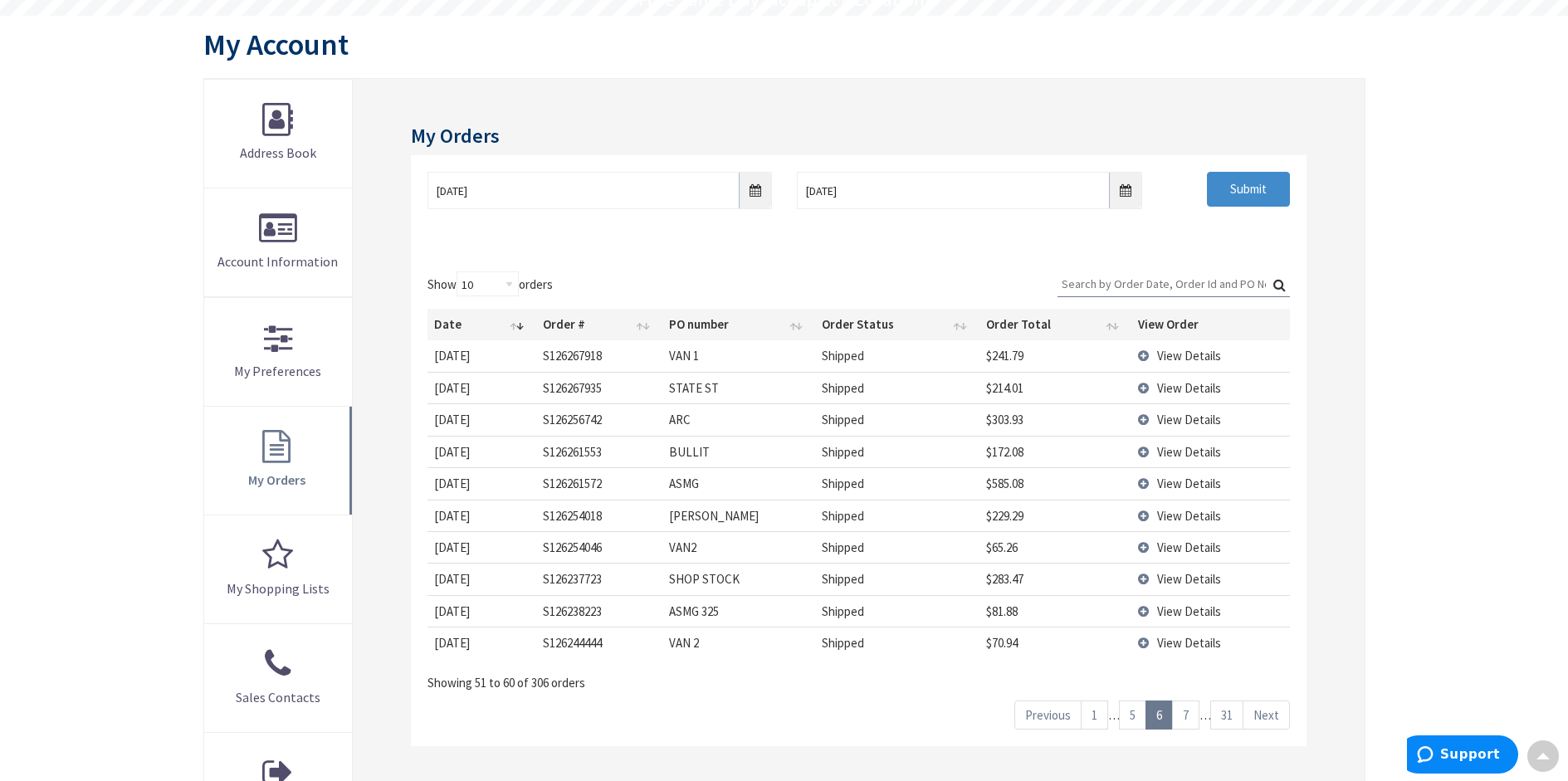
click at [1189, 716] on link "7" at bounding box center [1187, 714] width 28 height 29
click at [1189, 716] on link "8" at bounding box center [1187, 714] width 28 height 29
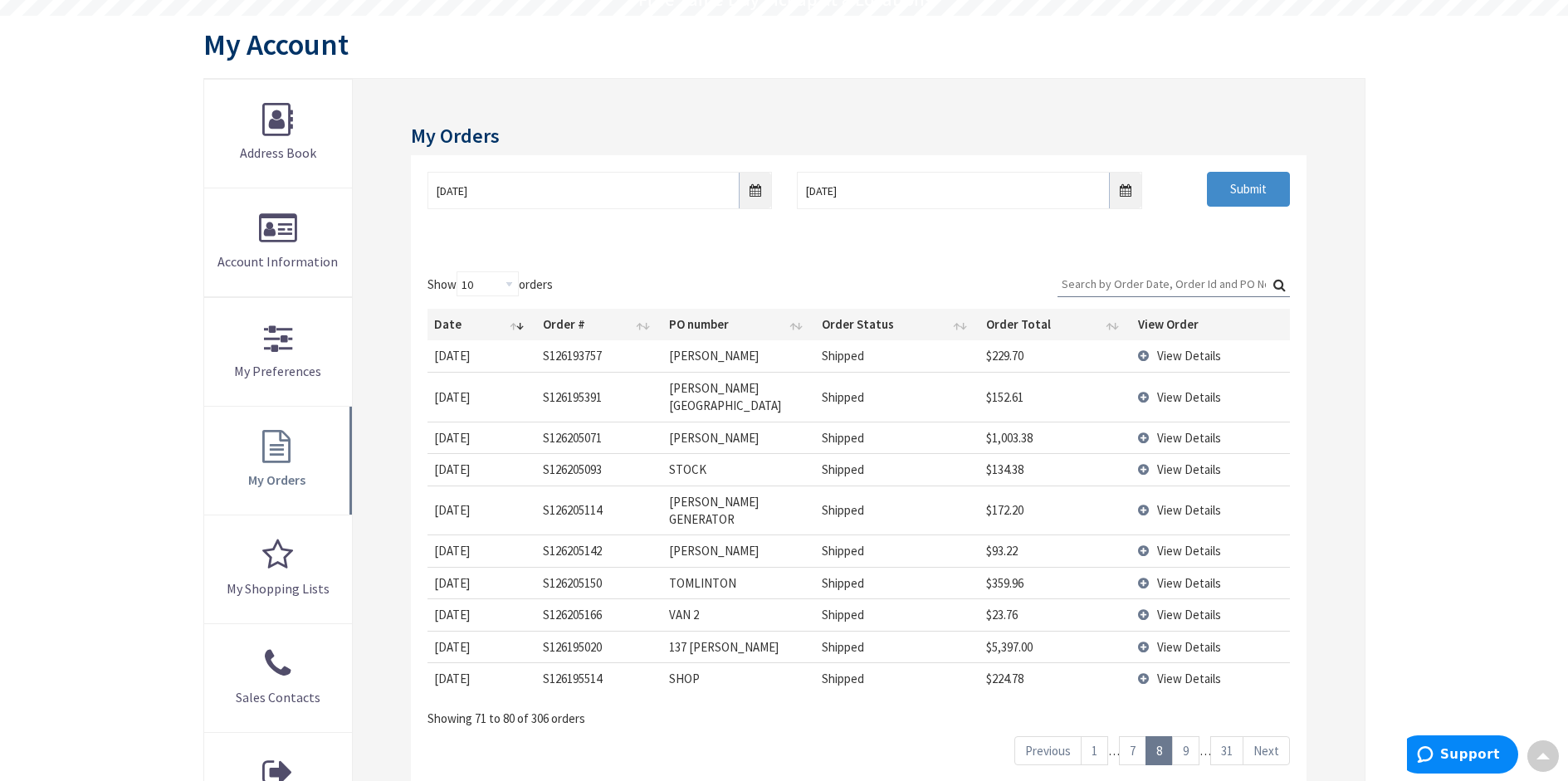
click at [1188, 737] on link "9" at bounding box center [1187, 750] width 28 height 29
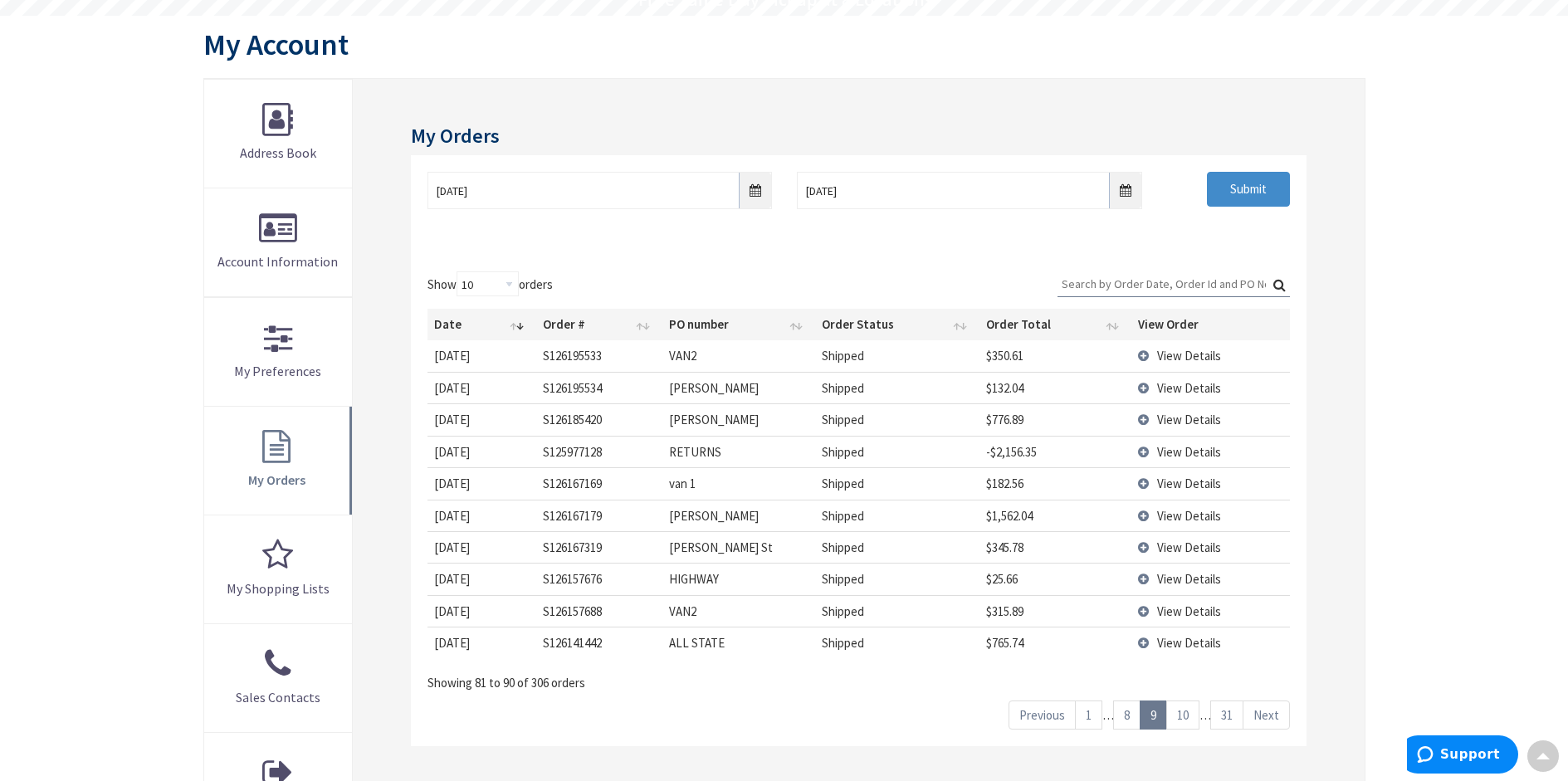
click at [1188, 716] on link "10" at bounding box center [1183, 714] width 33 height 29
click at [1188, 716] on link "11" at bounding box center [1183, 714] width 33 height 29
click at [1188, 716] on link "12" at bounding box center [1183, 714] width 33 height 29
click at [1184, 619] on span "View Details" at bounding box center [1188, 611] width 64 height 16
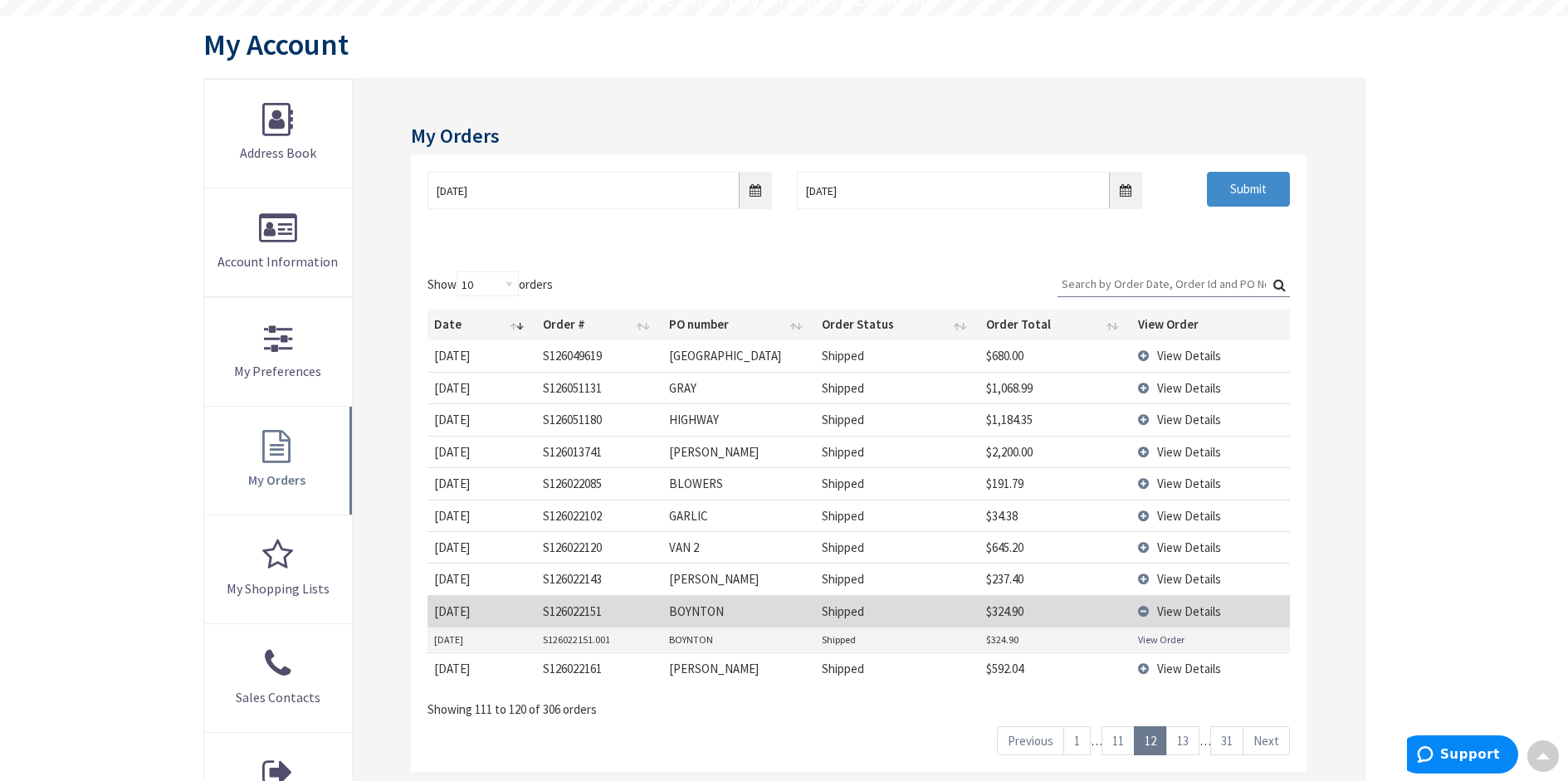
click at [1165, 647] on link "View Order" at bounding box center [1162, 639] width 46 height 14
click at [1185, 755] on link "13" at bounding box center [1183, 740] width 33 height 29
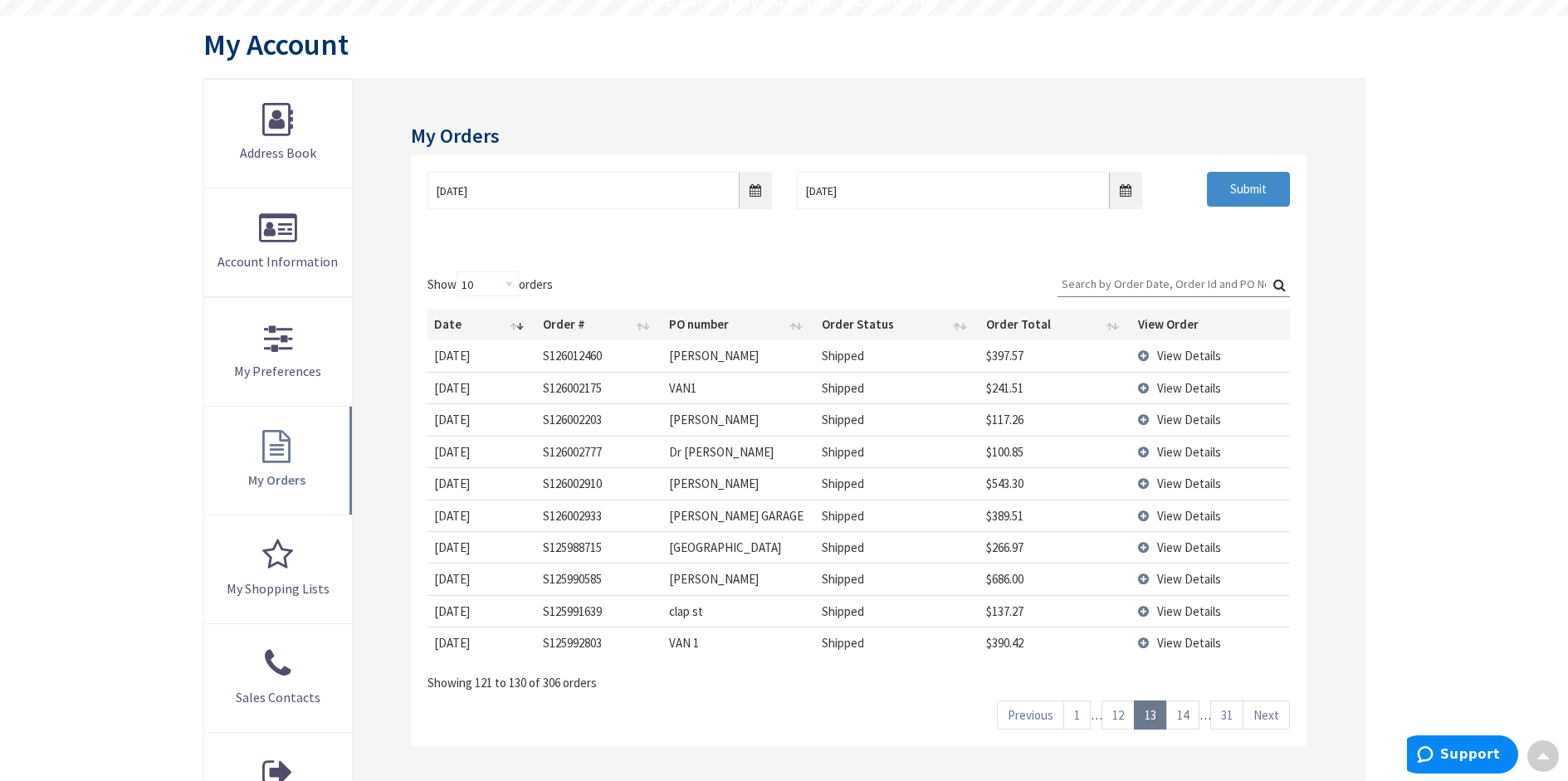
click at [1185, 714] on link "14" at bounding box center [1183, 714] width 33 height 29
click at [1185, 714] on link "15" at bounding box center [1183, 714] width 33 height 29
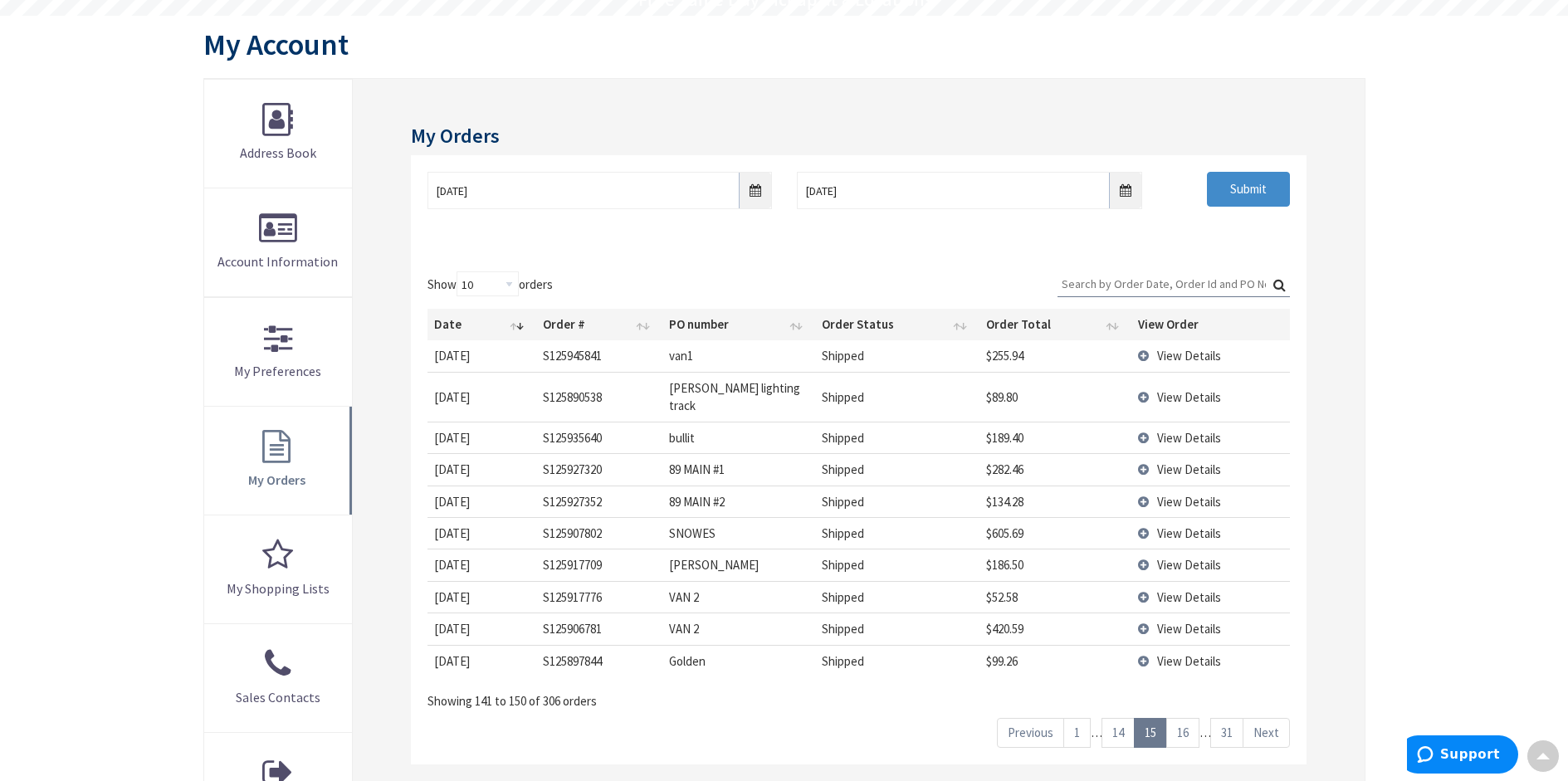
click at [1185, 718] on link "16" at bounding box center [1183, 732] width 33 height 29
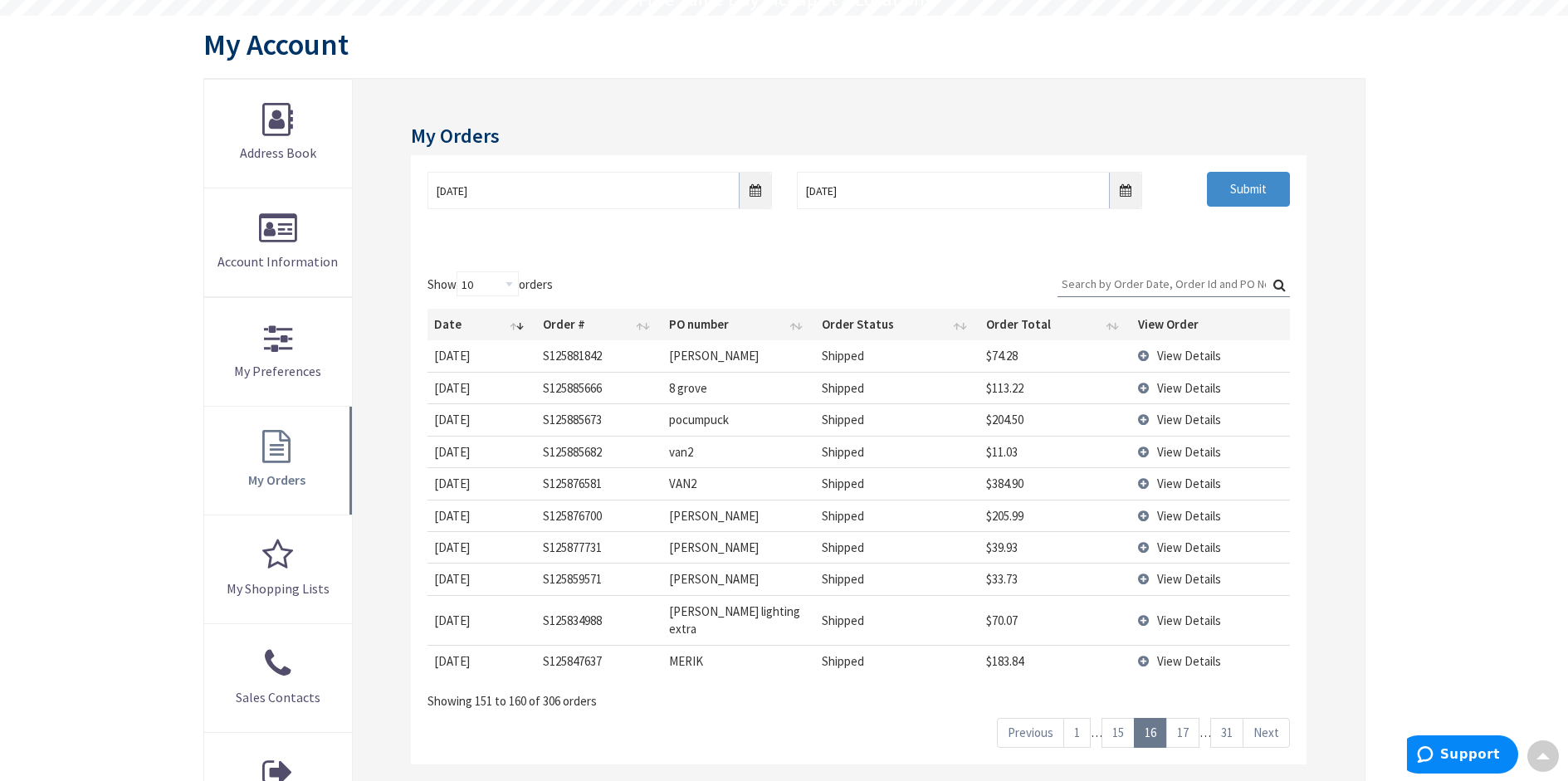
click at [1185, 718] on link "17" at bounding box center [1183, 732] width 33 height 29
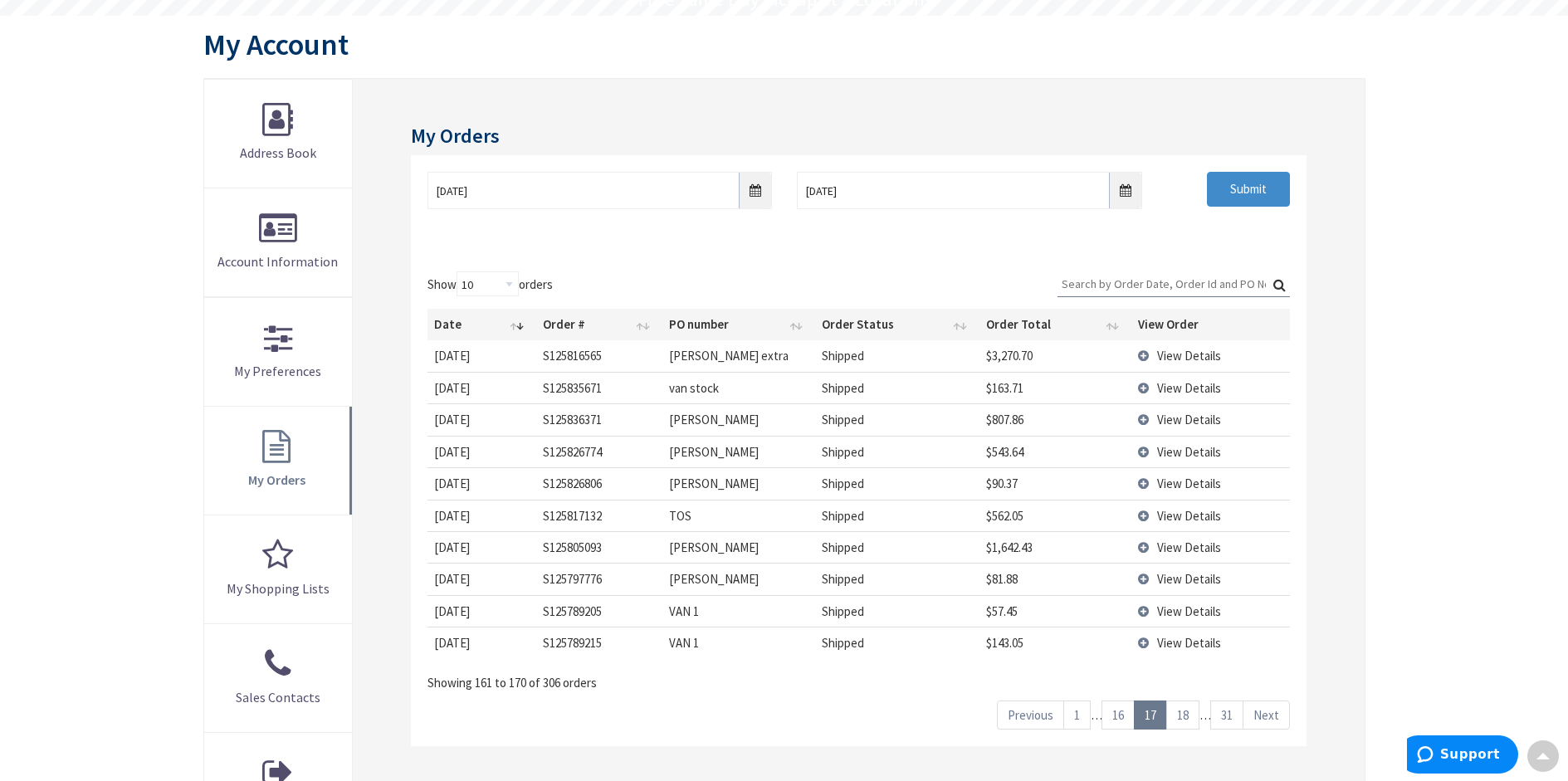
click at [1185, 714] on link "18" at bounding box center [1183, 714] width 33 height 29
click at [1185, 714] on link "19" at bounding box center [1183, 714] width 33 height 29
click at [1185, 714] on link "20" at bounding box center [1183, 714] width 33 height 29
click at [1185, 714] on link "21" at bounding box center [1183, 714] width 33 height 29
click at [1185, 714] on link "22" at bounding box center [1183, 714] width 33 height 29
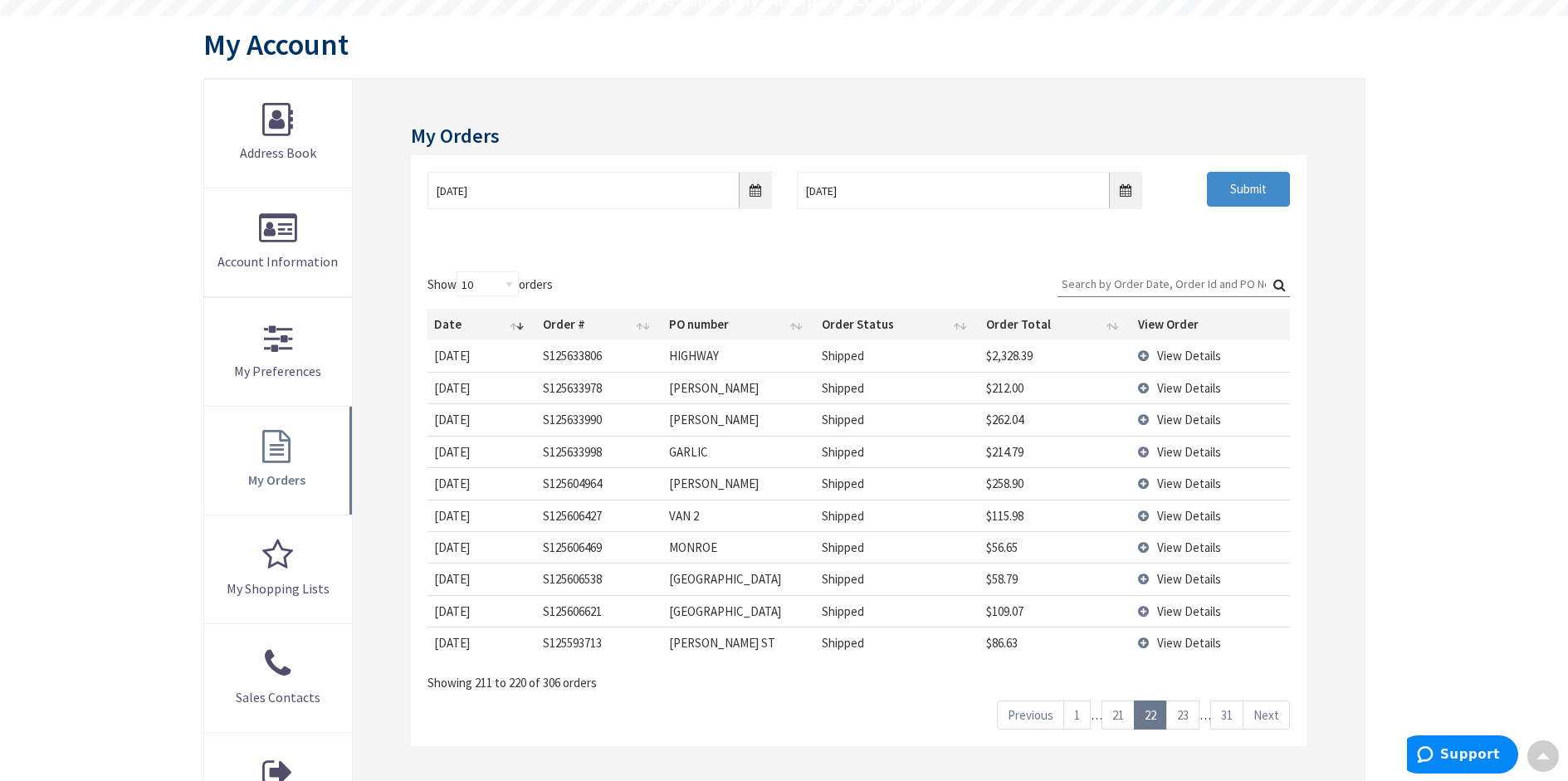
click at [1185, 714] on link "23" at bounding box center [1183, 714] width 33 height 29
click at [1185, 714] on link "24" at bounding box center [1183, 714] width 33 height 29
click at [1185, 714] on link "25" at bounding box center [1183, 714] width 33 height 29
click at [1121, 716] on link "24" at bounding box center [1118, 714] width 33 height 29
click at [1191, 638] on span "View Details" at bounding box center [1188, 642] width 64 height 16
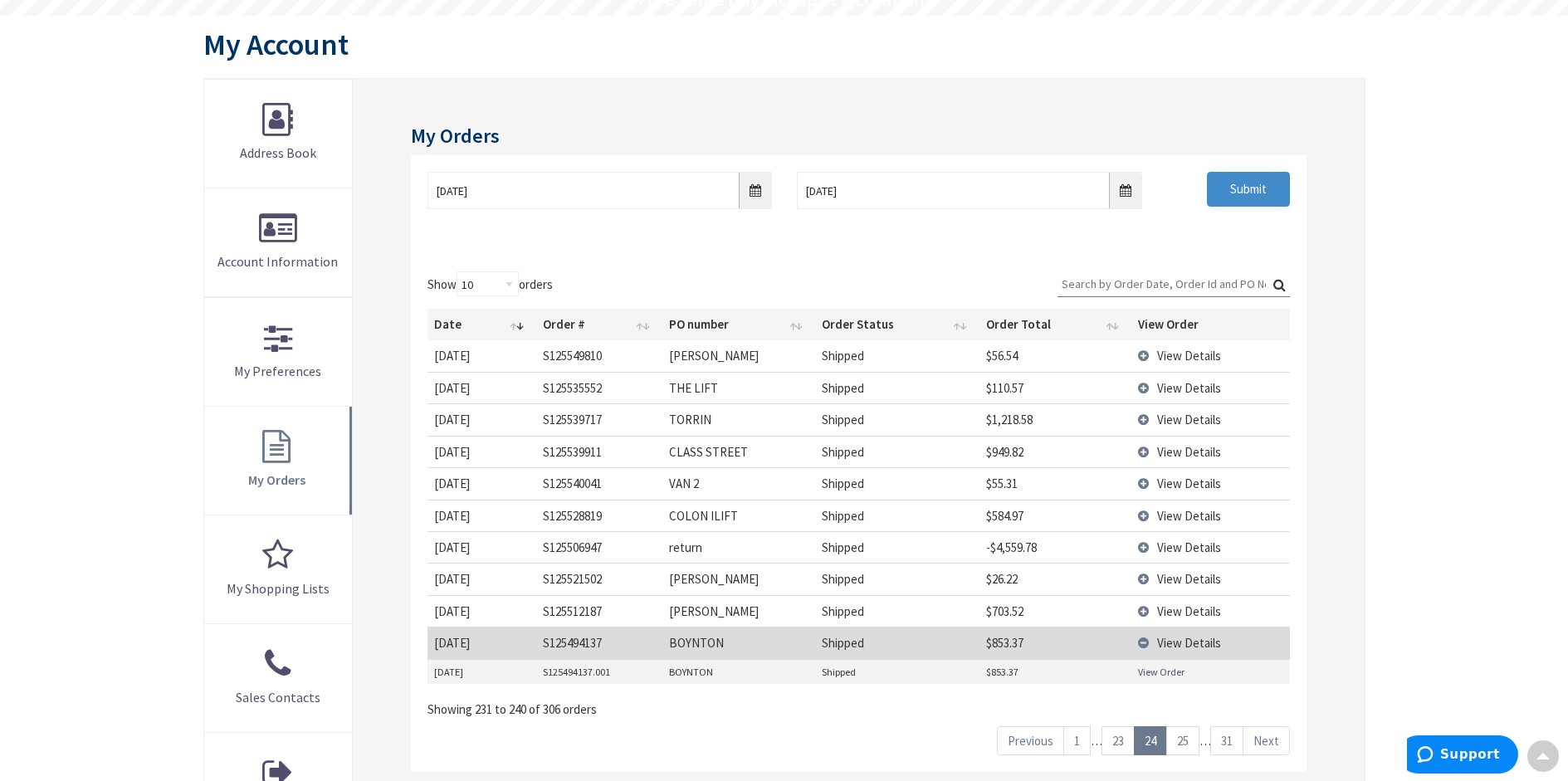
click at [1151, 673] on link "View Order" at bounding box center [1162, 672] width 46 height 14
click at [1178, 738] on link "25" at bounding box center [1183, 740] width 33 height 29
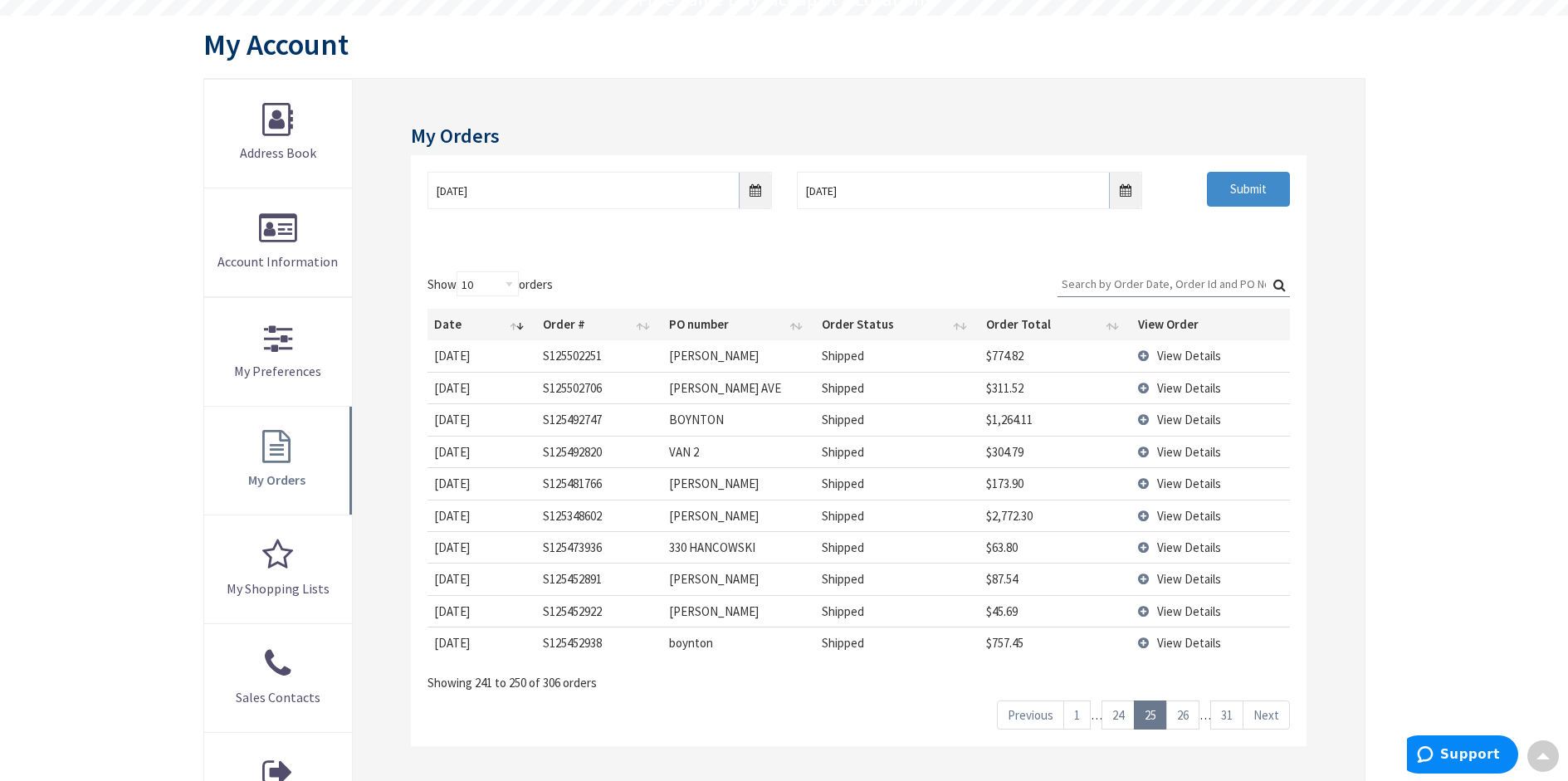
click at [1197, 424] on span "View Details" at bounding box center [1188, 419] width 64 height 16
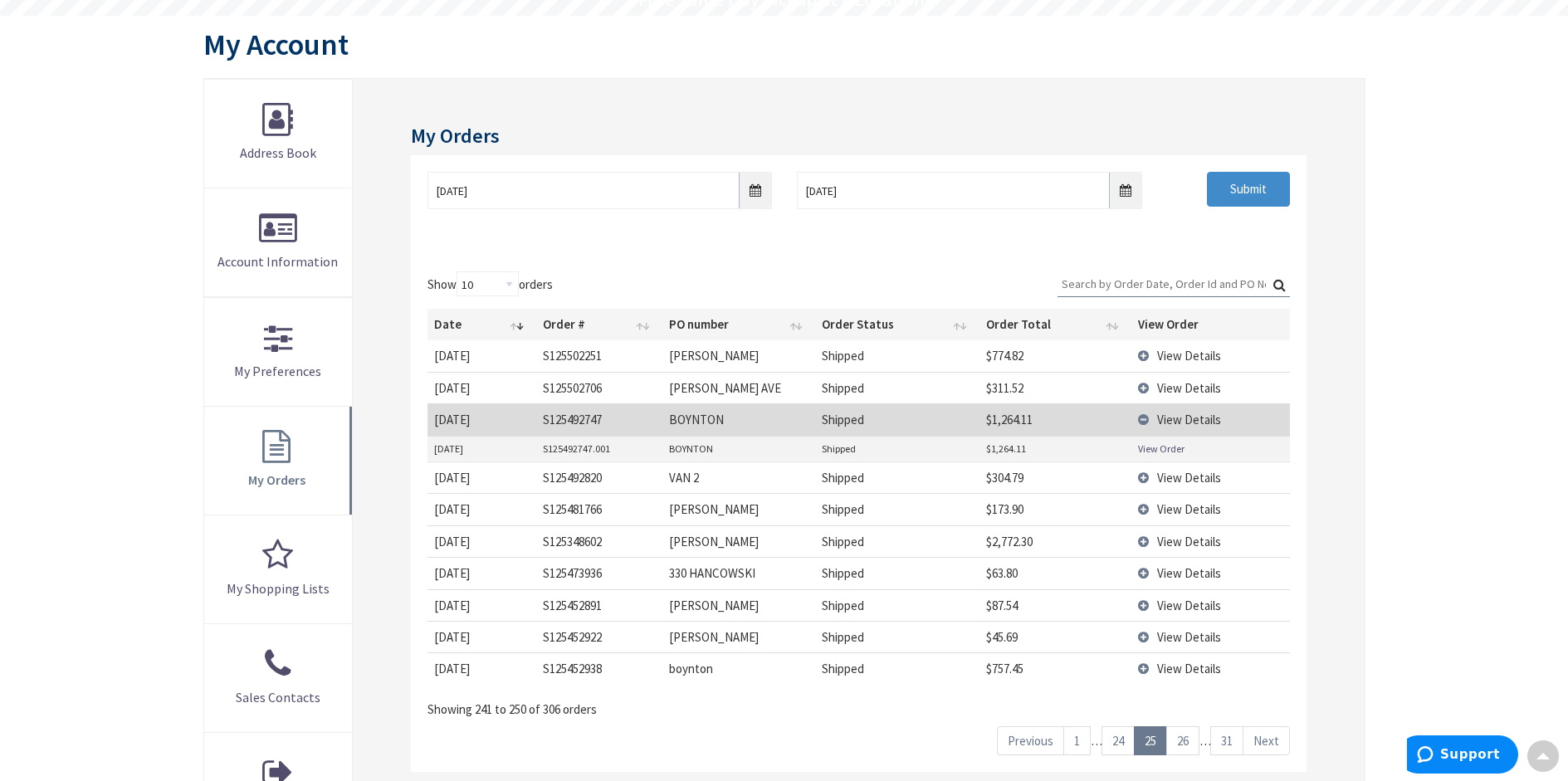
click at [1169, 448] on link "View Order" at bounding box center [1162, 448] width 46 height 14
click at [1188, 671] on span "View Details" at bounding box center [1188, 668] width 64 height 16
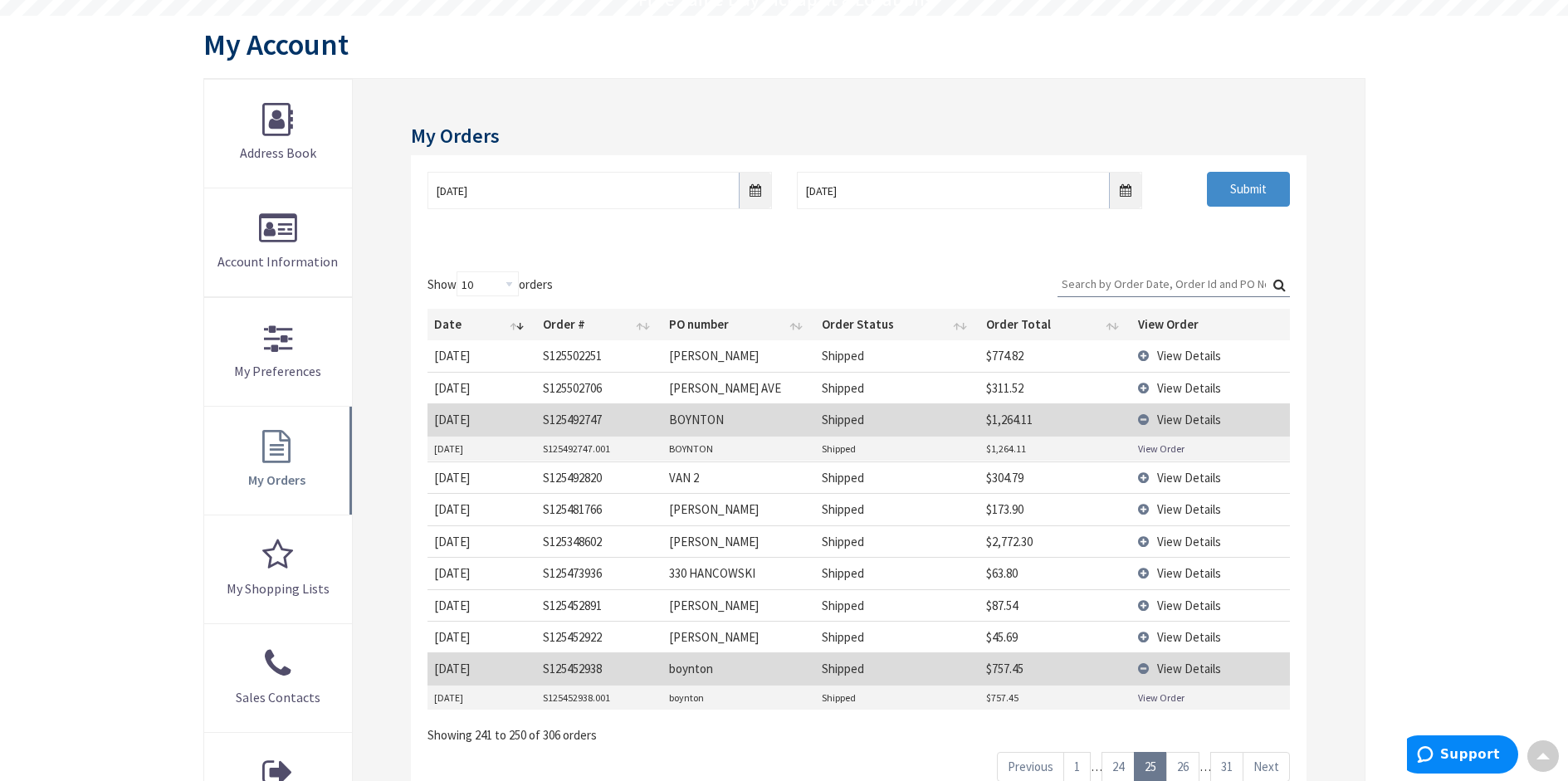
click at [1159, 705] on td "View Order" at bounding box center [1211, 698] width 158 height 25
click at [1161, 692] on link "View Order" at bounding box center [1162, 697] width 46 height 14
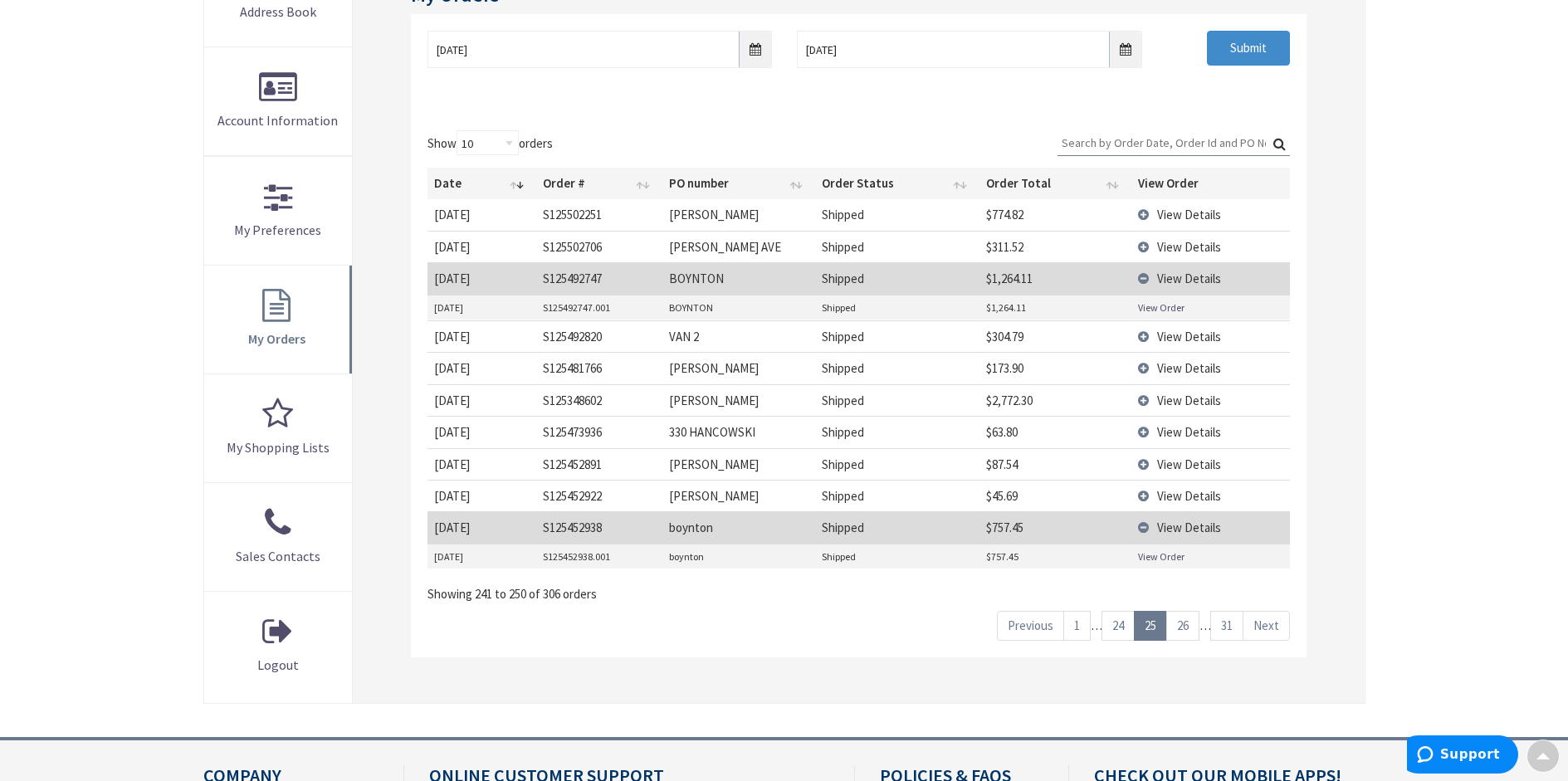
scroll to position [332, 0]
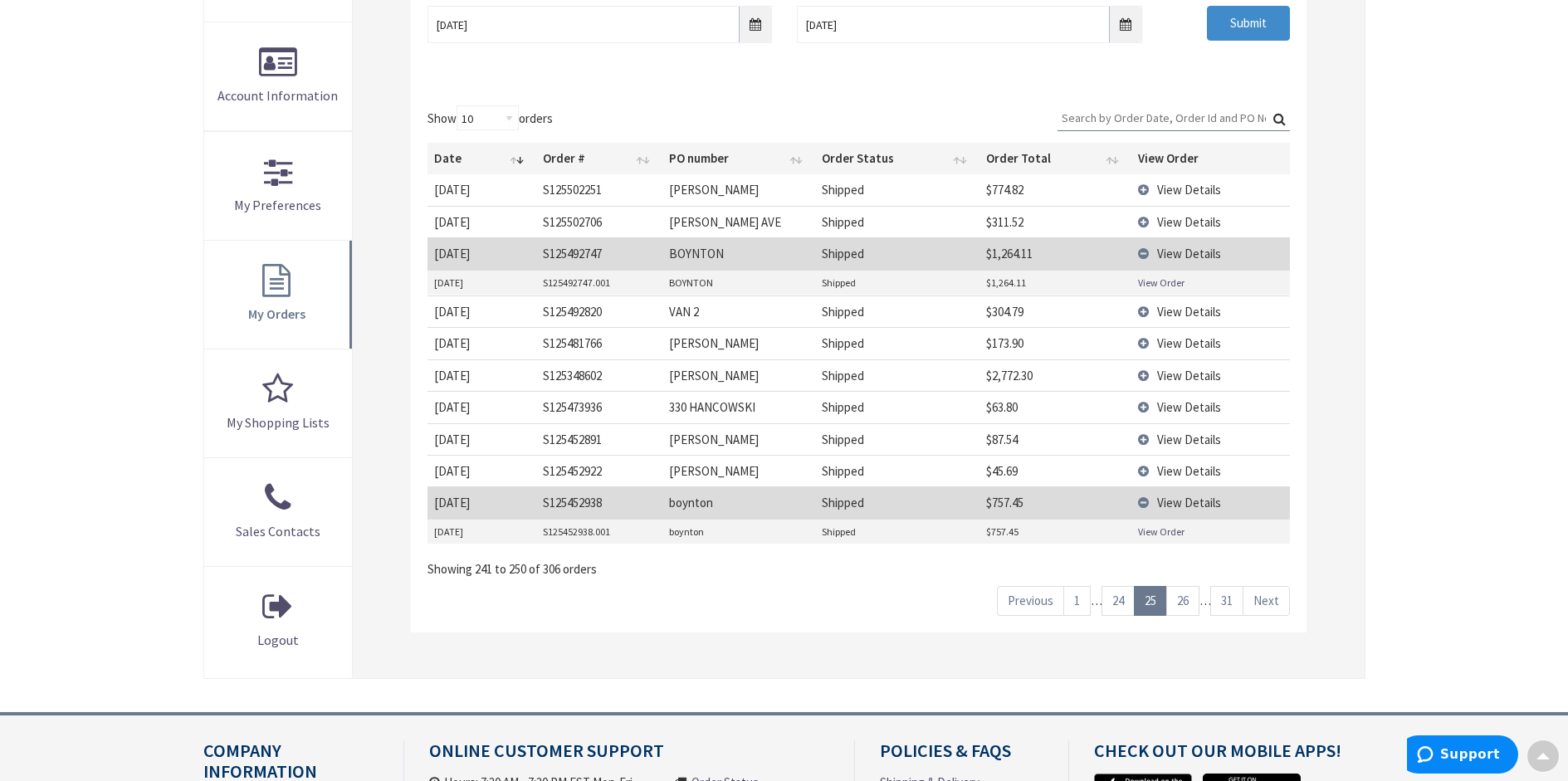
click at [1127, 602] on link "24" at bounding box center [1118, 600] width 33 height 29
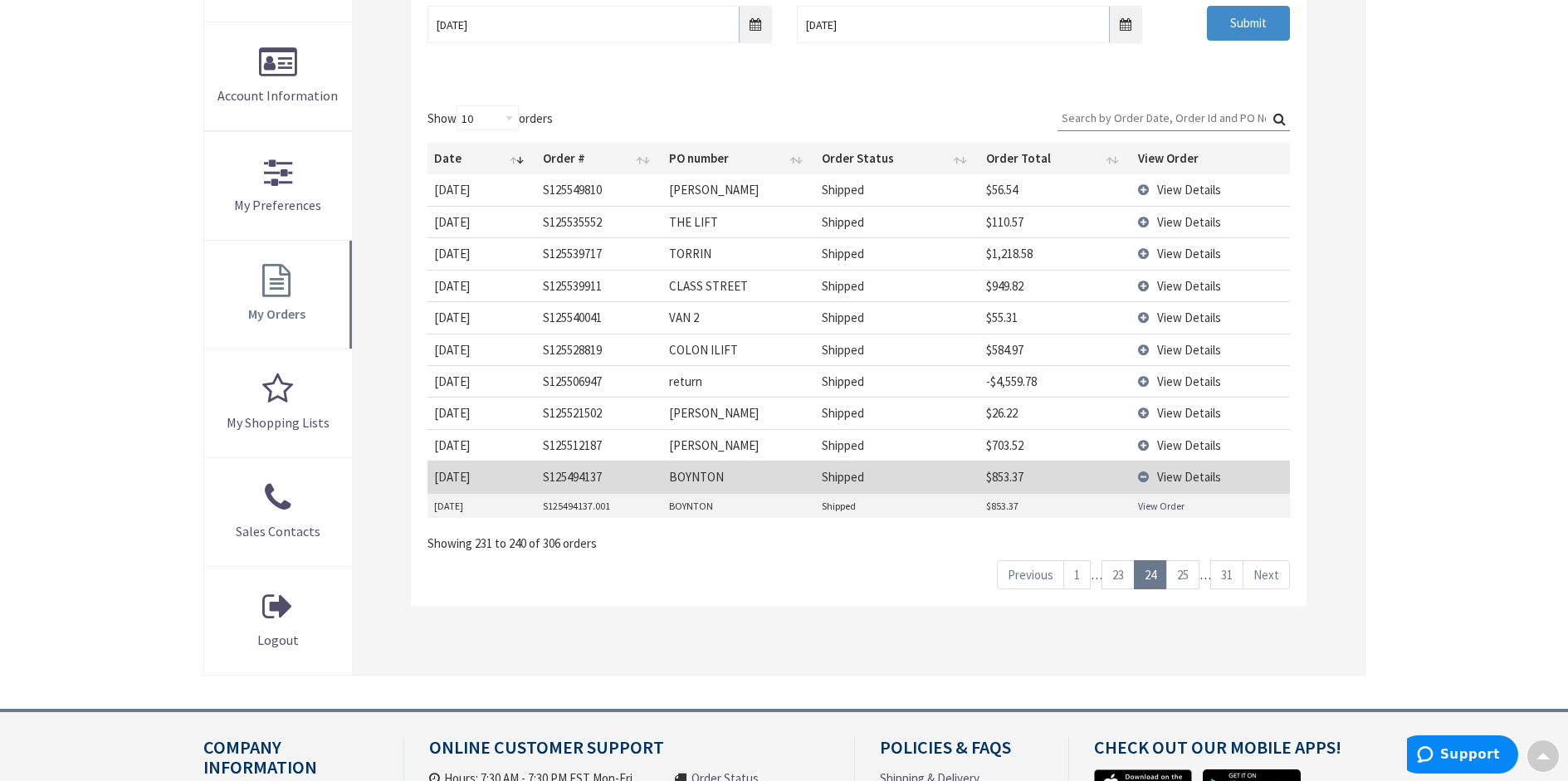
click at [1125, 586] on link "23" at bounding box center [1118, 574] width 33 height 29
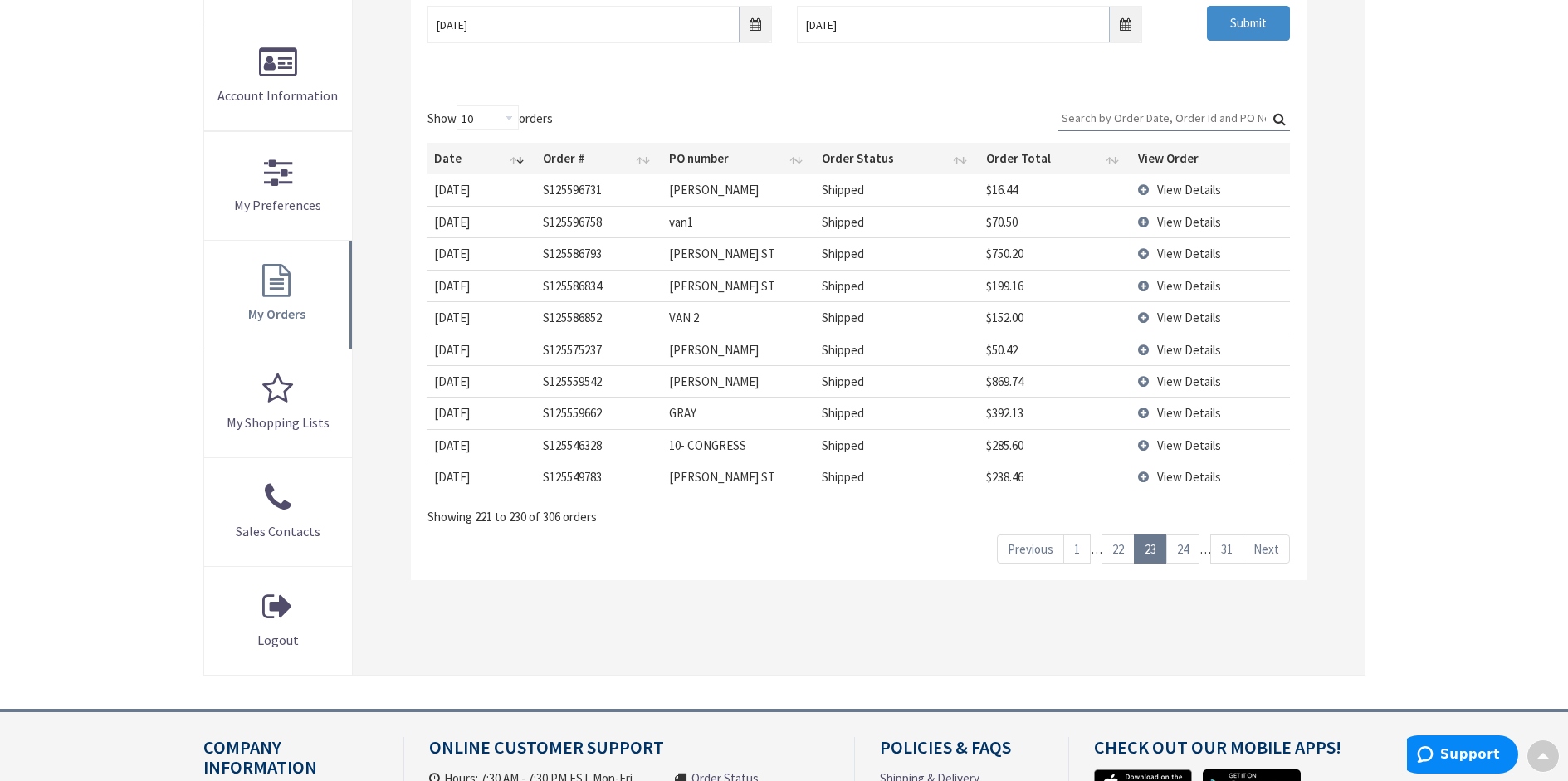
click at [1125, 551] on link "22" at bounding box center [1118, 549] width 33 height 29
click at [1122, 551] on link "21" at bounding box center [1118, 549] width 33 height 29
click at [1122, 551] on link "20" at bounding box center [1118, 549] width 33 height 29
click at [1122, 551] on link "19" at bounding box center [1118, 549] width 33 height 29
click at [1122, 551] on link "18" at bounding box center [1118, 549] width 33 height 29
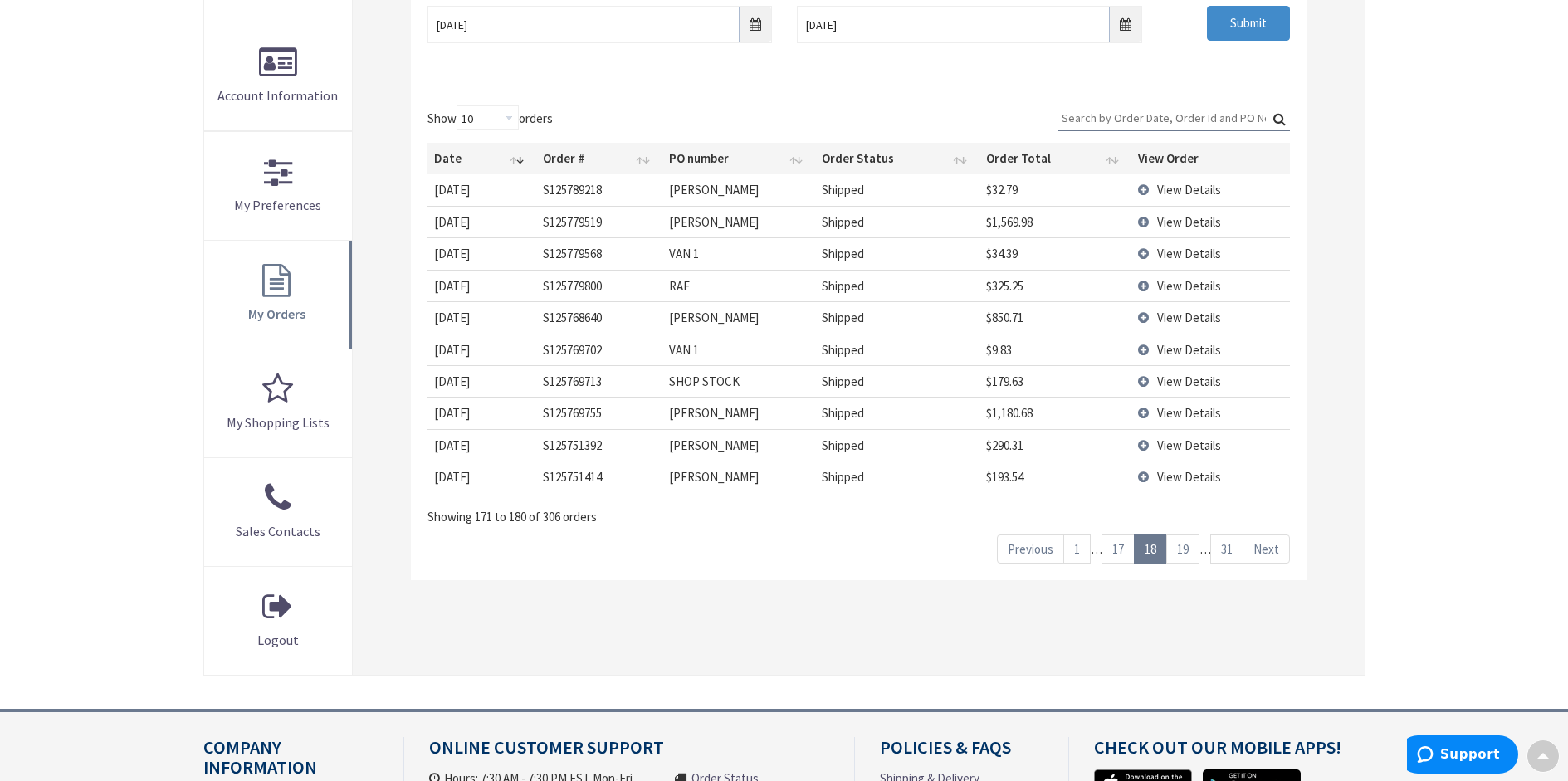
click at [1122, 551] on link "17" at bounding box center [1118, 549] width 33 height 29
drag, startPoint x: 1122, startPoint y: 551, endPoint x: 1572, endPoint y: 542, distance: 450.1
click at [1116, 551] on link "16" at bounding box center [1118, 549] width 33 height 29
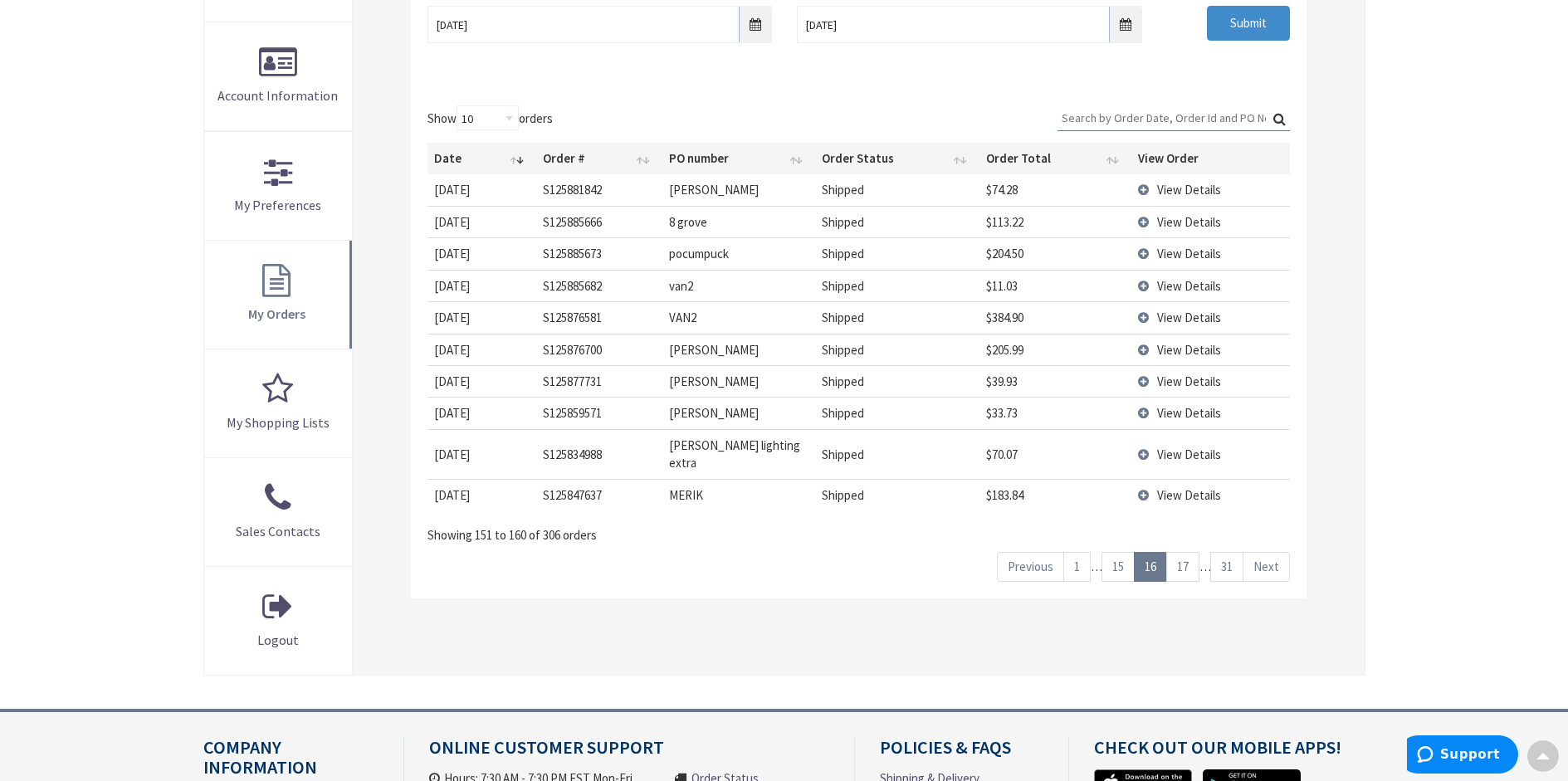
scroll to position [0, 0]
